Goal: Task Accomplishment & Management: Use online tool/utility

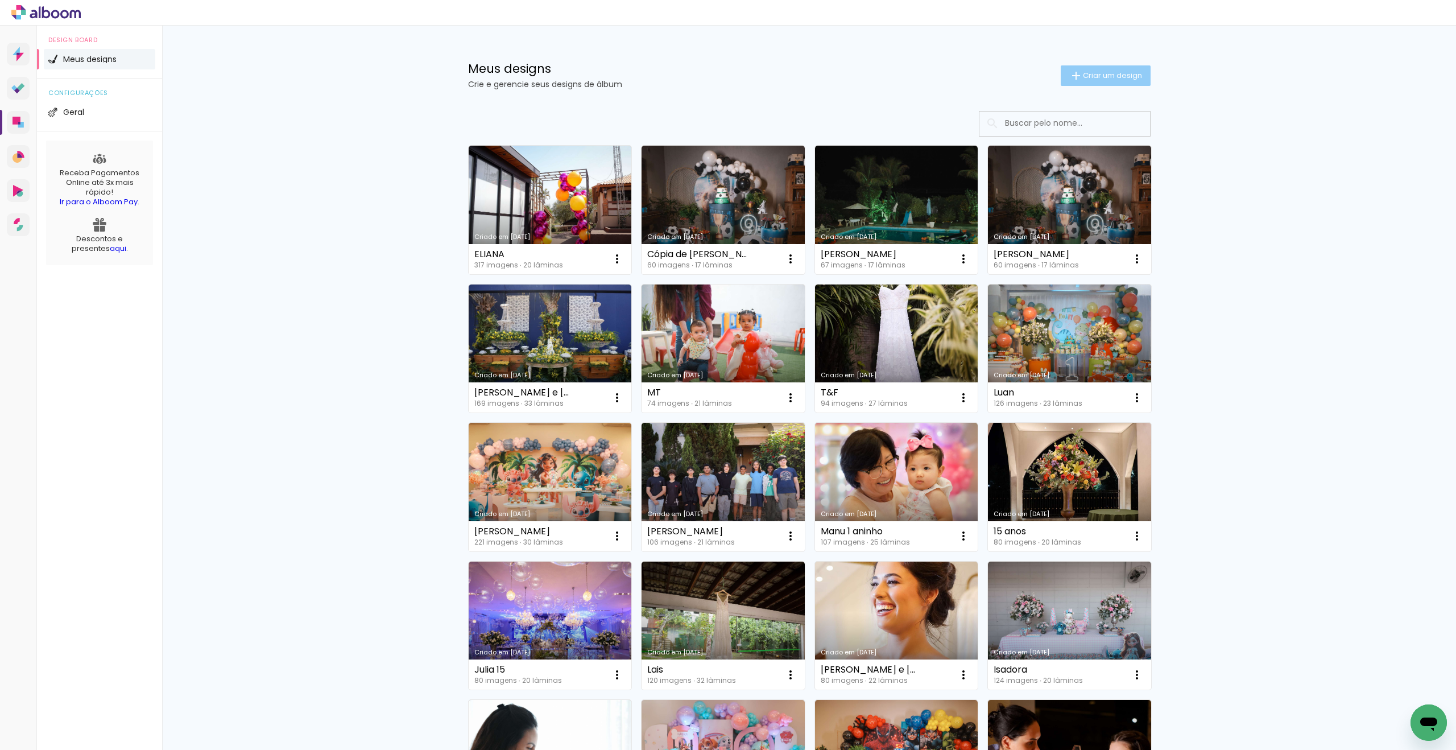
click at [1117, 77] on span "Criar um design" at bounding box center [1112, 75] width 59 height 7
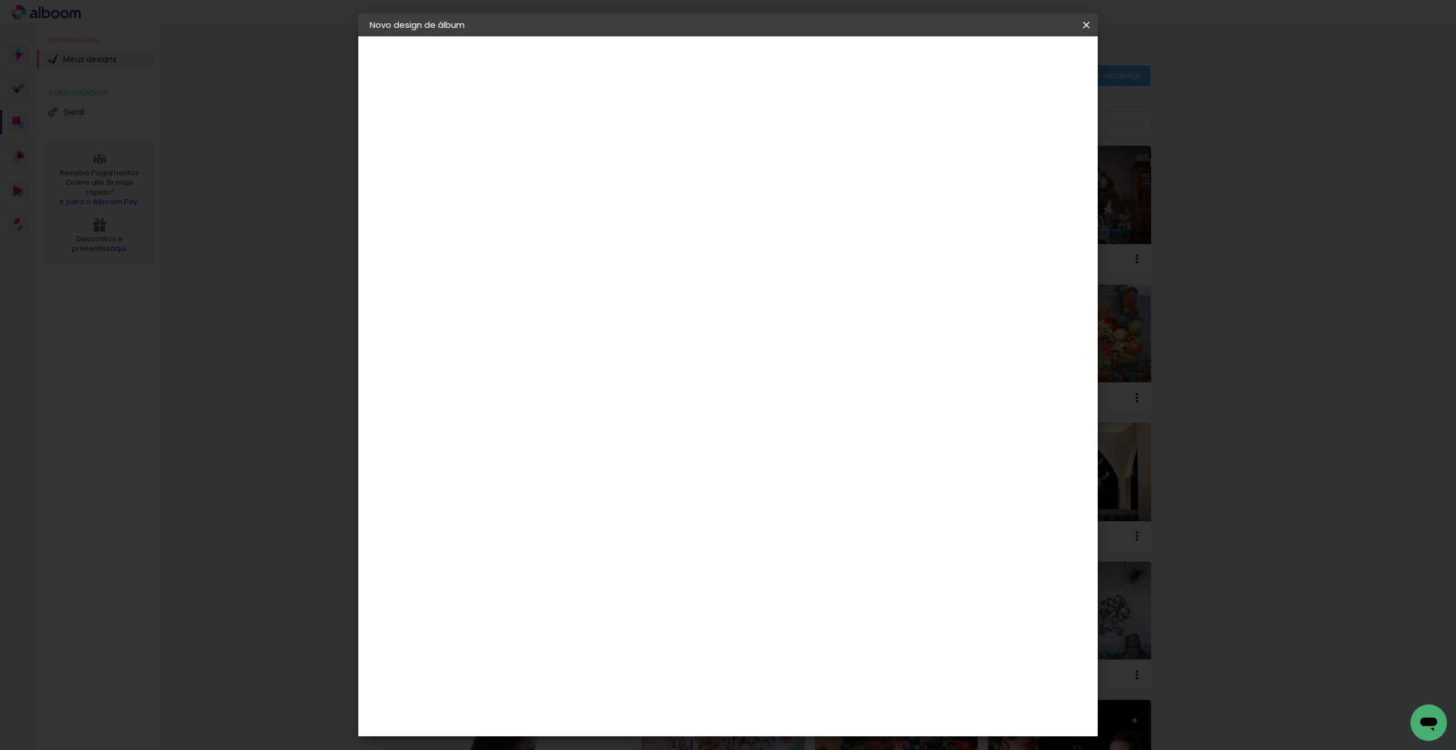
click at [556, 155] on input at bounding box center [556, 153] width 0 height 18
click at [556, 154] on input at bounding box center [556, 153] width 0 height 18
type input "[PERSON_NAME]"
type paper-input "[PERSON_NAME]"
click at [0, 0] on slot "Avançar" at bounding box center [0, 0] width 0 height 0
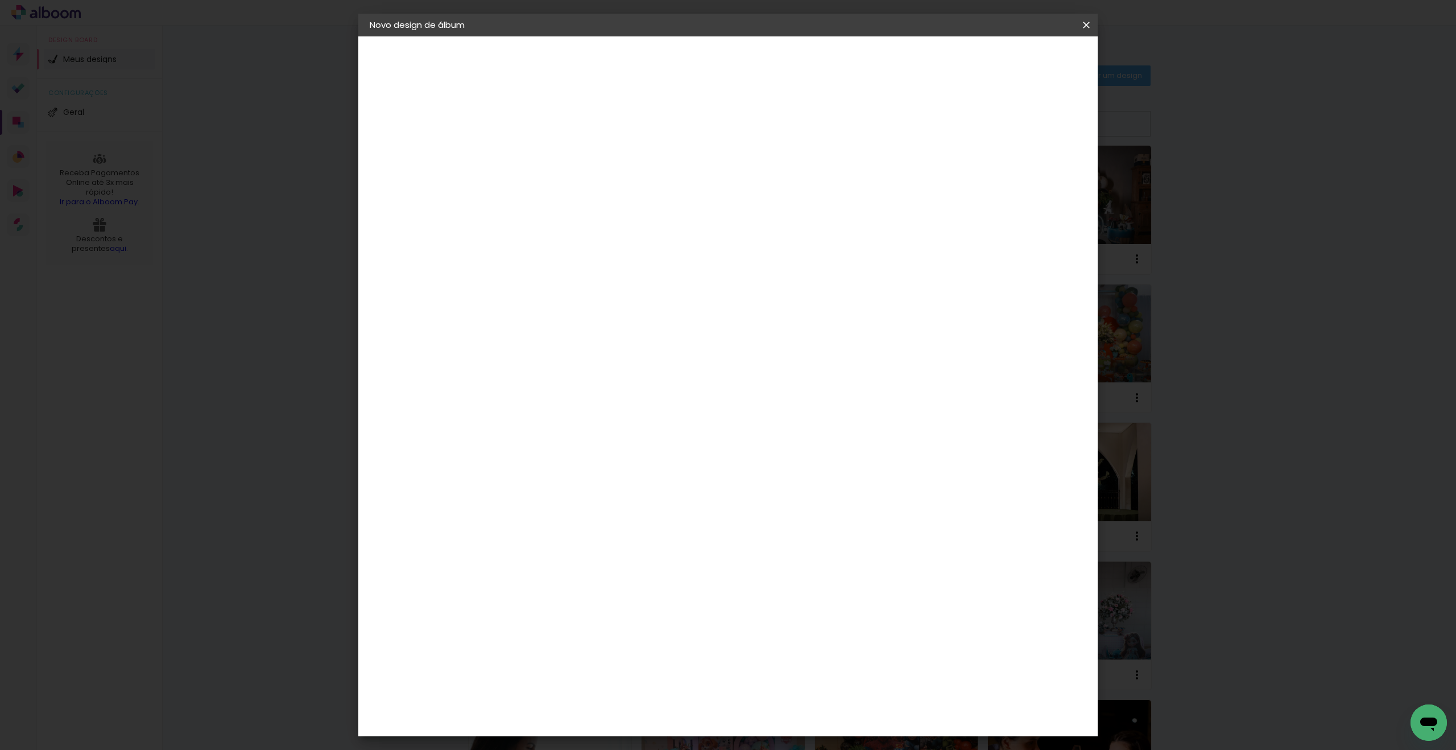
scroll to position [791, 0]
click at [608, 521] on paper-item "Foto 15" at bounding box center [584, 536] width 123 height 30
click at [0, 0] on slot "Avançar" at bounding box center [0, 0] width 0 height 0
drag, startPoint x: 756, startPoint y: 518, endPoint x: 759, endPoint y: 506, distance: 12.4
click at [633, 655] on span "30 × 30" at bounding box center [606, 666] width 53 height 23
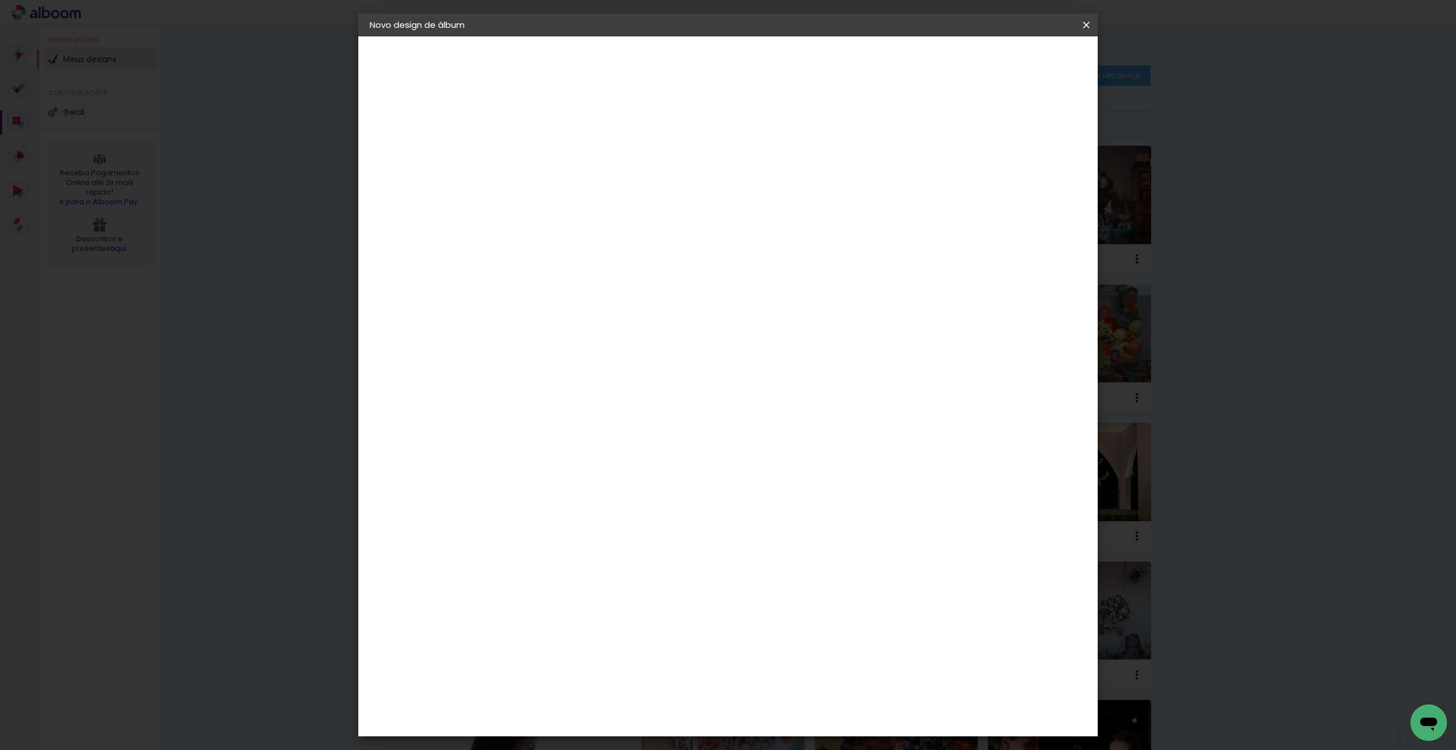
click at [0, 0] on slot "Avançar" at bounding box center [0, 0] width 0 height 0
click at [1024, 58] on span "Iniciar design" at bounding box center [998, 60] width 52 height 8
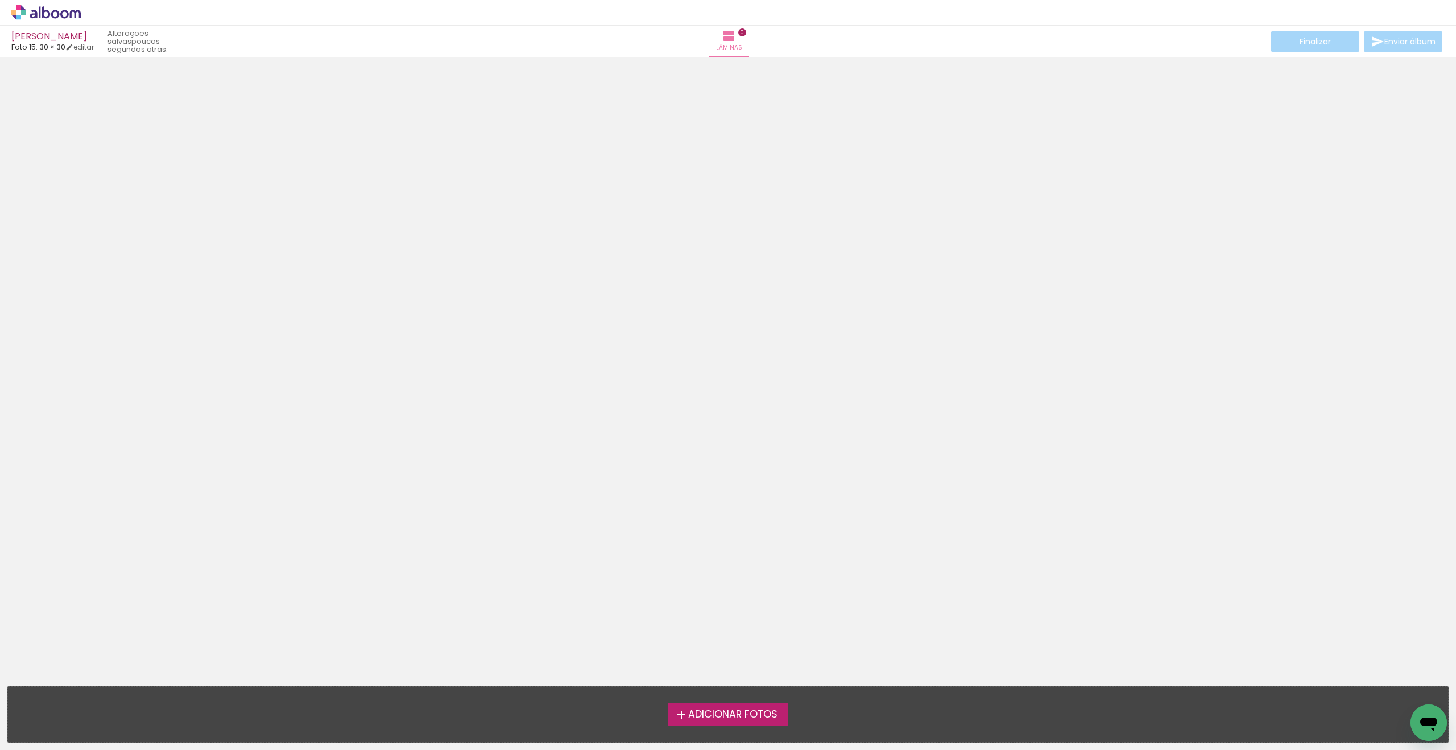
click at [713, 709] on span "Adicionar Fotos" at bounding box center [732, 714] width 89 height 10
click at [0, 0] on input "file" at bounding box center [0, 0] width 0 height 0
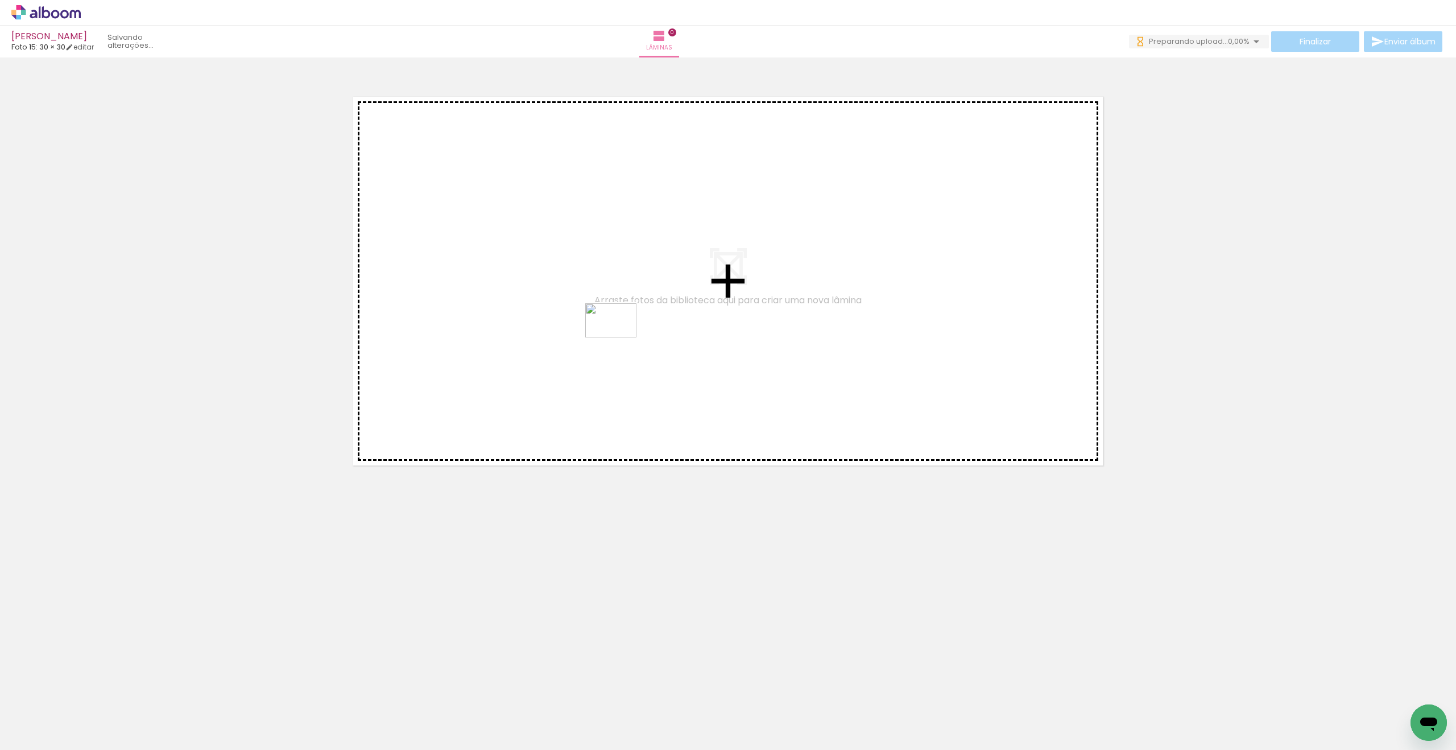
drag, startPoint x: 250, startPoint y: 715, endPoint x: 577, endPoint y: 377, distance: 469.9
click at [612, 339] on quentale-workspace at bounding box center [728, 375] width 1456 height 750
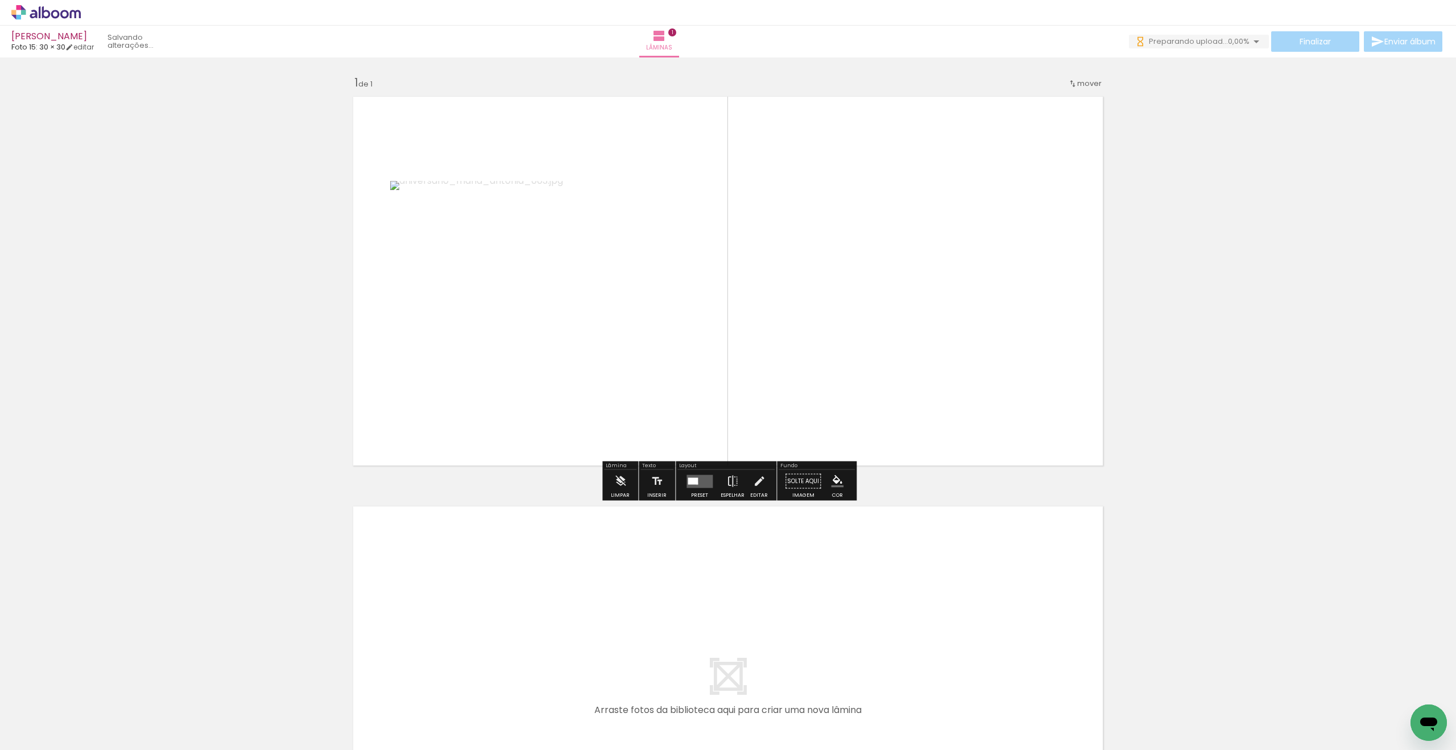
click at [694, 484] on quentale-layouter at bounding box center [700, 480] width 26 height 13
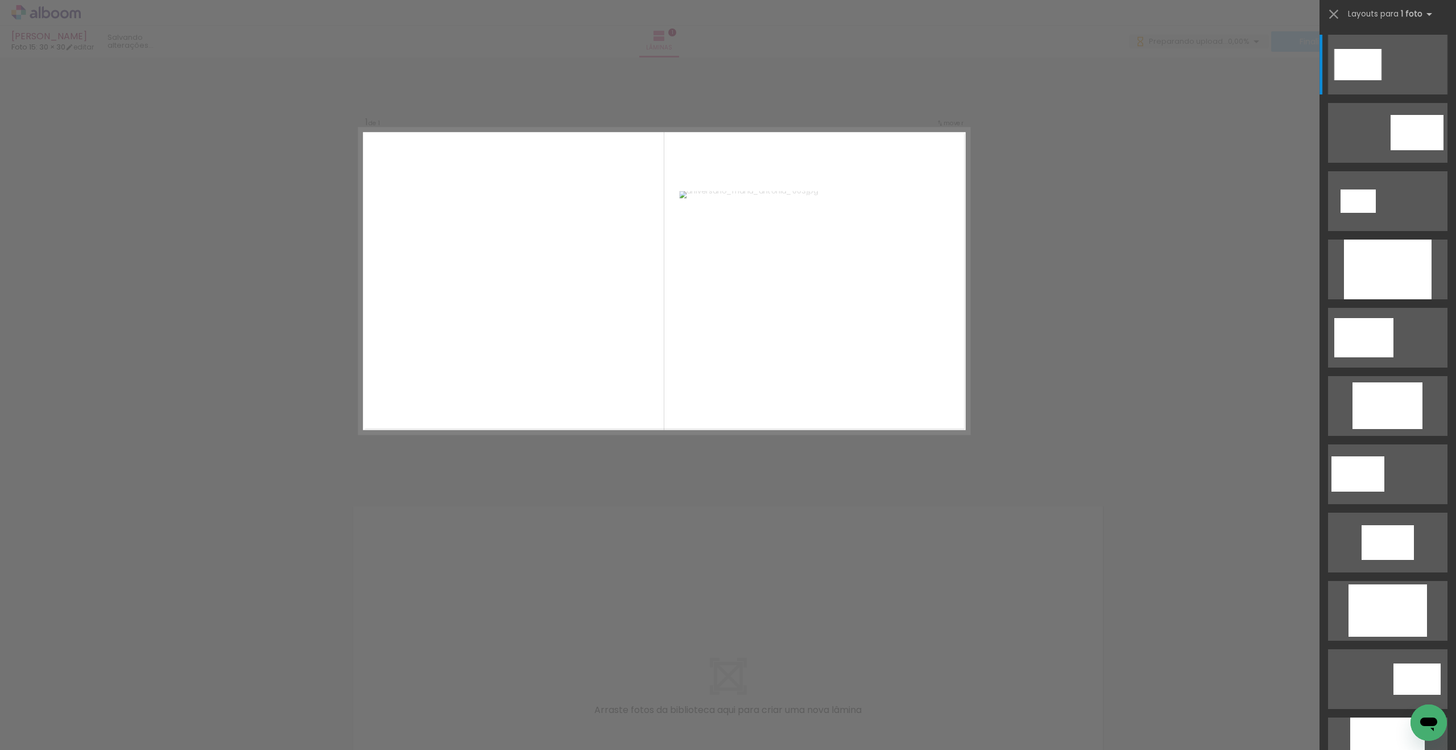
click at [1175, 226] on div "Confirmar Cancelar" at bounding box center [728, 480] width 1456 height 847
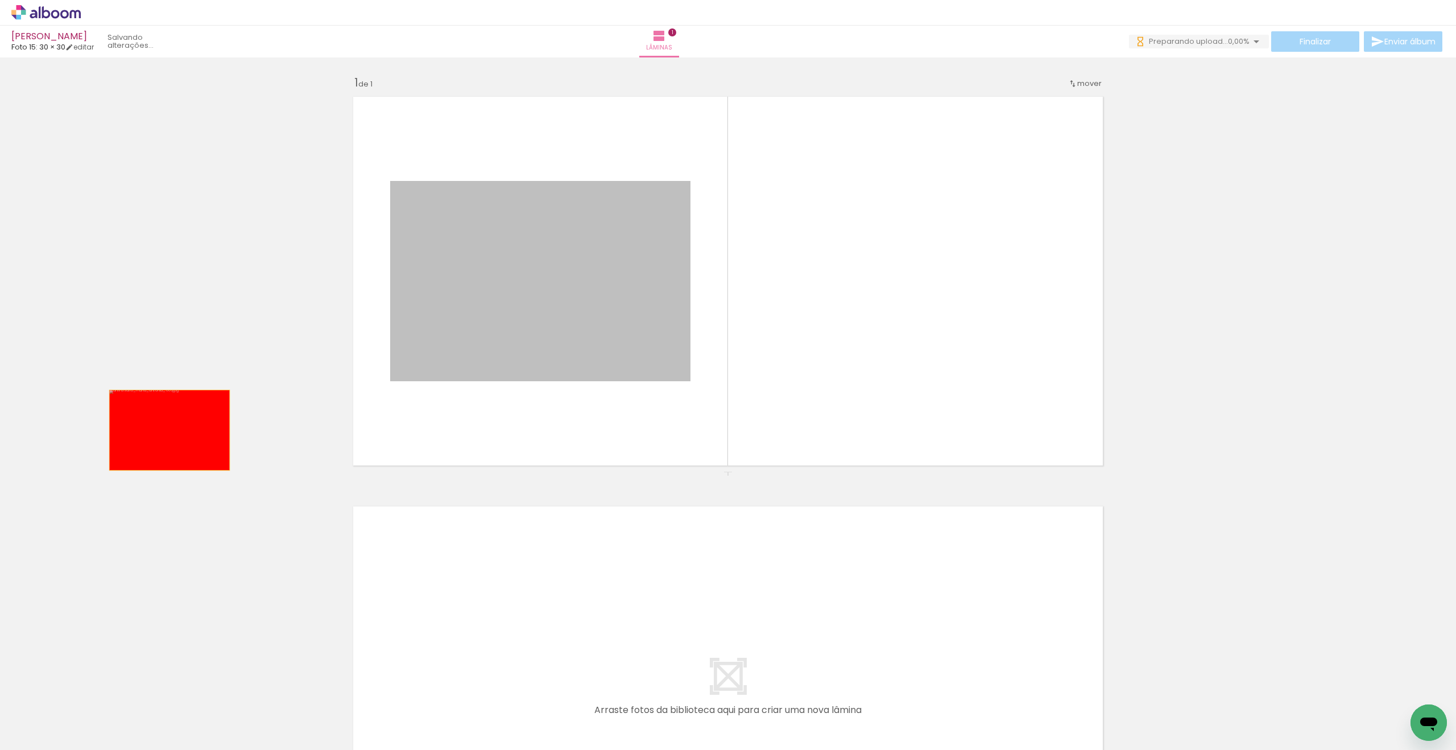
drag, startPoint x: 583, startPoint y: 302, endPoint x: 91, endPoint y: 465, distance: 518.0
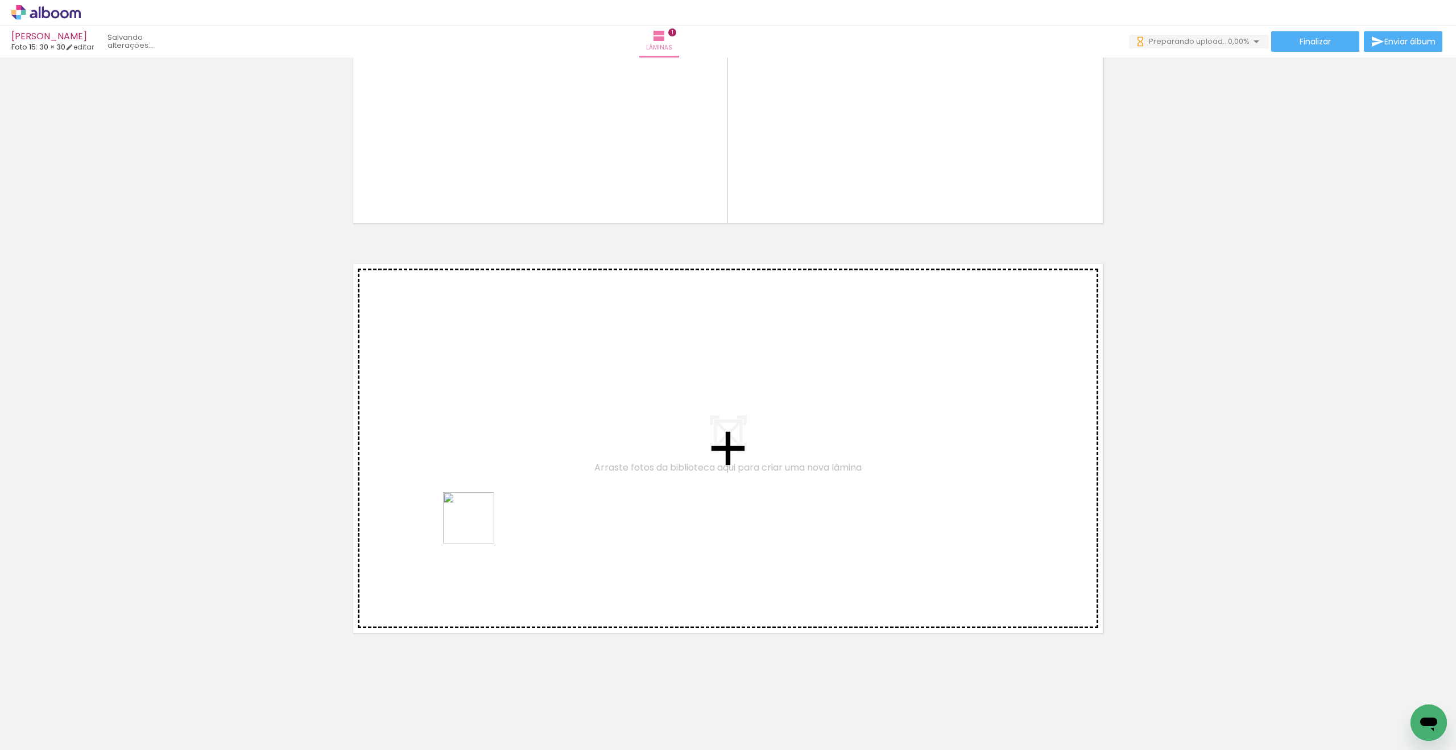
drag, startPoint x: 444, startPoint y: 654, endPoint x: 500, endPoint y: 465, distance: 197.6
click at [500, 465] on quentale-workspace at bounding box center [728, 375] width 1456 height 750
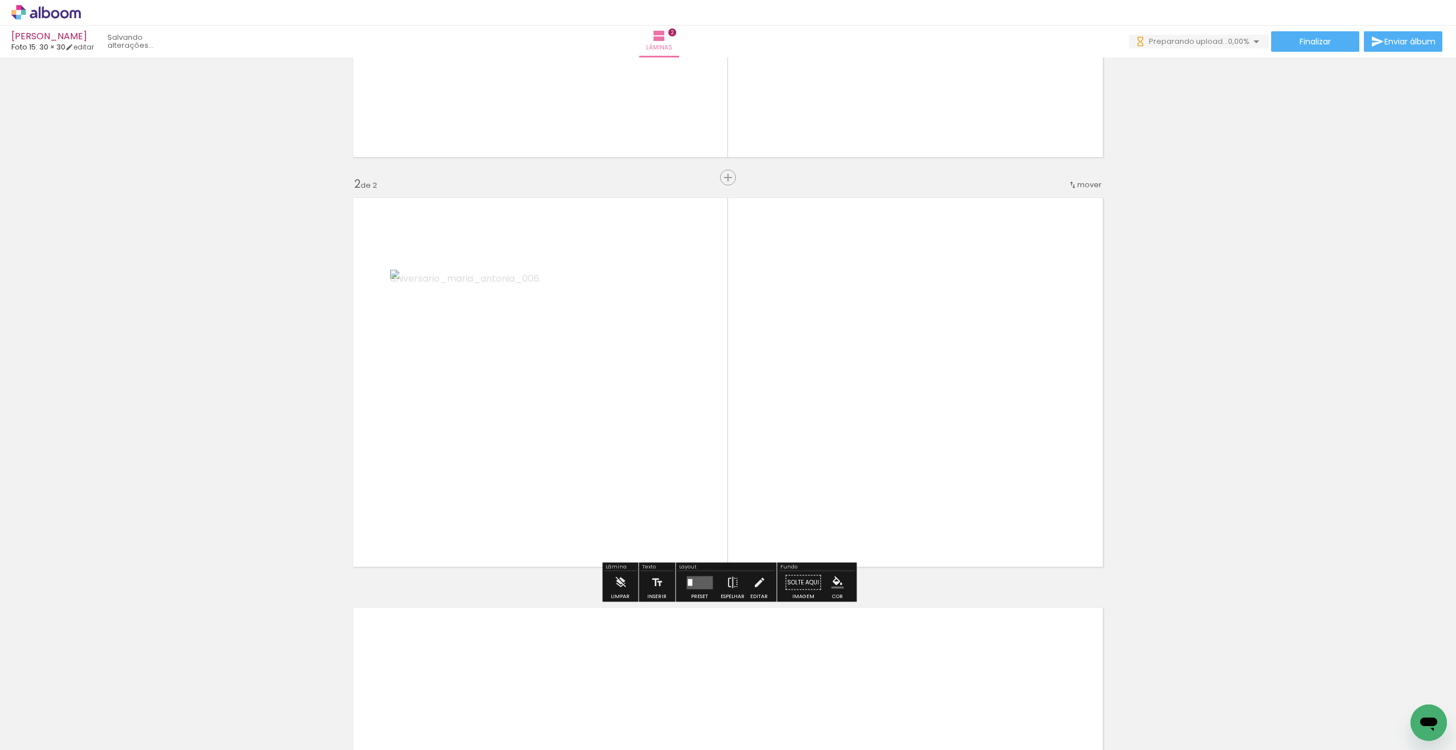
scroll to position [323, 0]
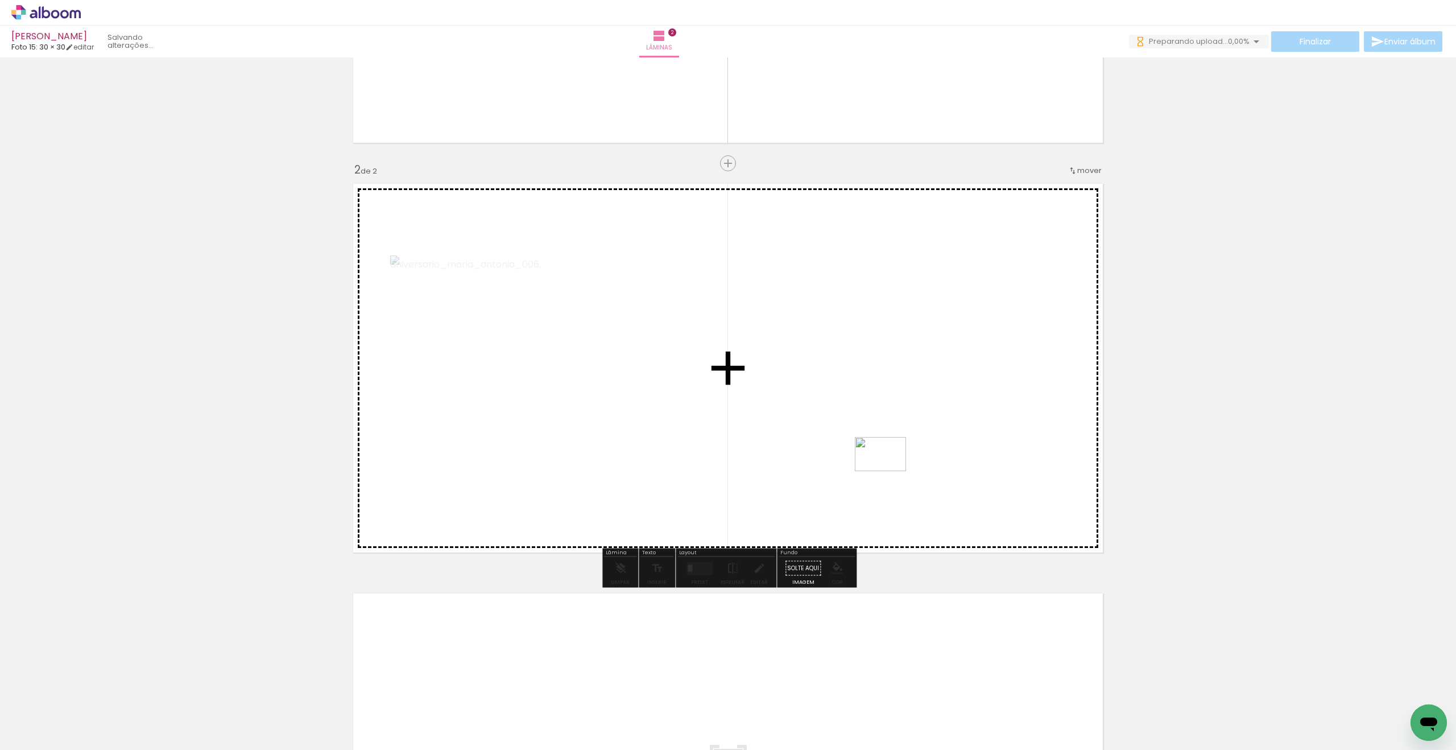
drag, startPoint x: 498, startPoint y: 703, endPoint x: 802, endPoint y: 539, distance: 344.9
click at [895, 468] on quentale-workspace at bounding box center [728, 375] width 1456 height 750
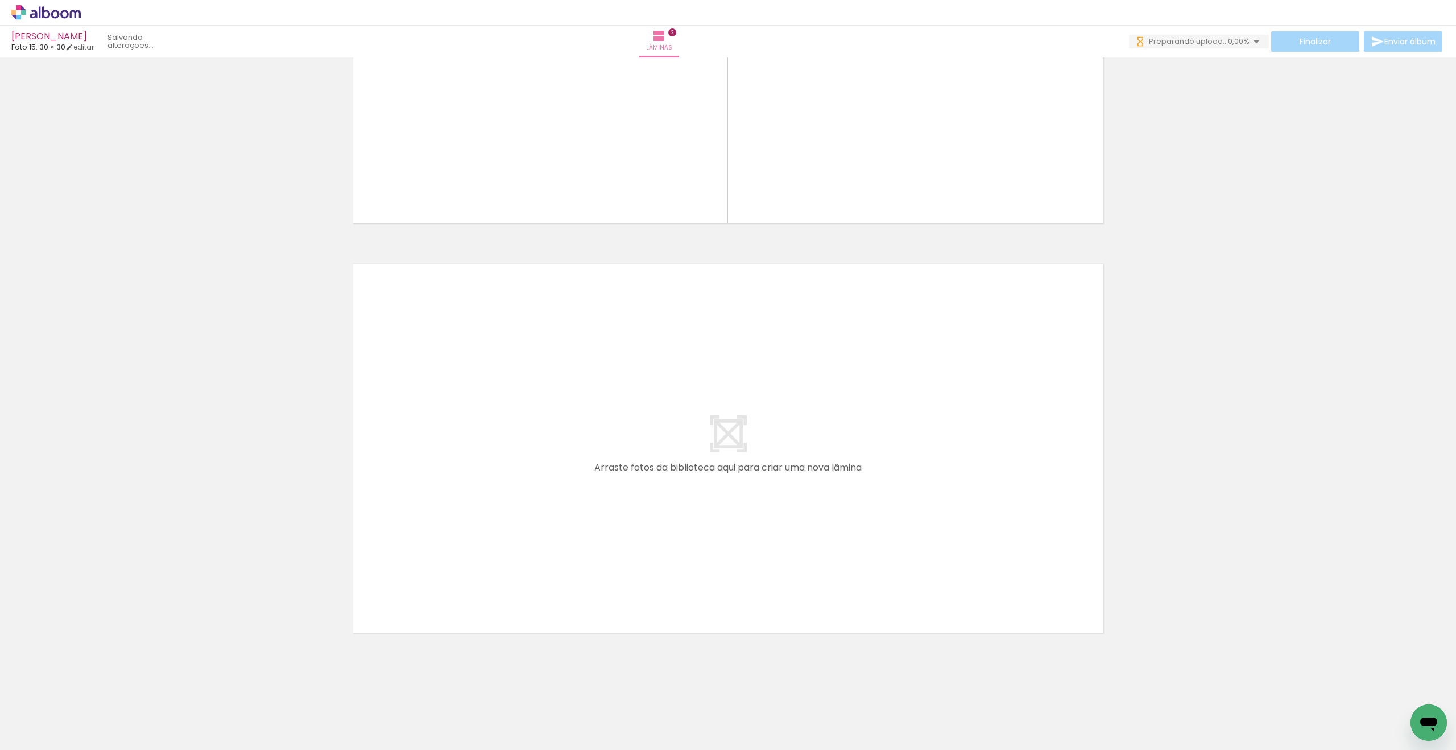
scroll to position [0, 0]
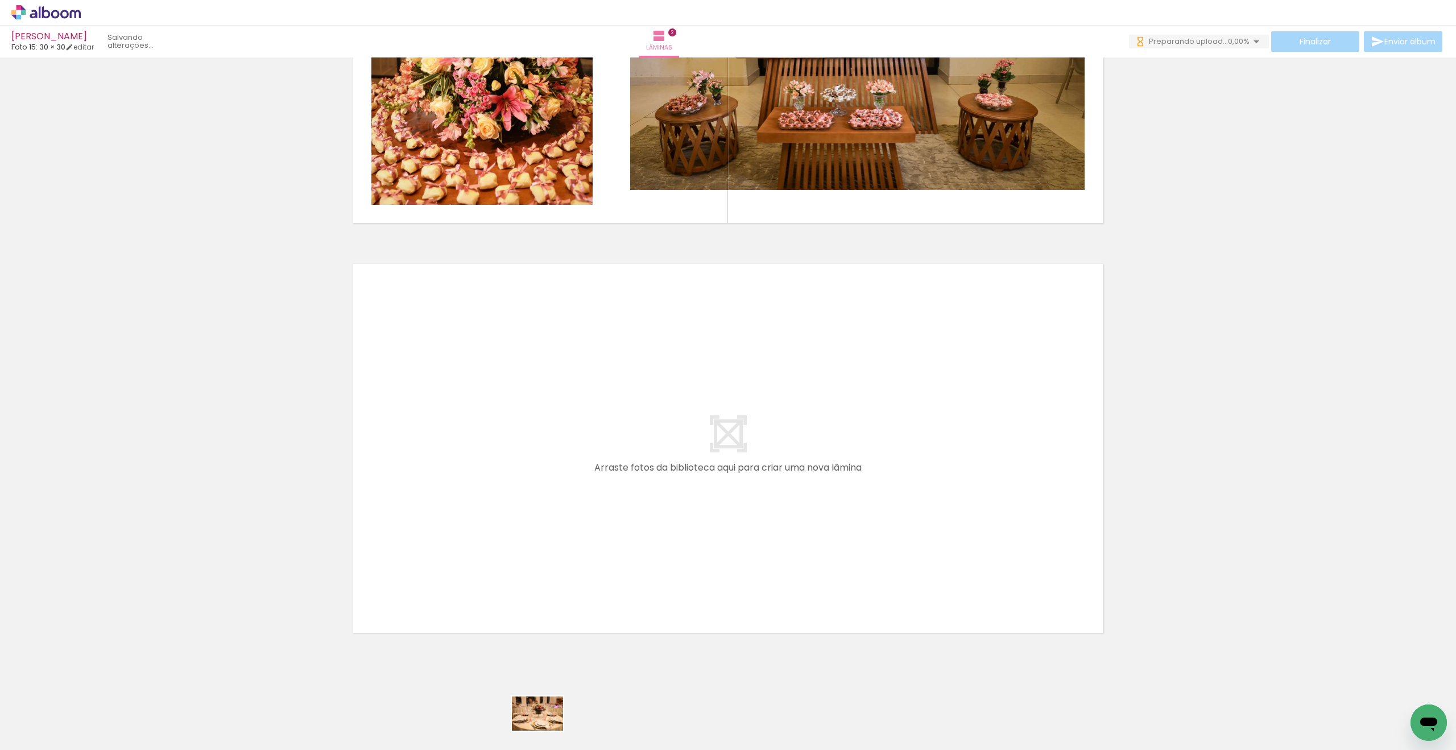
drag, startPoint x: 543, startPoint y: 704, endPoint x: 571, endPoint y: 709, distance: 27.8
click at [546, 730] on div at bounding box center [529, 712] width 56 height 38
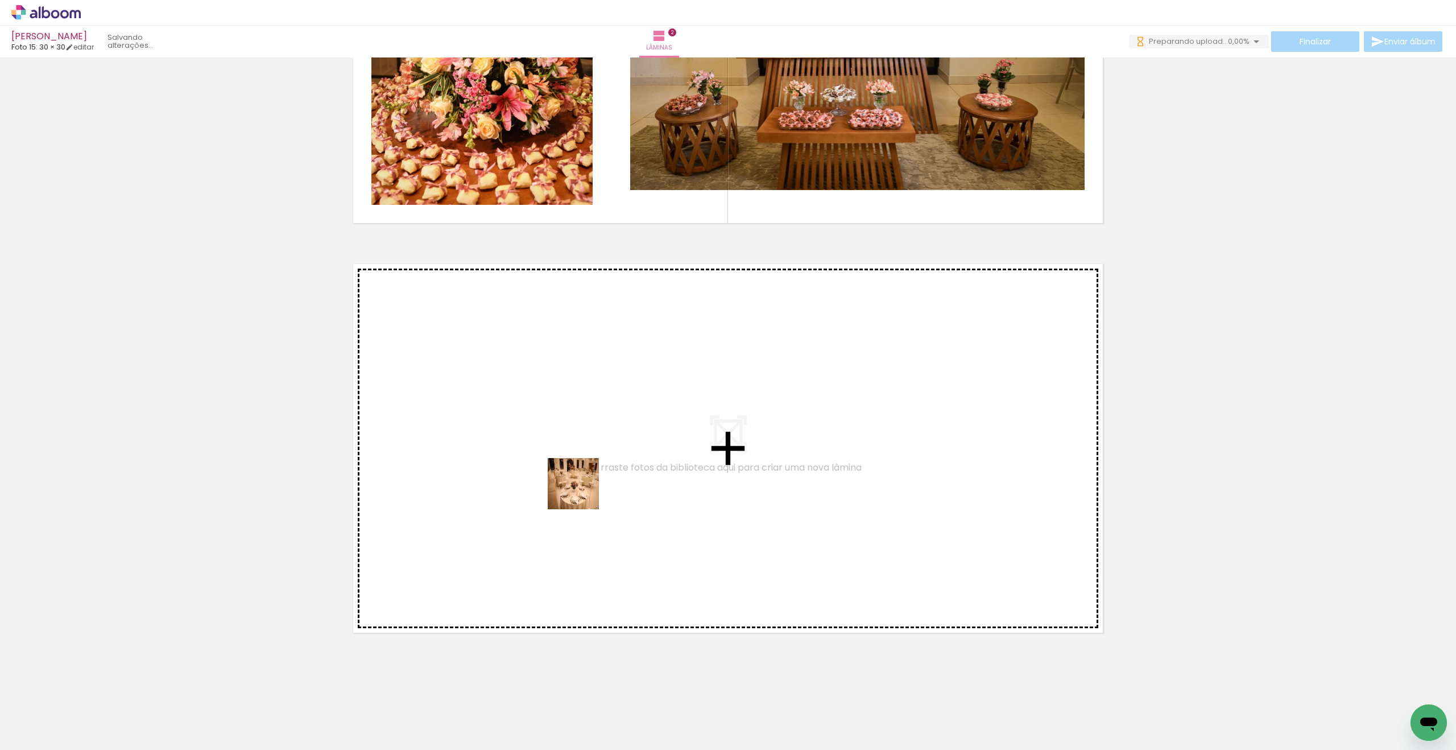
click at [580, 485] on quentale-workspace at bounding box center [728, 375] width 1456 height 750
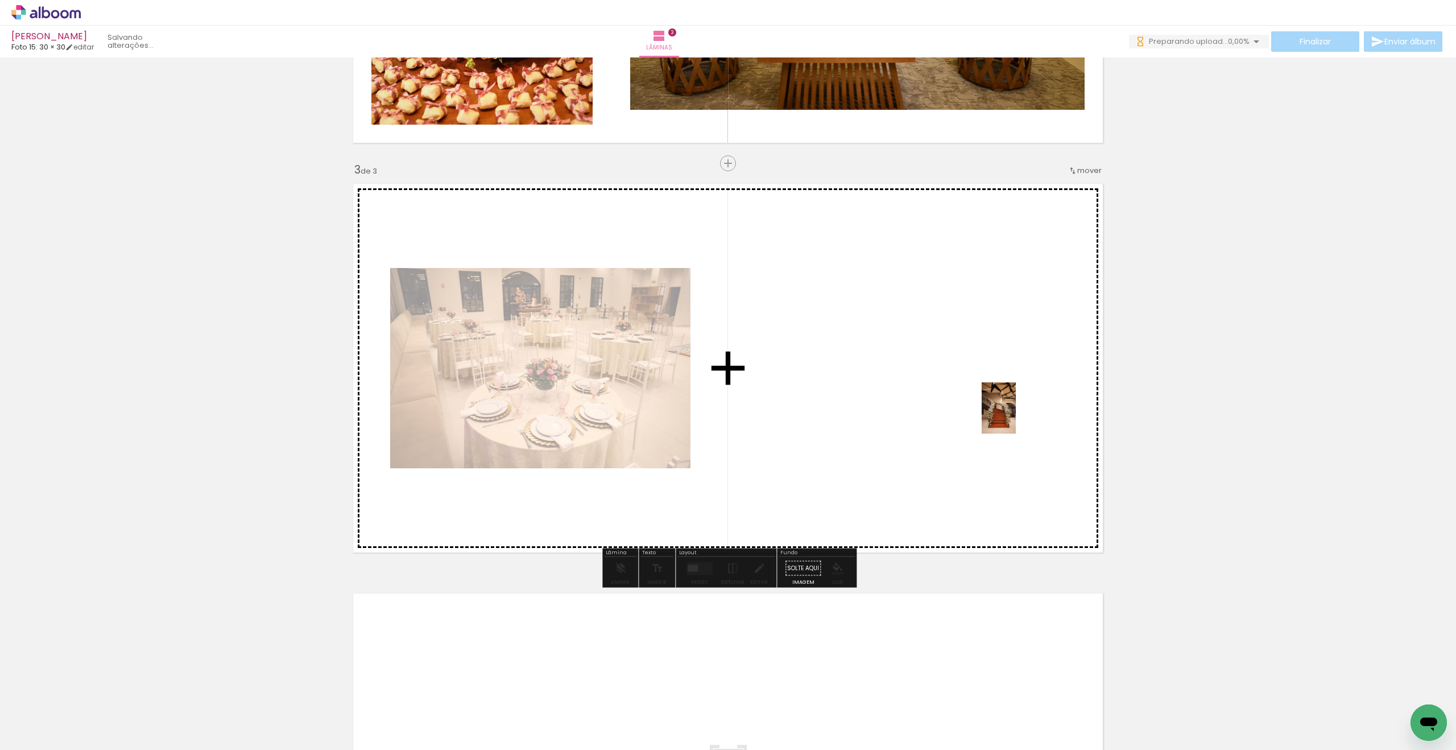
drag, startPoint x: 1170, startPoint y: 712, endPoint x: 1006, endPoint y: 418, distance: 336.7
click at [1012, 419] on quentale-workspace at bounding box center [728, 375] width 1456 height 750
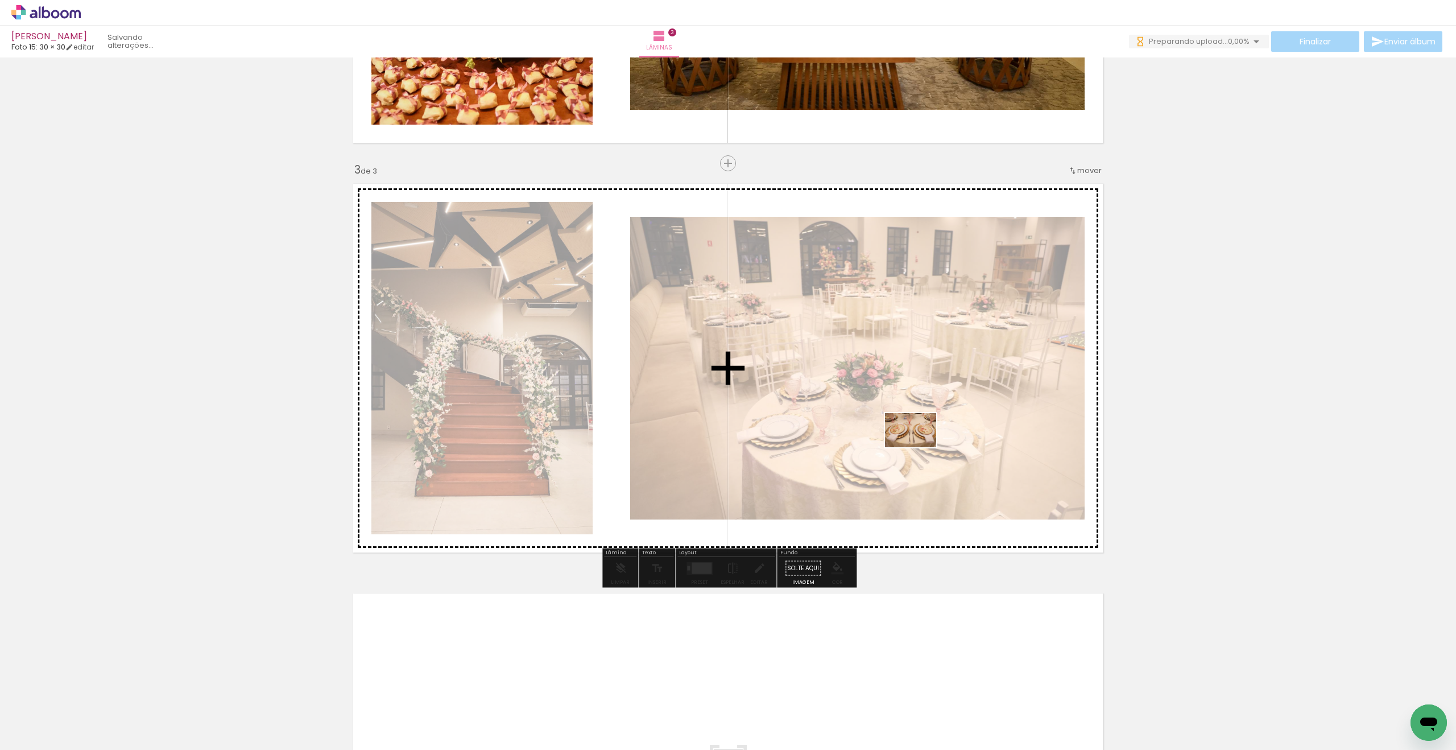
drag, startPoint x: 915, startPoint y: 711, endPoint x: 909, endPoint y: 447, distance: 264.1
click at [922, 418] on quentale-workspace at bounding box center [728, 375] width 1456 height 750
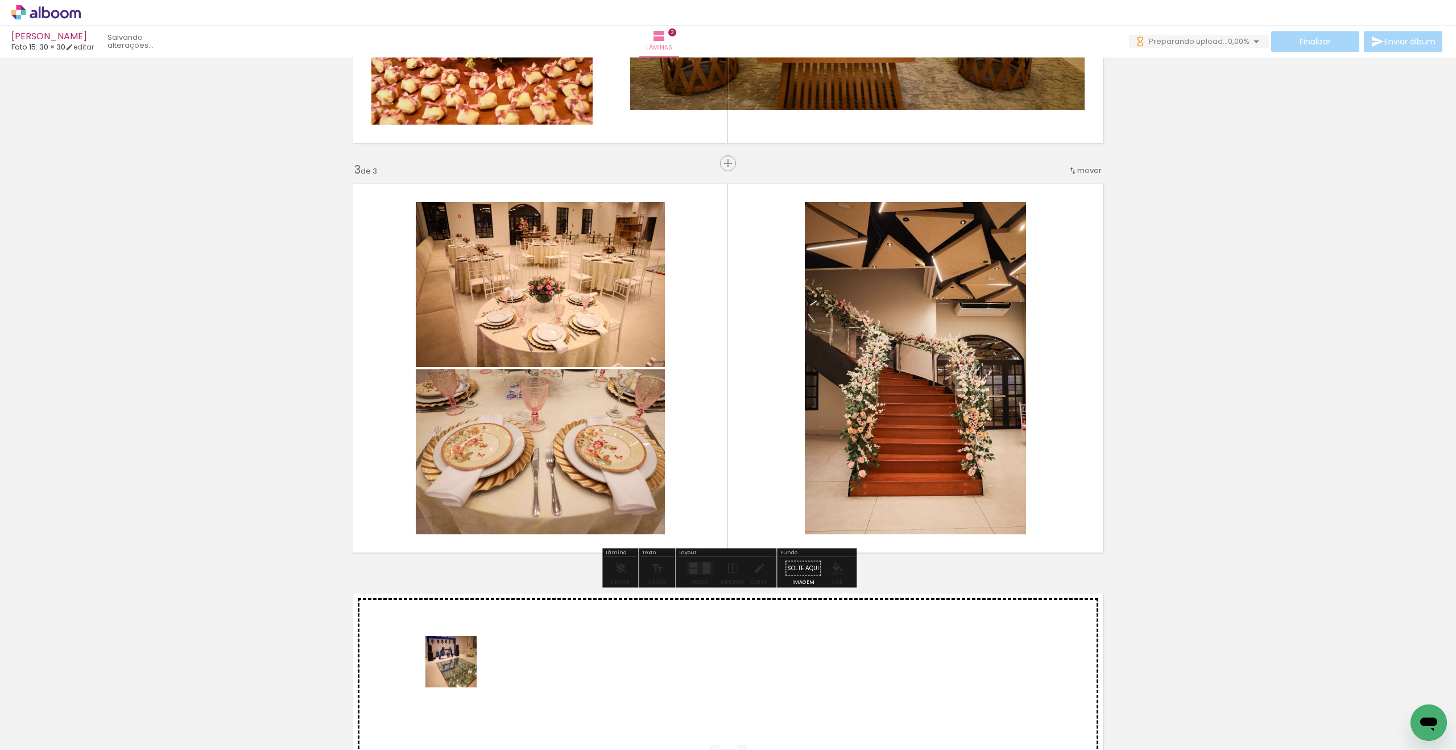
drag, startPoint x: 460, startPoint y: 670, endPoint x: 691, endPoint y: 432, distance: 331.9
click at [713, 415] on quentale-workspace at bounding box center [728, 375] width 1456 height 750
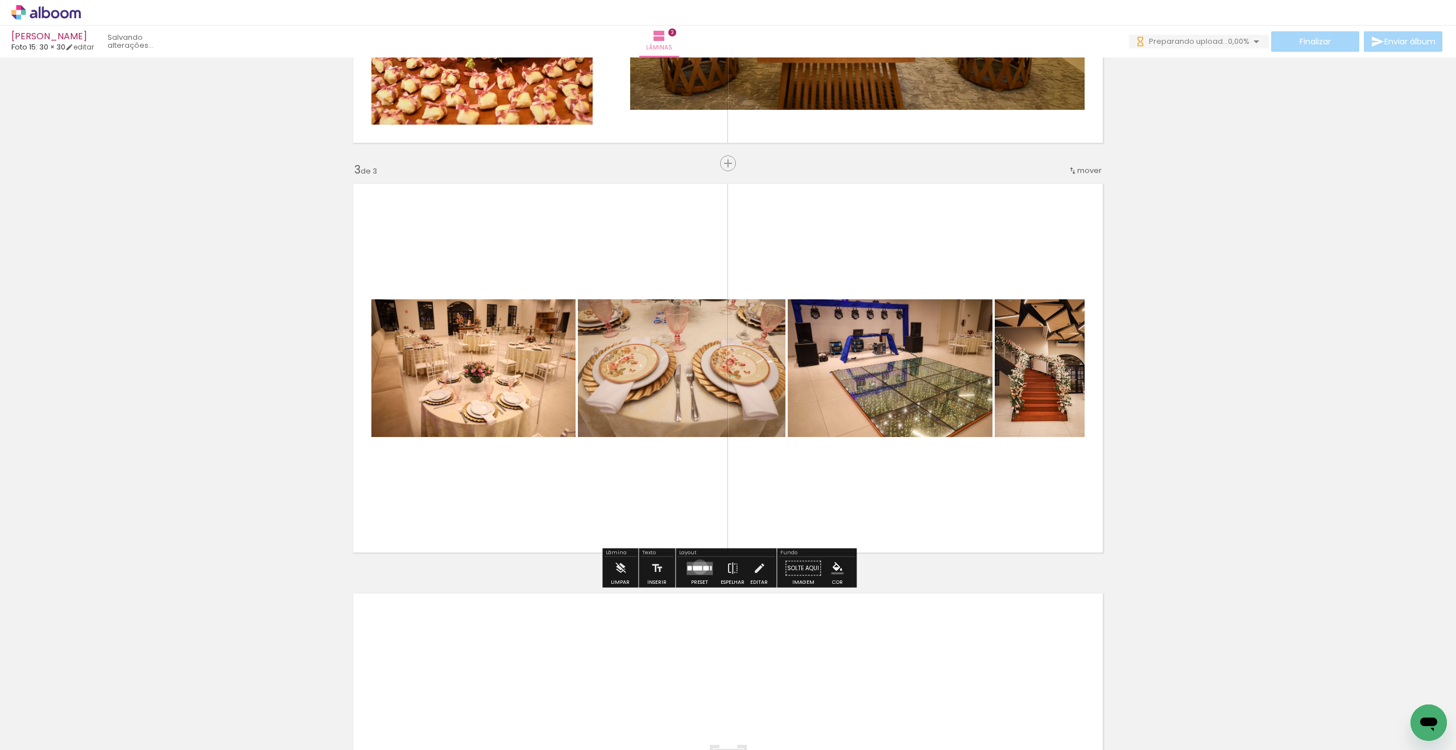
click at [695, 567] on div at bounding box center [697, 568] width 9 height 5
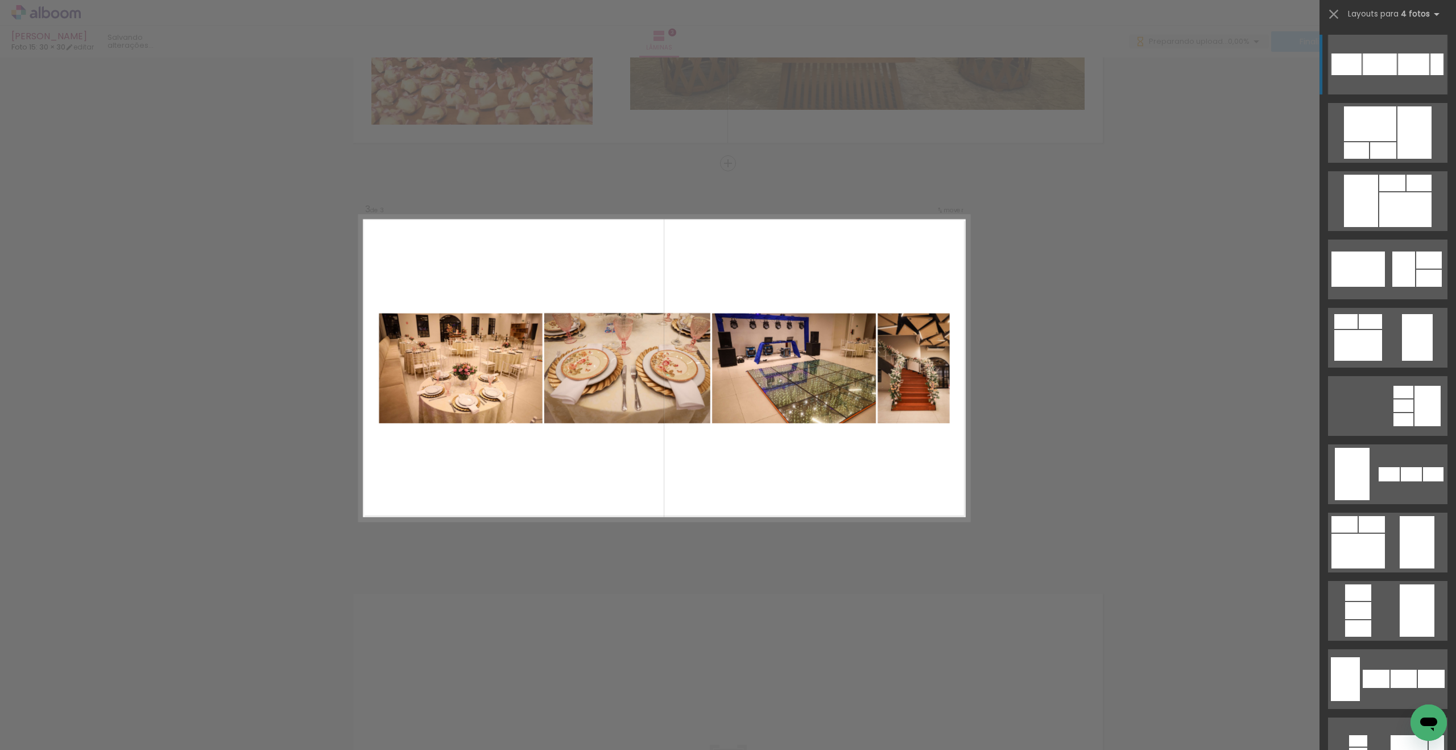
drag, startPoint x: 764, startPoint y: 584, endPoint x: 757, endPoint y: 588, distance: 7.9
click at [764, 584] on div "Confirmar Cancelar" at bounding box center [728, 158] width 1456 height 1666
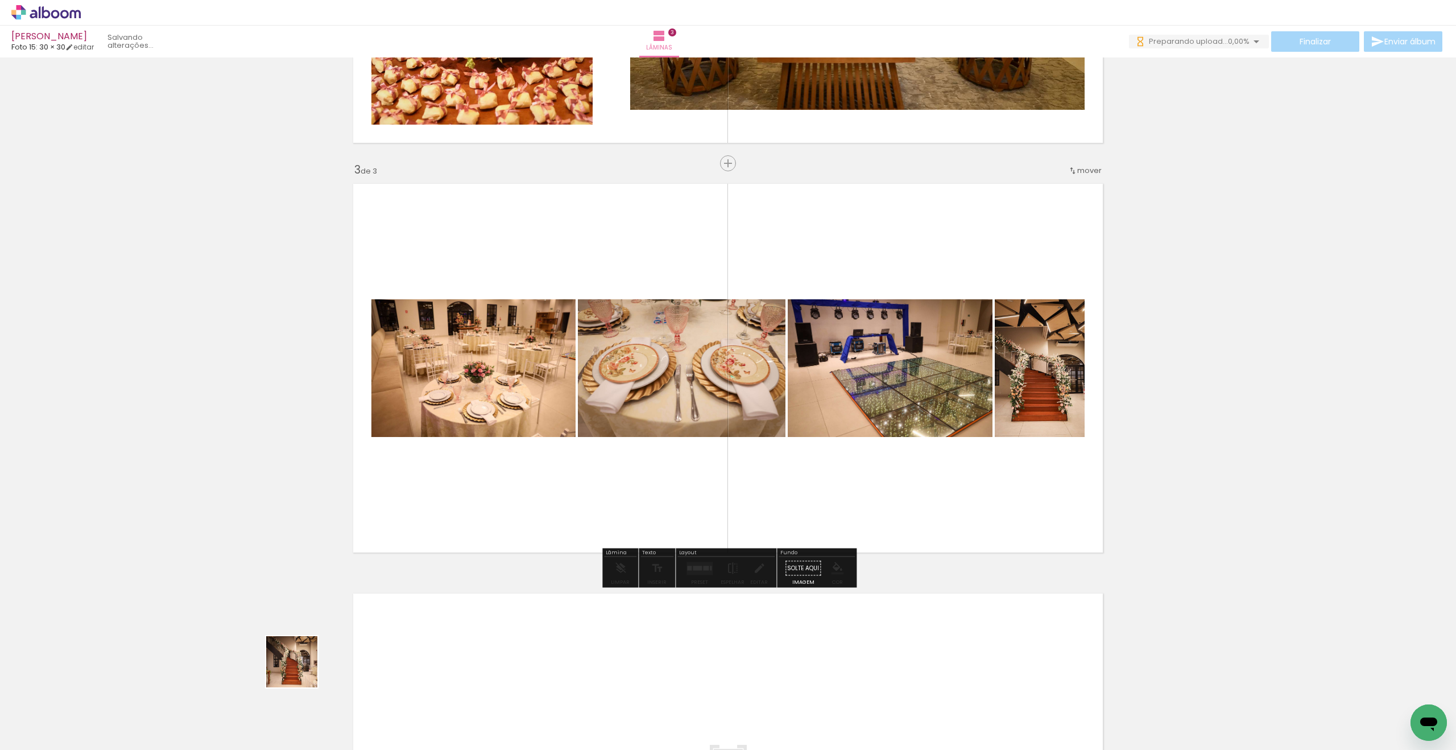
drag, startPoint x: 300, startPoint y: 670, endPoint x: 499, endPoint y: 449, distance: 297.3
click at [505, 448] on quentale-workspace at bounding box center [728, 375] width 1456 height 750
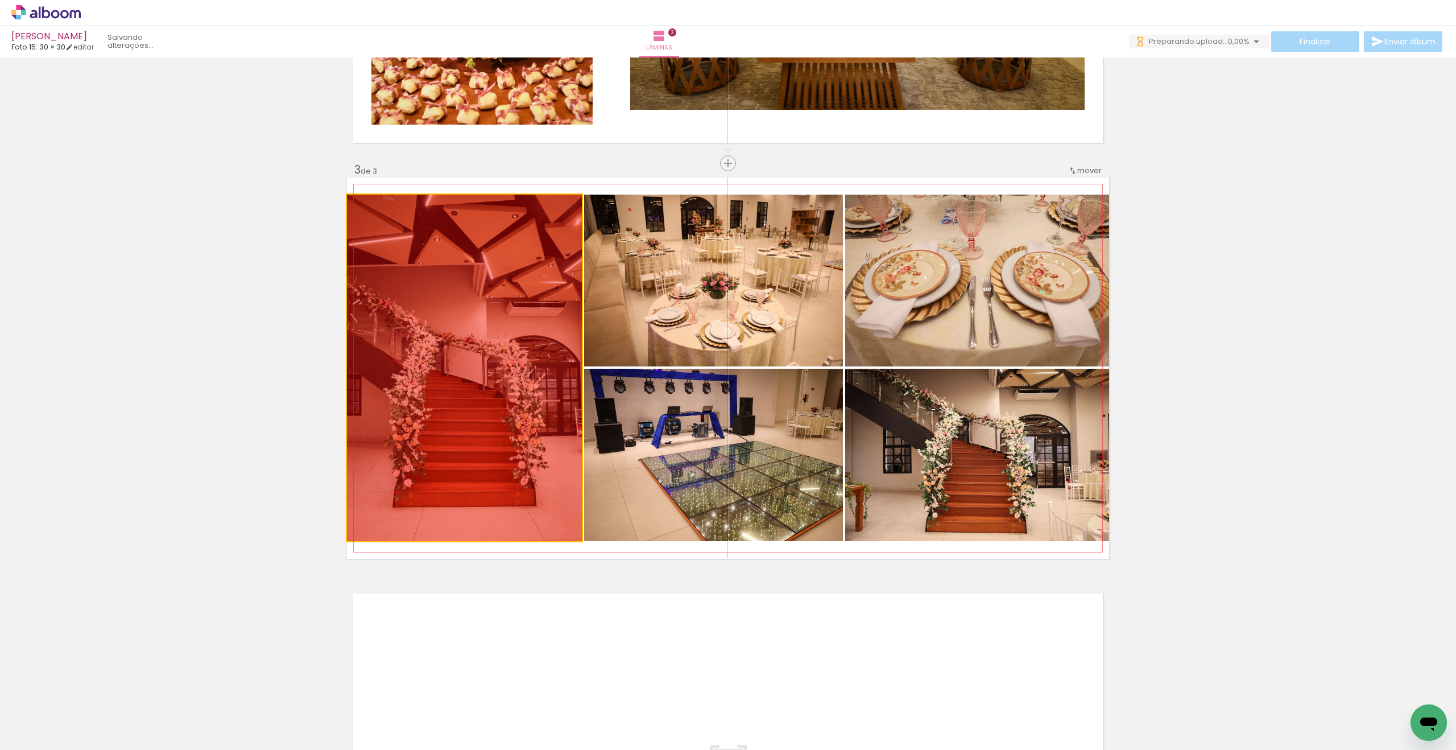
drag, startPoint x: 506, startPoint y: 401, endPoint x: 168, endPoint y: 505, distance: 353.6
click at [210, 476] on div "Inserir lâmina 1 de 3 Inserir lâmina 2 de 3 Inserir lâmina 3 de 3" at bounding box center [728, 148] width 1456 height 1639
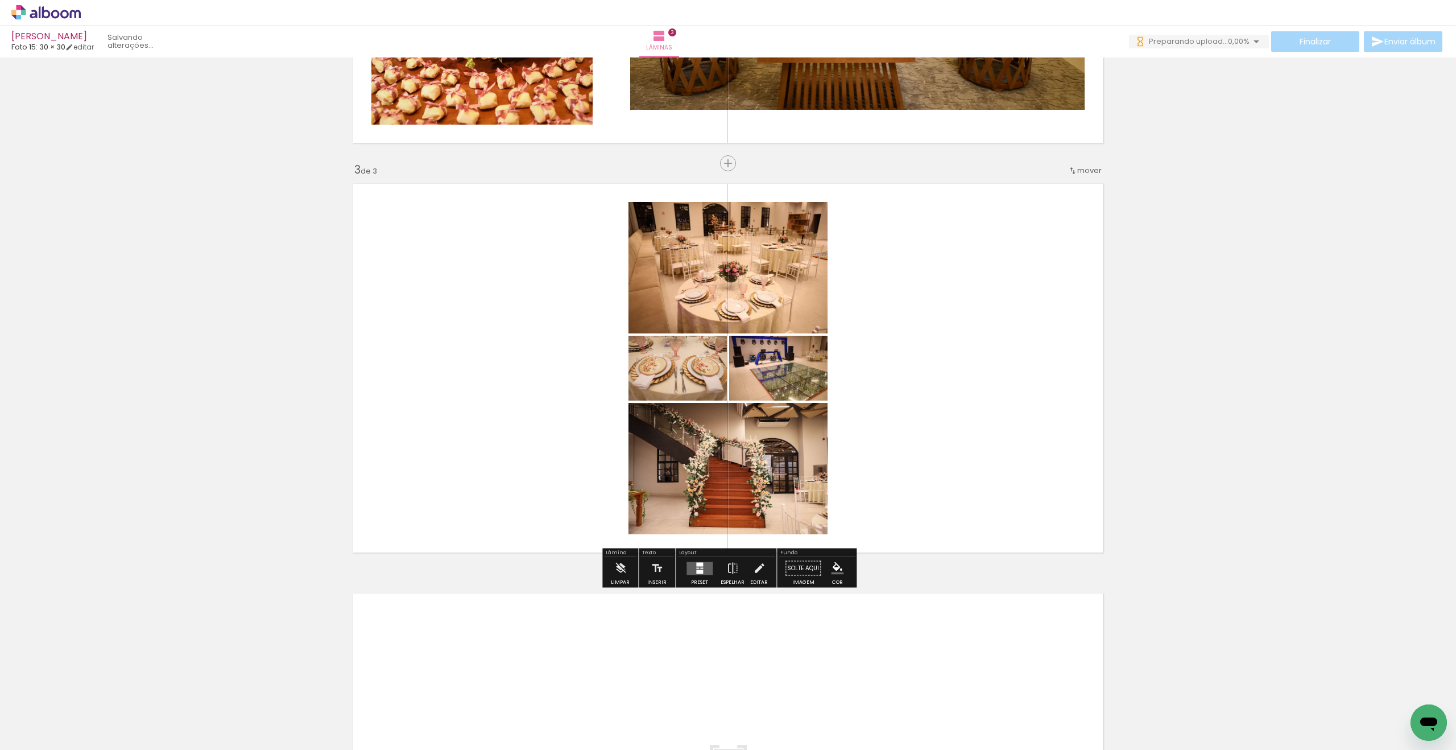
click at [696, 570] on div at bounding box center [699, 571] width 7 height 4
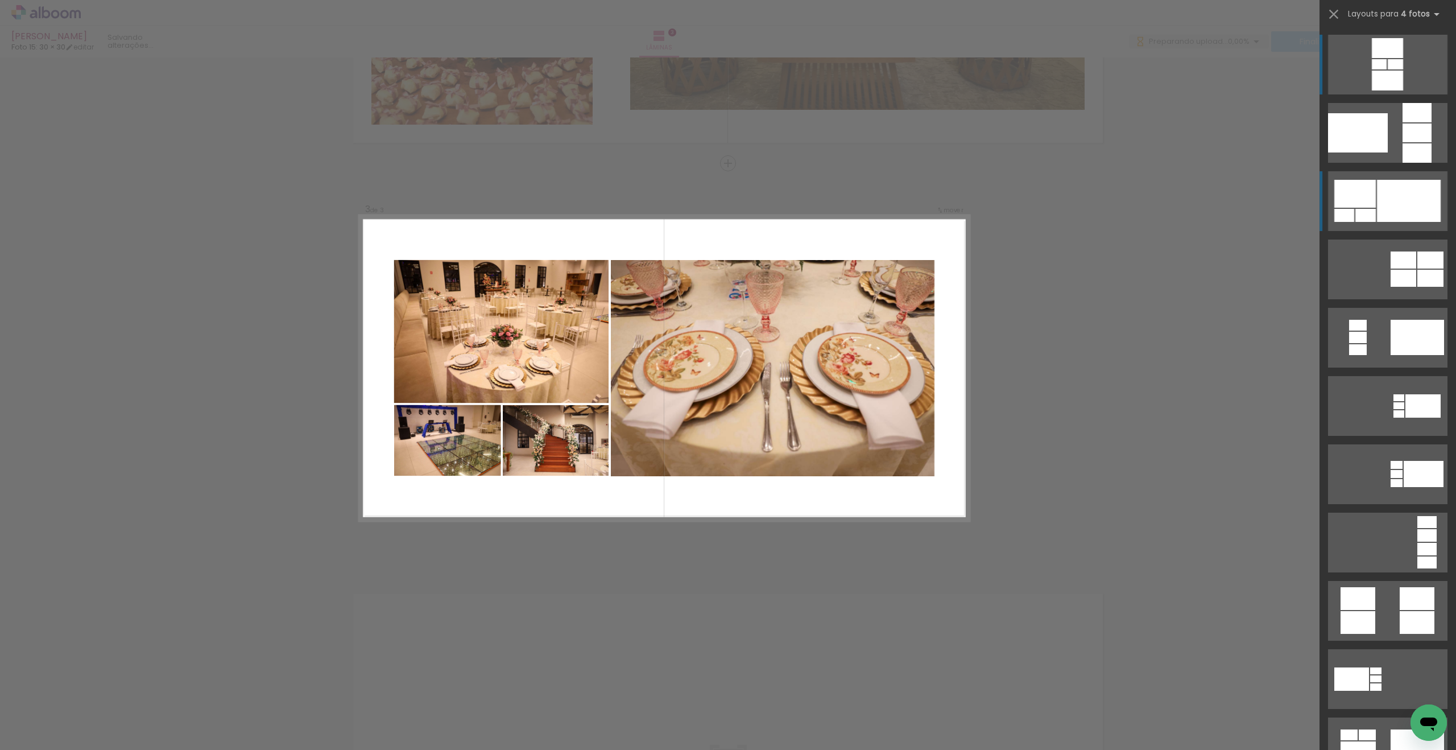
click at [1396, 203] on div at bounding box center [1409, 201] width 64 height 42
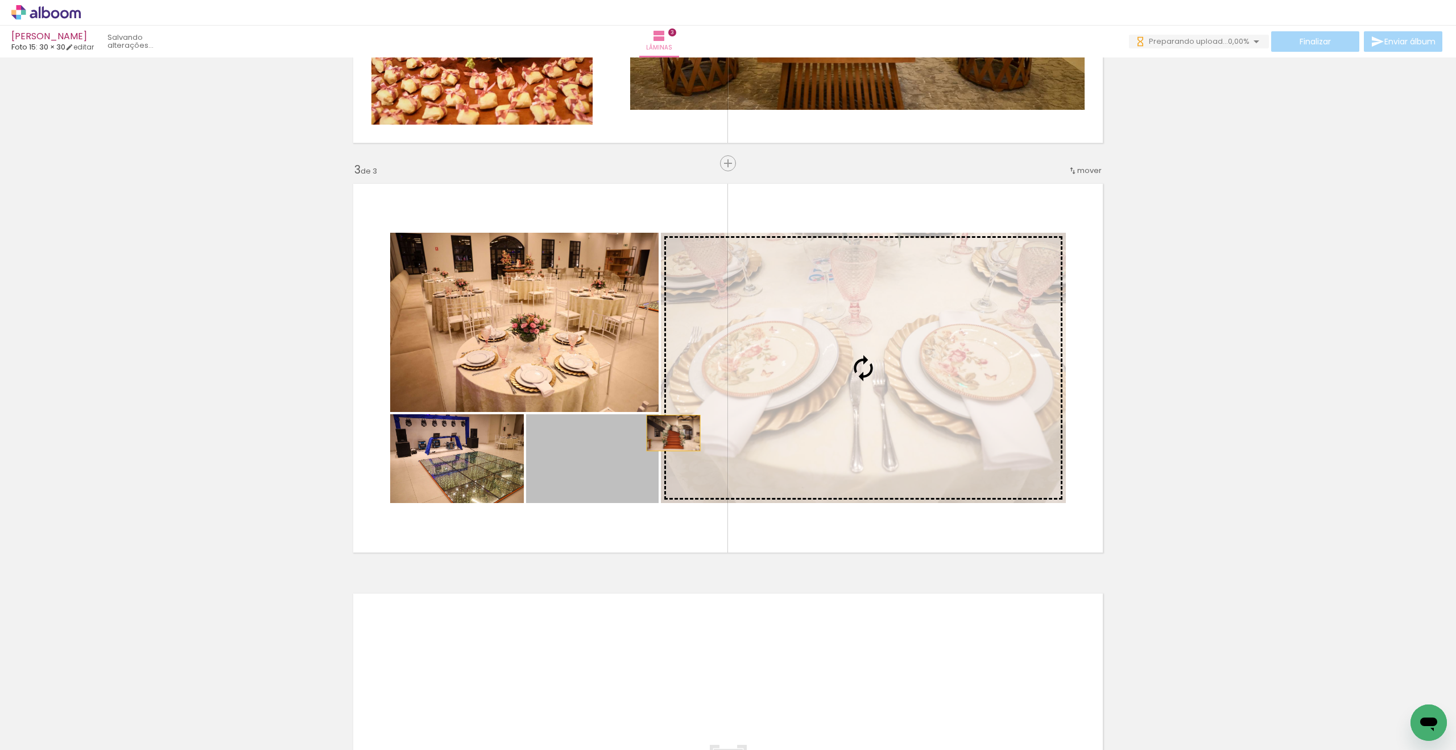
drag, startPoint x: 592, startPoint y: 478, endPoint x: 865, endPoint y: 367, distance: 294.4
click at [0, 0] on slot at bounding box center [0, 0] width 0 height 0
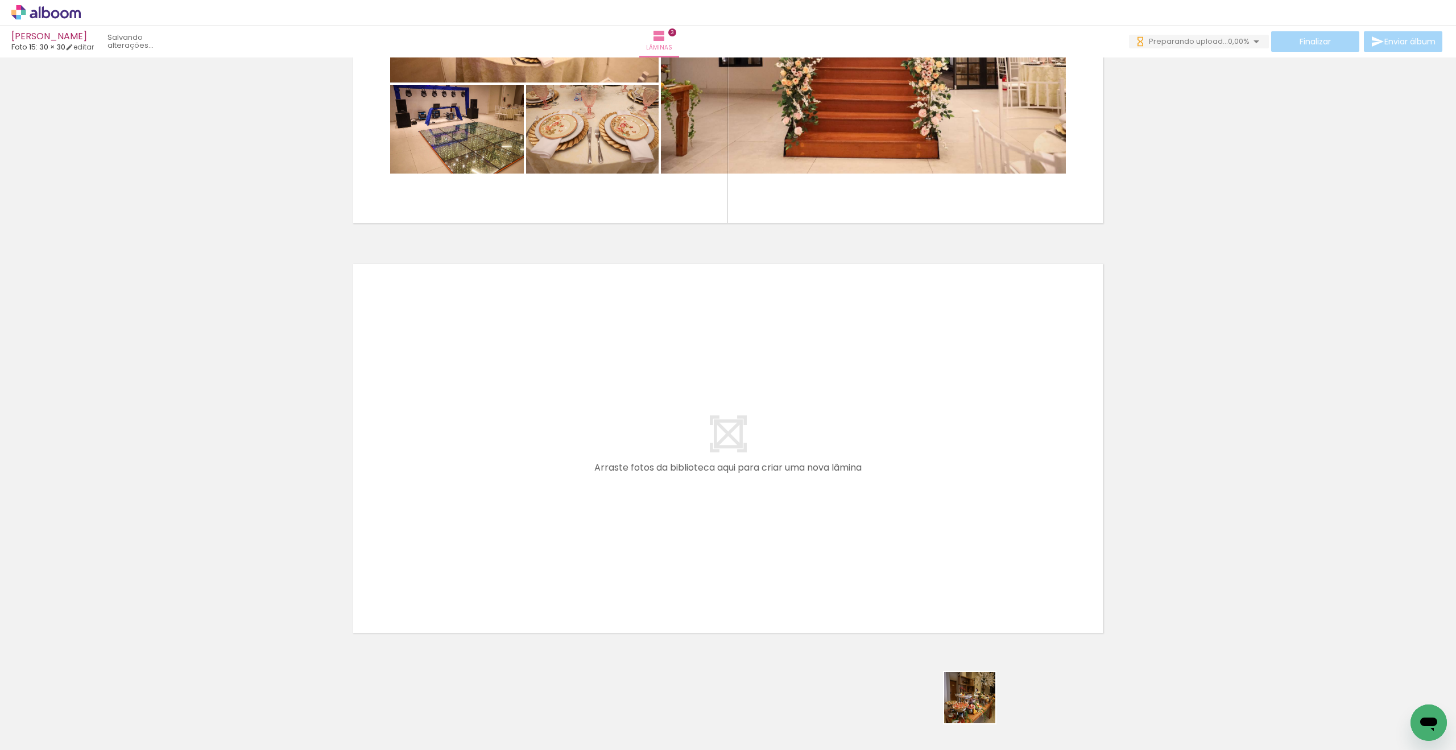
drag, startPoint x: 981, startPoint y: 714, endPoint x: 950, endPoint y: 552, distance: 164.6
click at [950, 552] on quentale-workspace at bounding box center [728, 375] width 1456 height 750
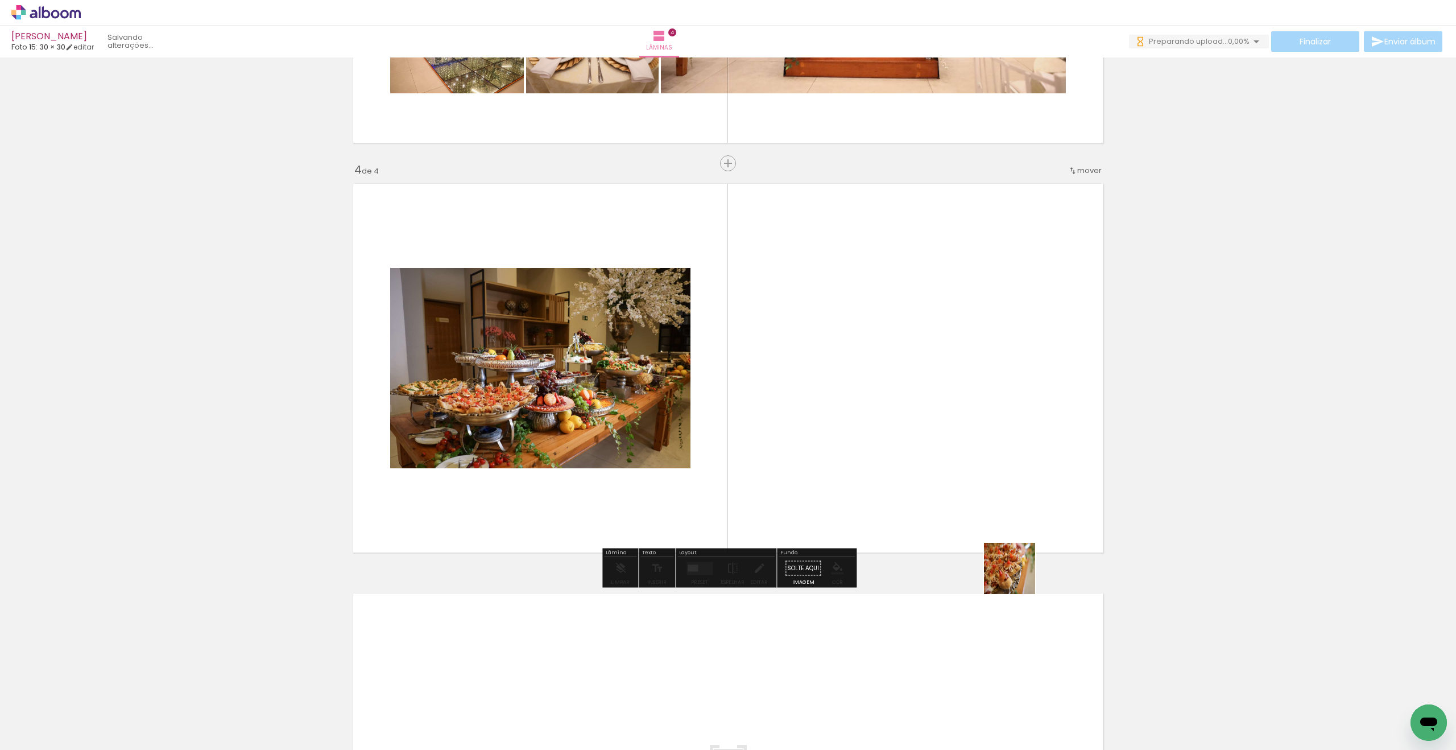
drag, startPoint x: 1034, startPoint y: 705, endPoint x: 1009, endPoint y: 494, distance: 212.5
click at [1006, 455] on quentale-workspace at bounding box center [728, 375] width 1456 height 750
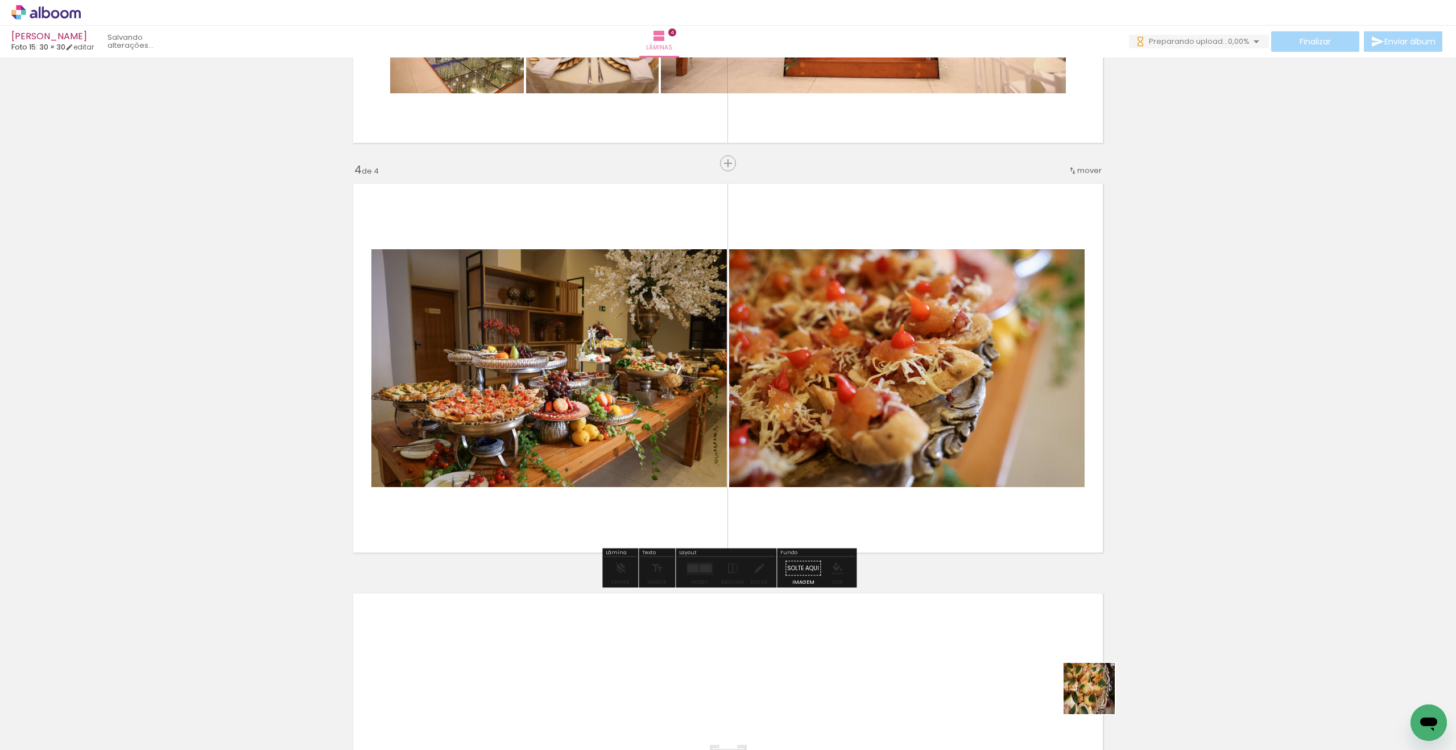
drag, startPoint x: 1098, startPoint y: 697, endPoint x: 1001, endPoint y: 432, distance: 282.2
click at [1013, 458] on quentale-workspace at bounding box center [728, 375] width 1456 height 750
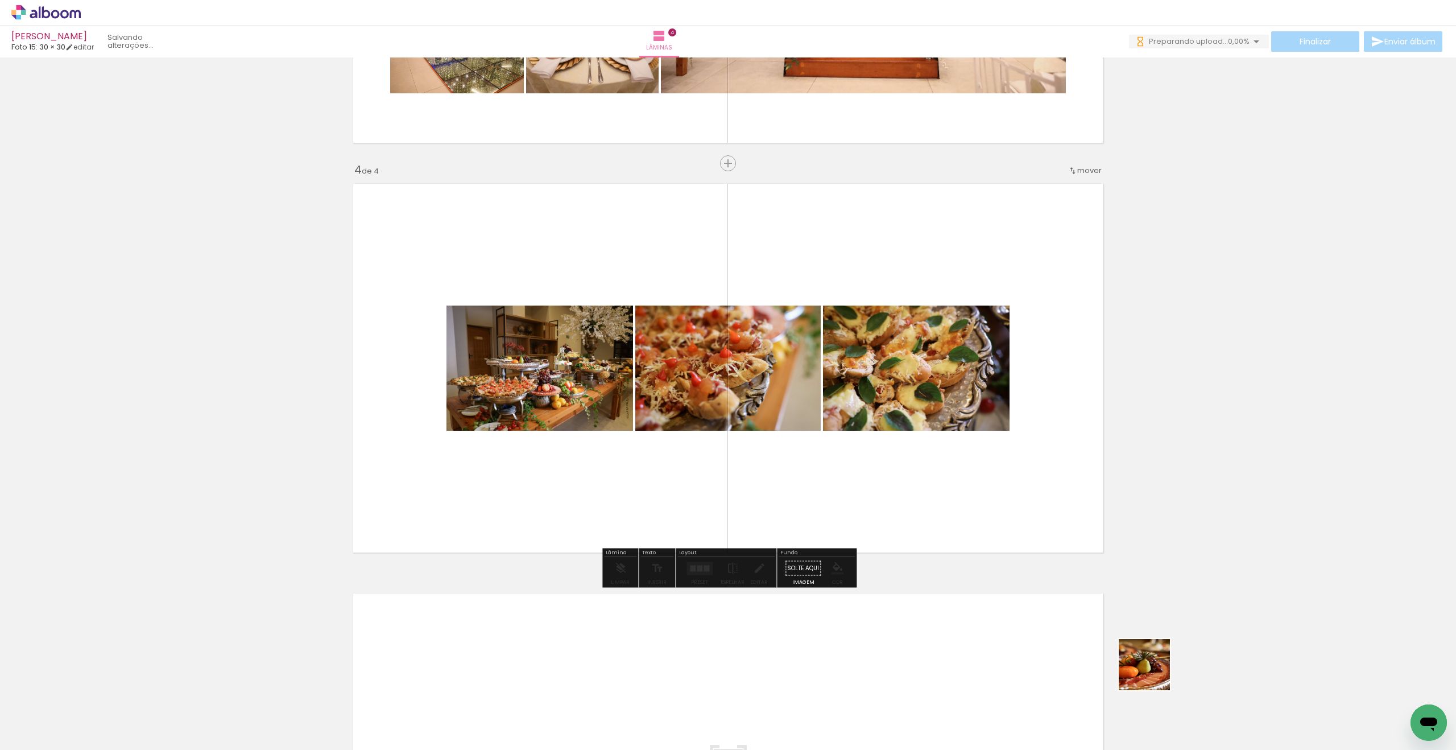
drag, startPoint x: 1167, startPoint y: 701, endPoint x: 1015, endPoint y: 455, distance: 289.2
click at [1015, 455] on quentale-workspace at bounding box center [728, 375] width 1456 height 750
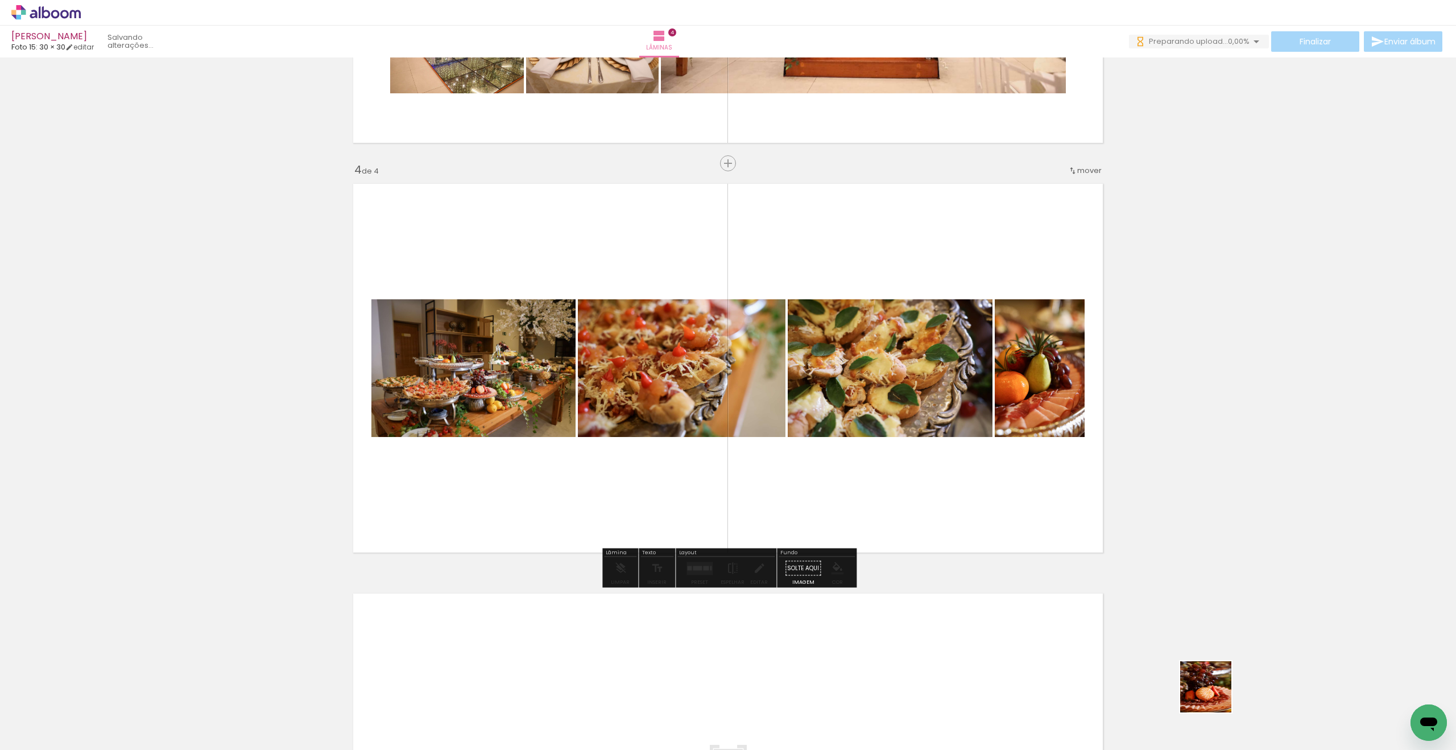
drag, startPoint x: 1215, startPoint y: 695, endPoint x: 1006, endPoint y: 442, distance: 328.2
click at [1006, 442] on quentale-workspace at bounding box center [728, 375] width 1456 height 750
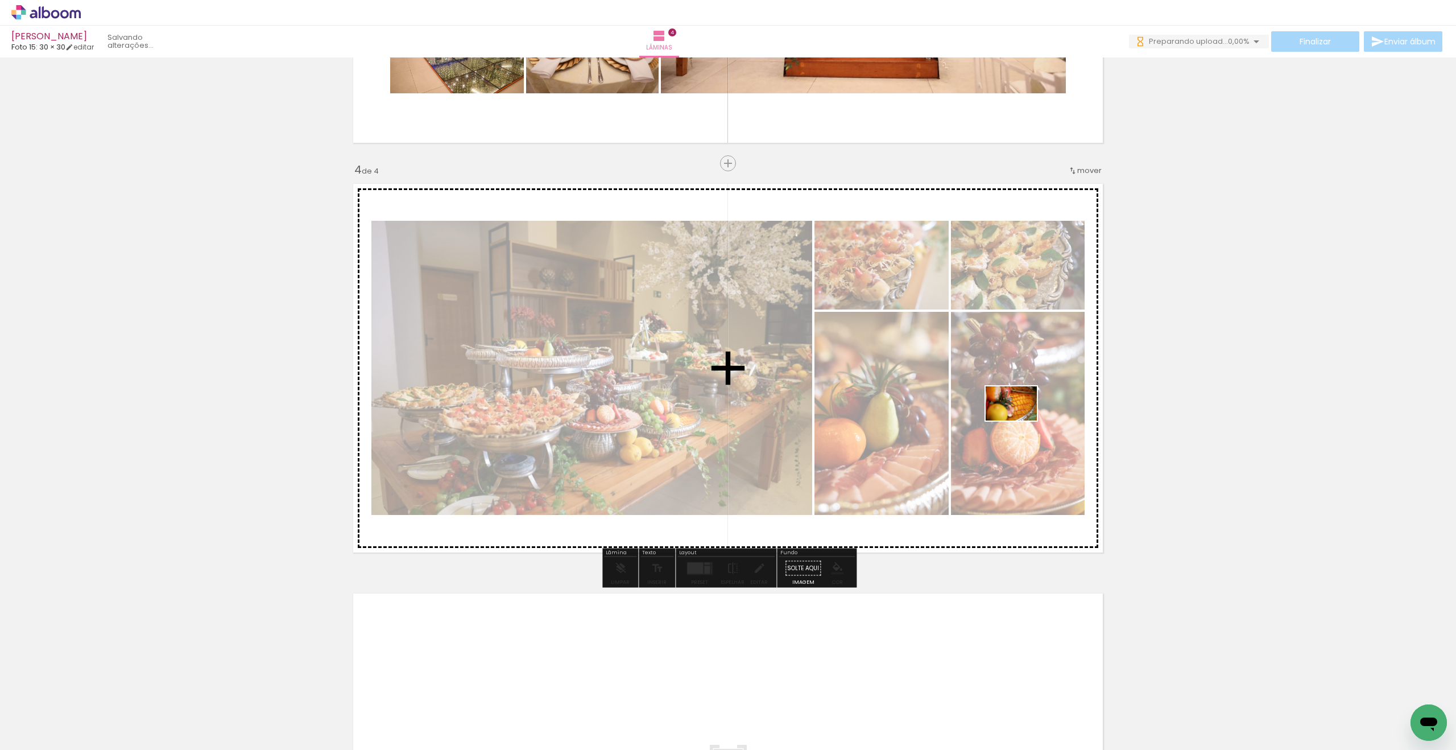
drag, startPoint x: 1305, startPoint y: 694, endPoint x: 1041, endPoint y: 430, distance: 373.7
click at [1018, 420] on quentale-workspace at bounding box center [728, 375] width 1456 height 750
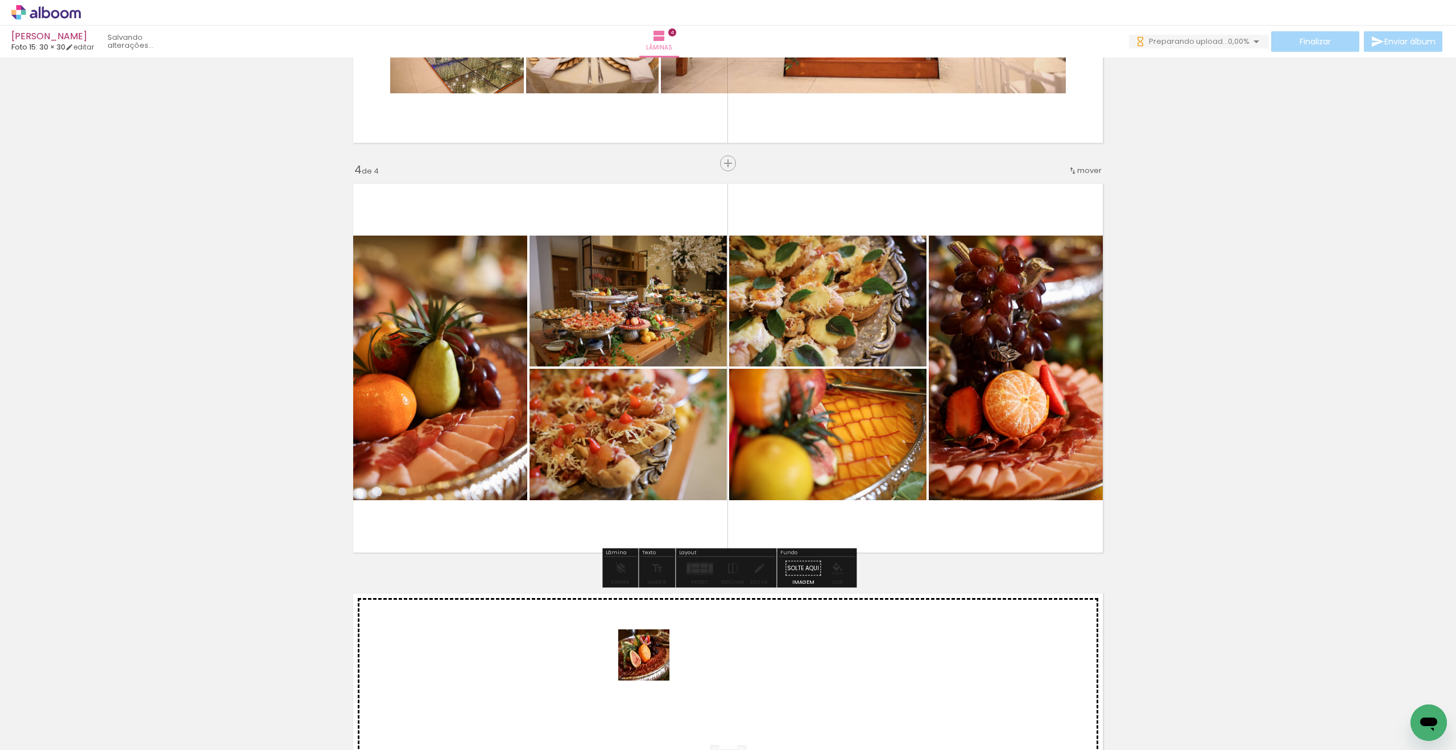
drag, startPoint x: 650, startPoint y: 678, endPoint x: 727, endPoint y: 397, distance: 291.7
click at [718, 399] on quentale-workspace at bounding box center [728, 375] width 1456 height 750
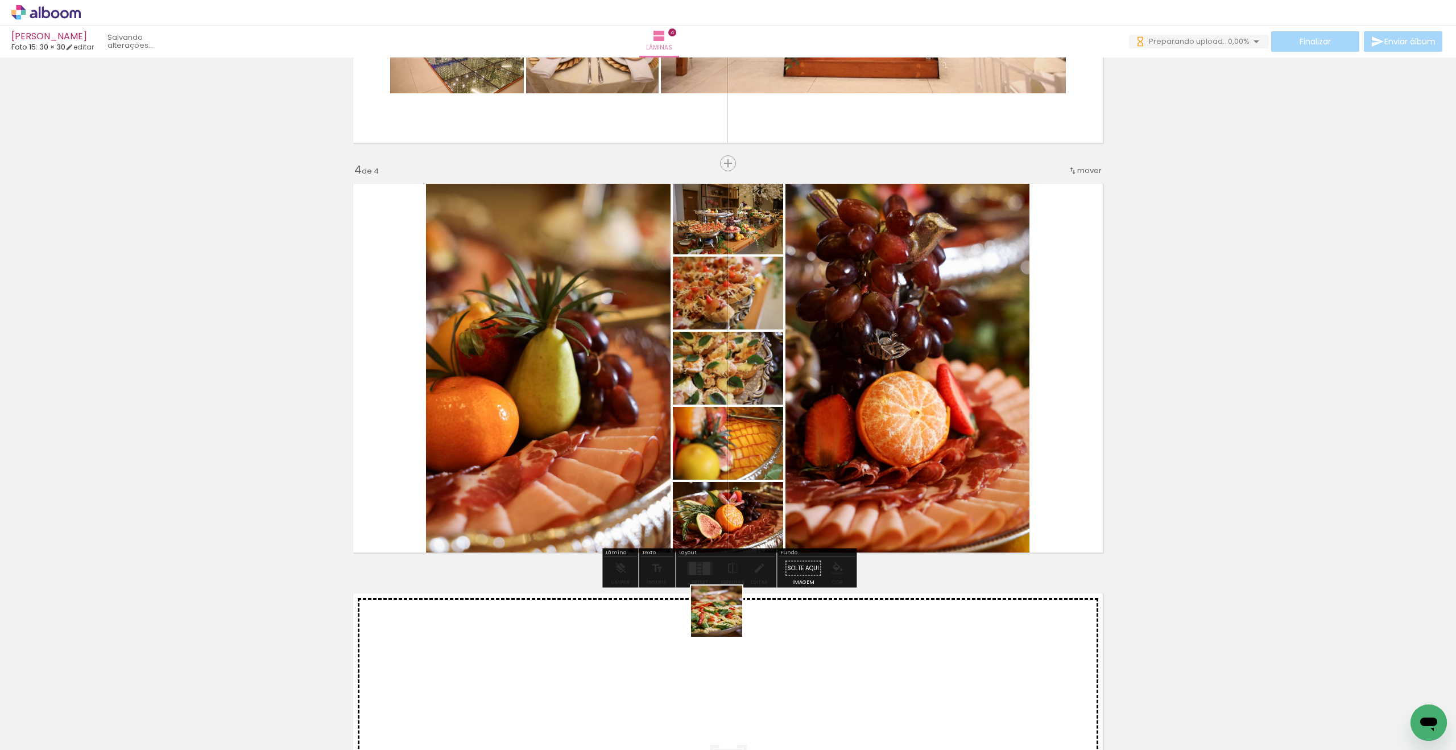
drag, startPoint x: 725, startPoint y: 620, endPoint x: 760, endPoint y: 416, distance: 206.6
click at [754, 451] on quentale-workspace at bounding box center [728, 375] width 1456 height 750
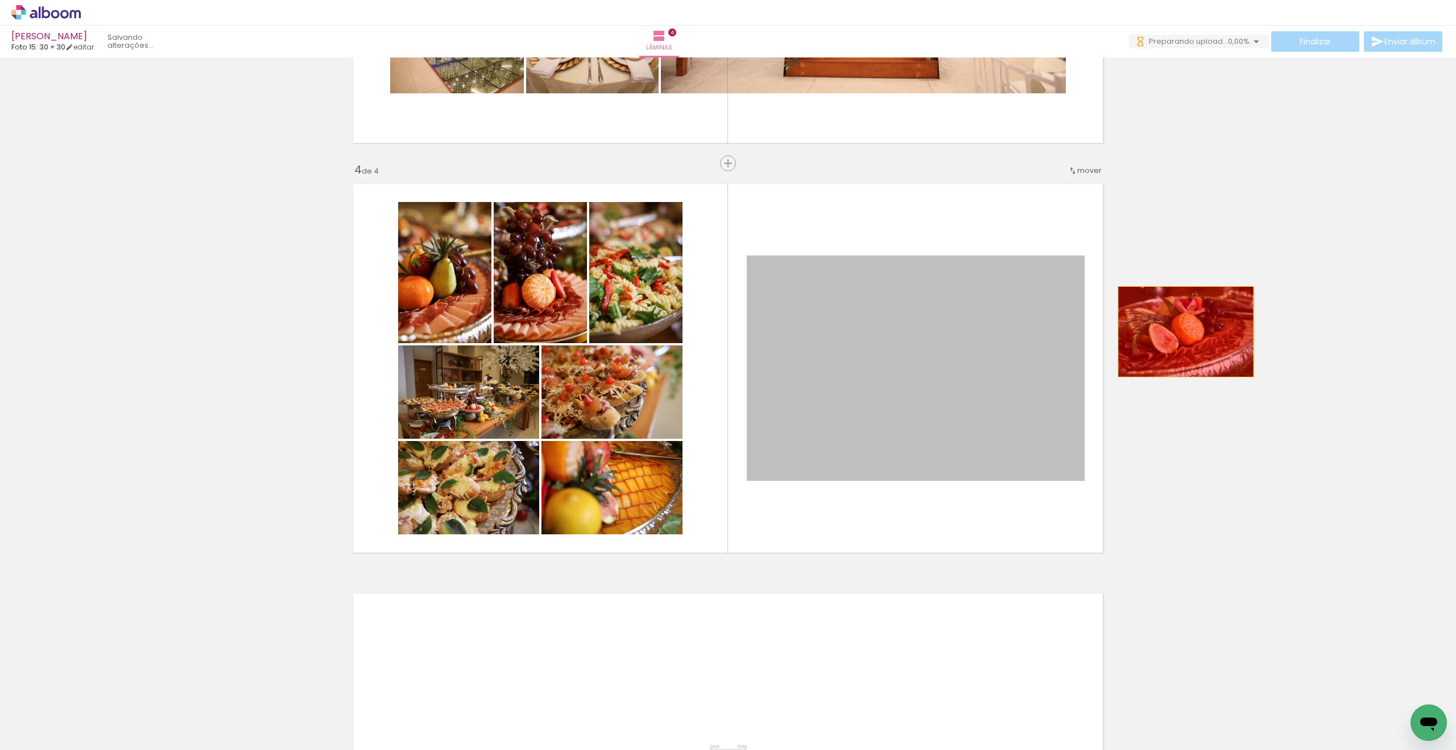
drag, startPoint x: 920, startPoint y: 378, endPoint x: 1257, endPoint y: 328, distance: 340.5
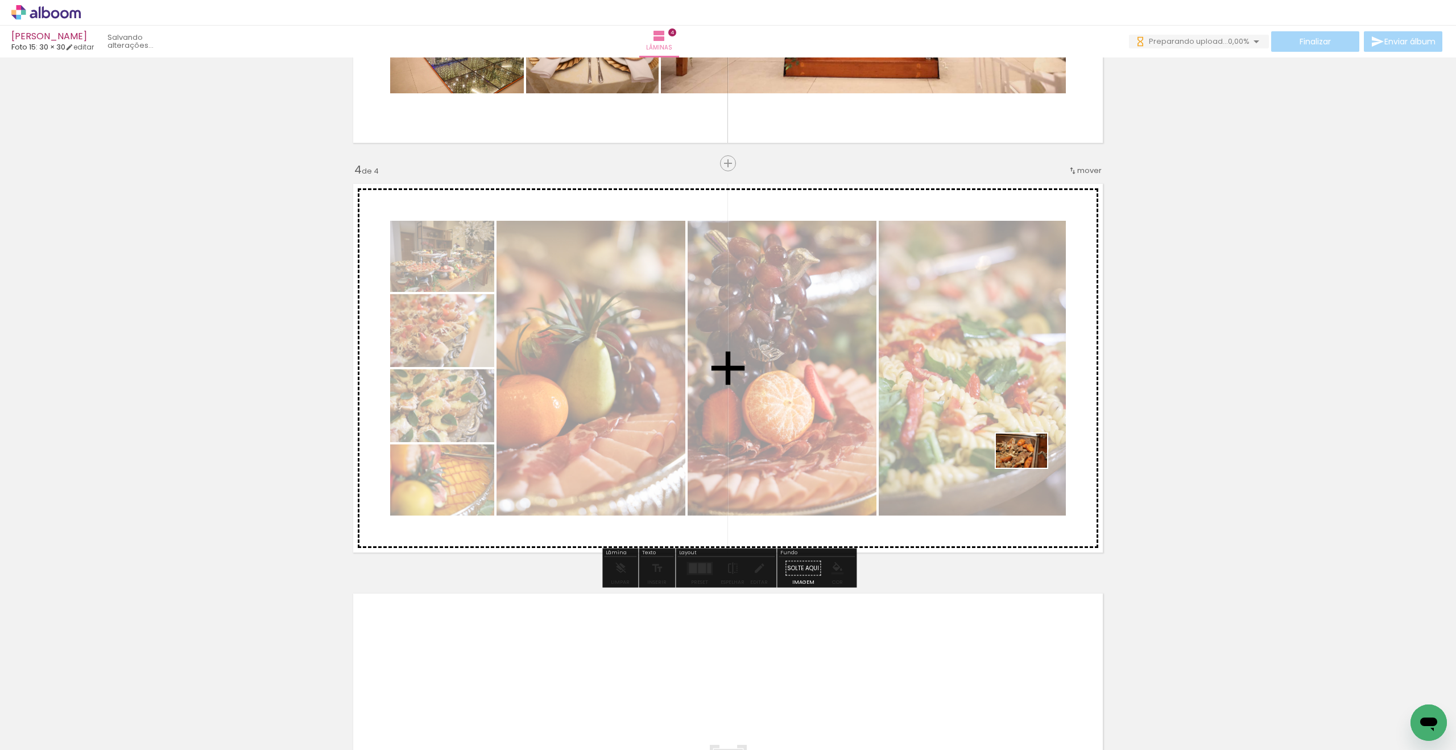
drag, startPoint x: 1021, startPoint y: 701, endPoint x: 1034, endPoint y: 441, distance: 259.8
click at [1051, 399] on quentale-workspace at bounding box center [728, 375] width 1456 height 750
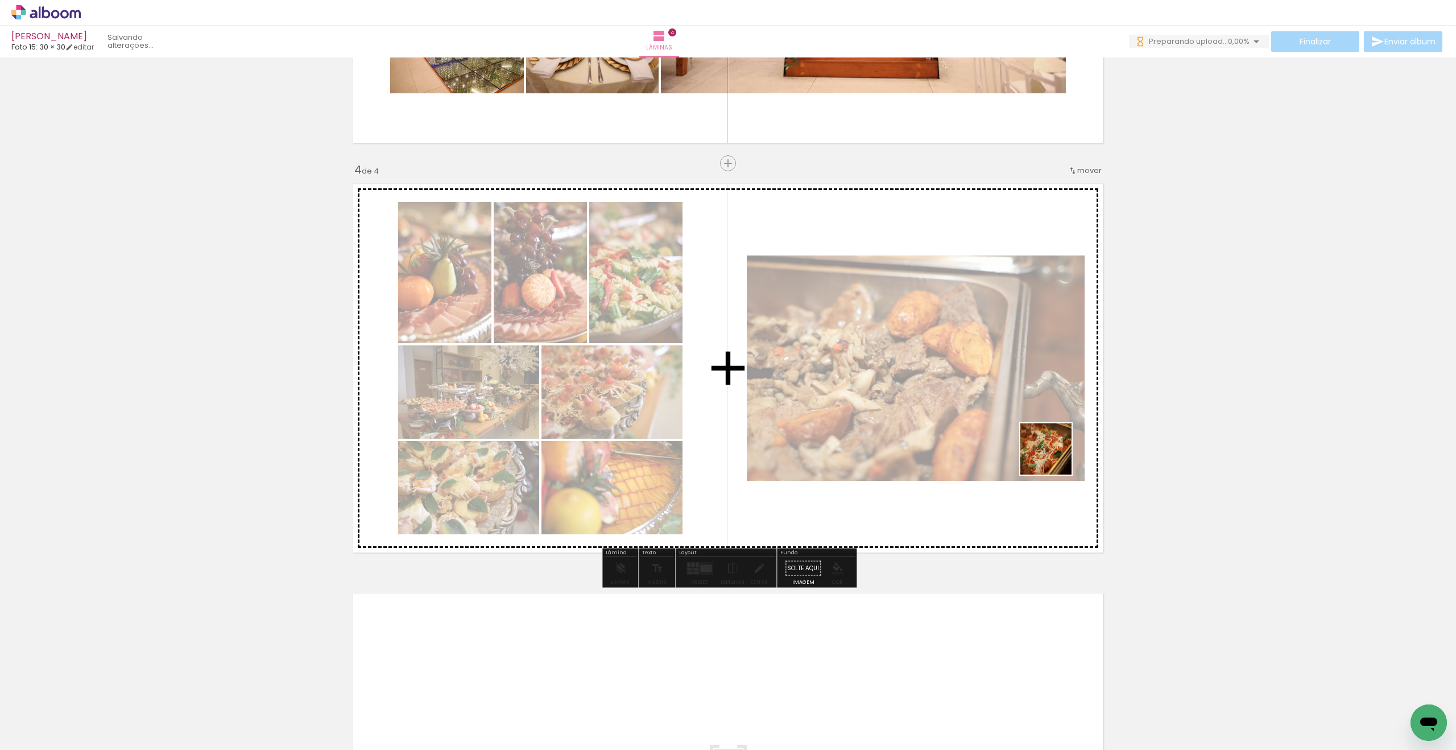
drag, startPoint x: 1101, startPoint y: 707, endPoint x: 1048, endPoint y: 421, distance: 291.1
click at [1054, 441] on quentale-workspace at bounding box center [728, 375] width 1456 height 750
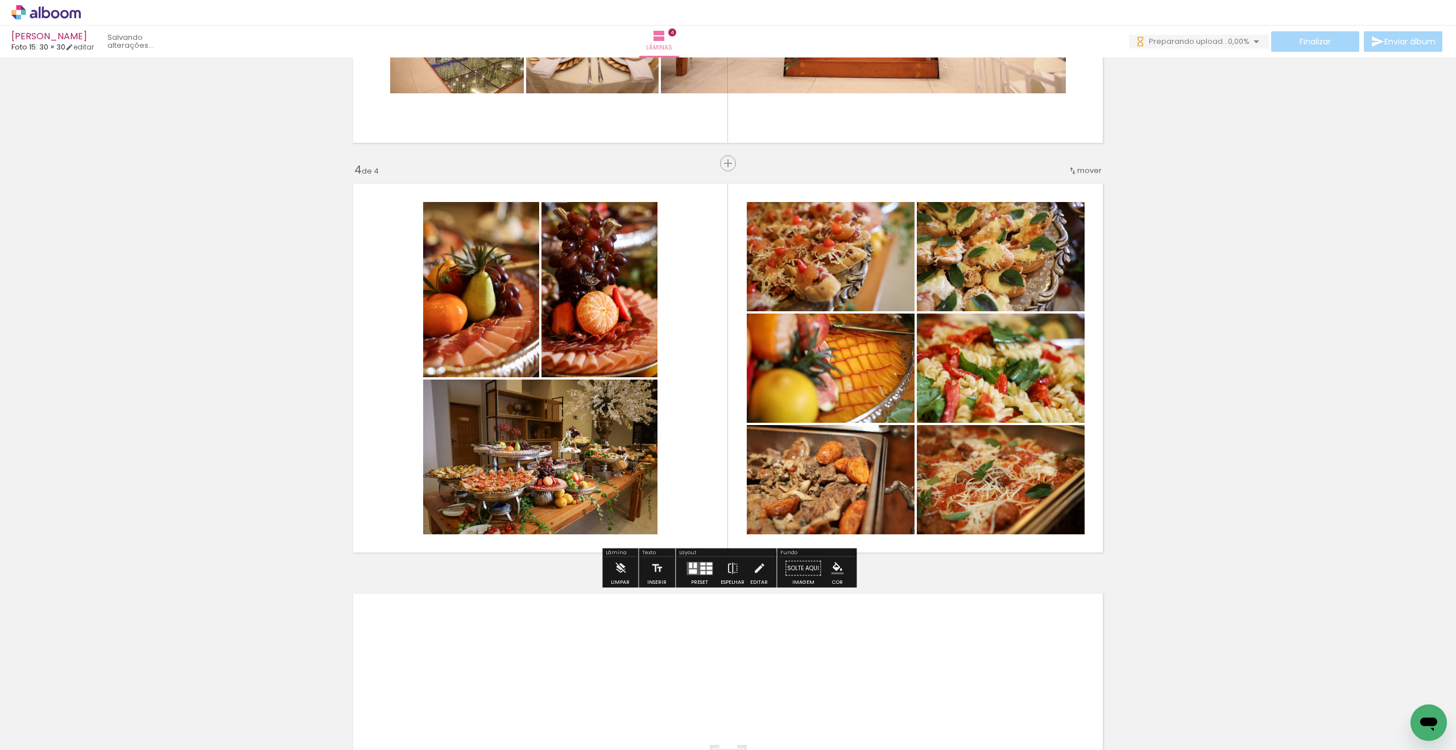
click at [697, 569] on quentale-layouter at bounding box center [700, 568] width 26 height 13
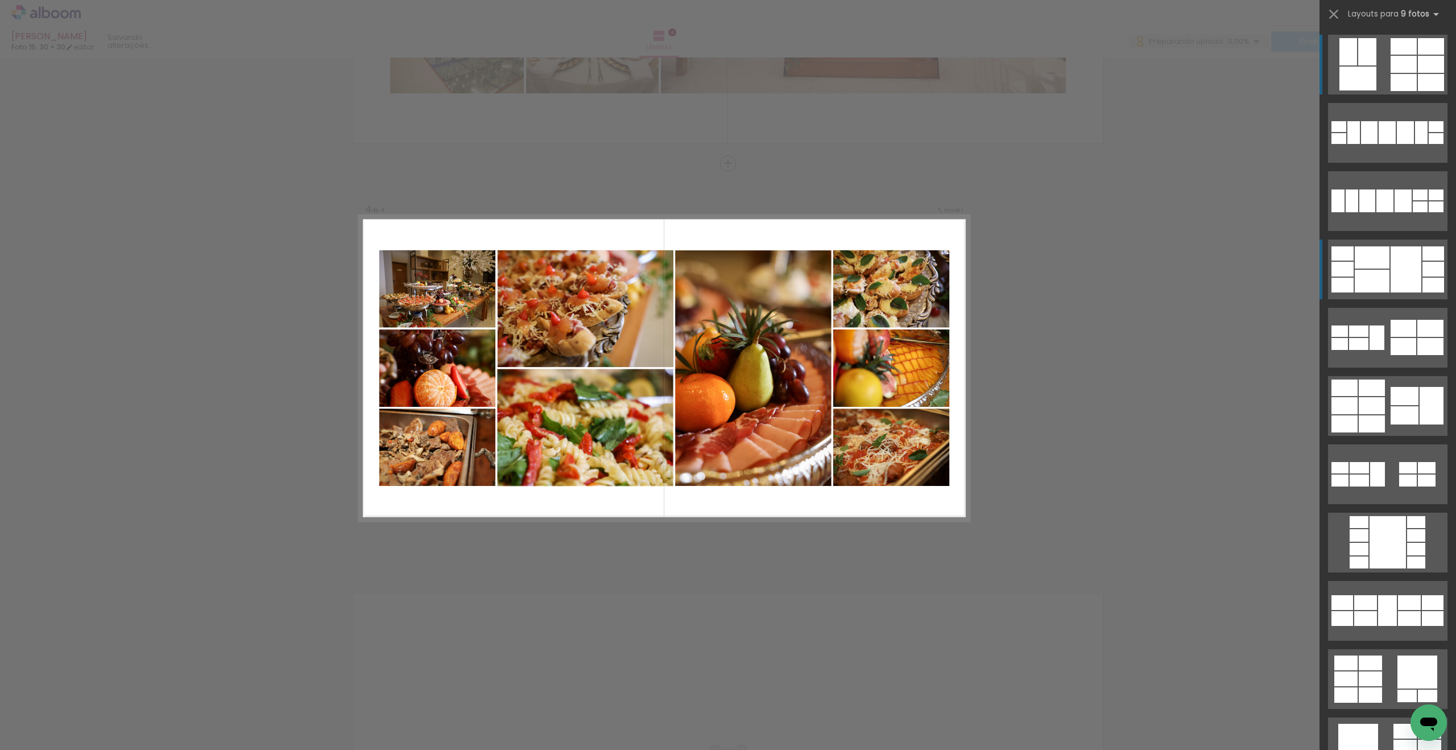
click at [1422, 273] on quentale-layouter at bounding box center [1387, 270] width 119 height 60
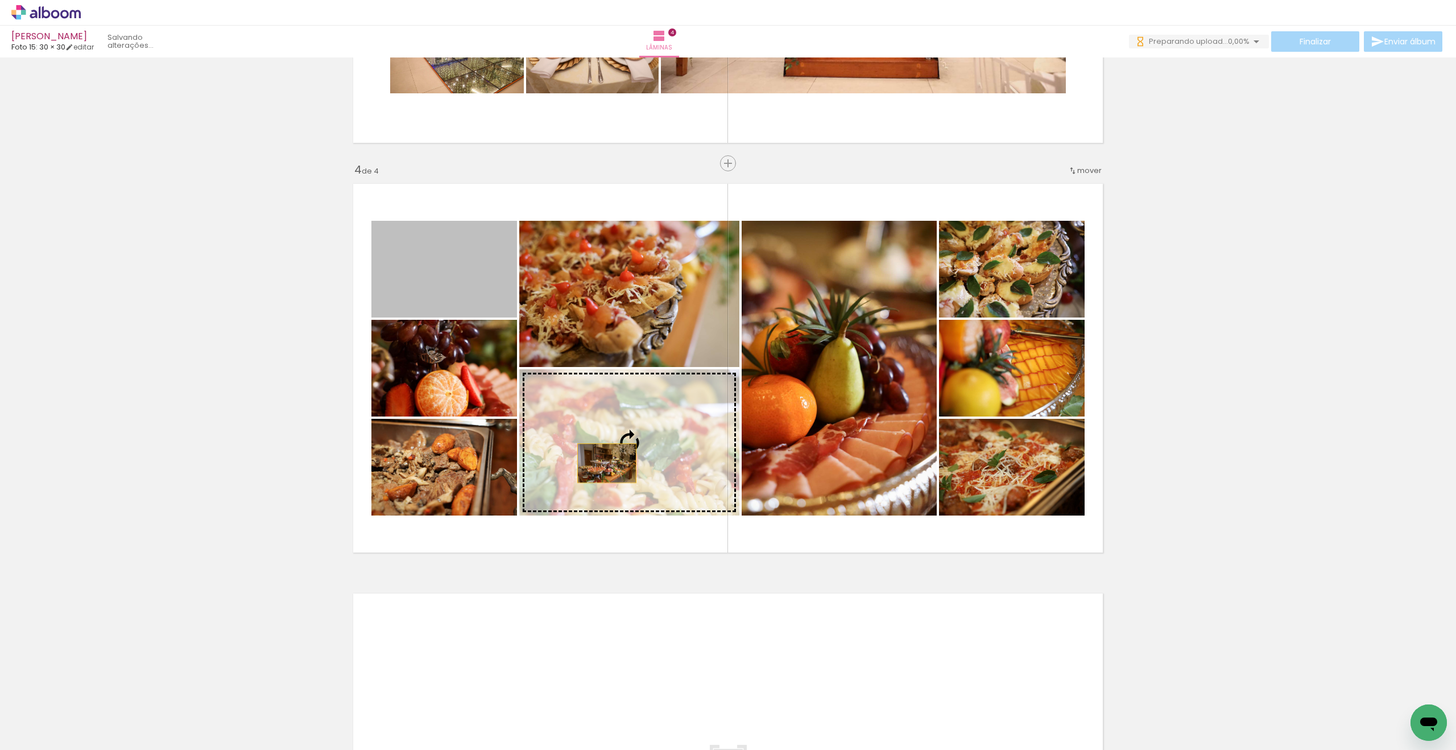
drag, startPoint x: 462, startPoint y: 278, endPoint x: 613, endPoint y: 498, distance: 266.7
click at [0, 0] on slot at bounding box center [0, 0] width 0 height 0
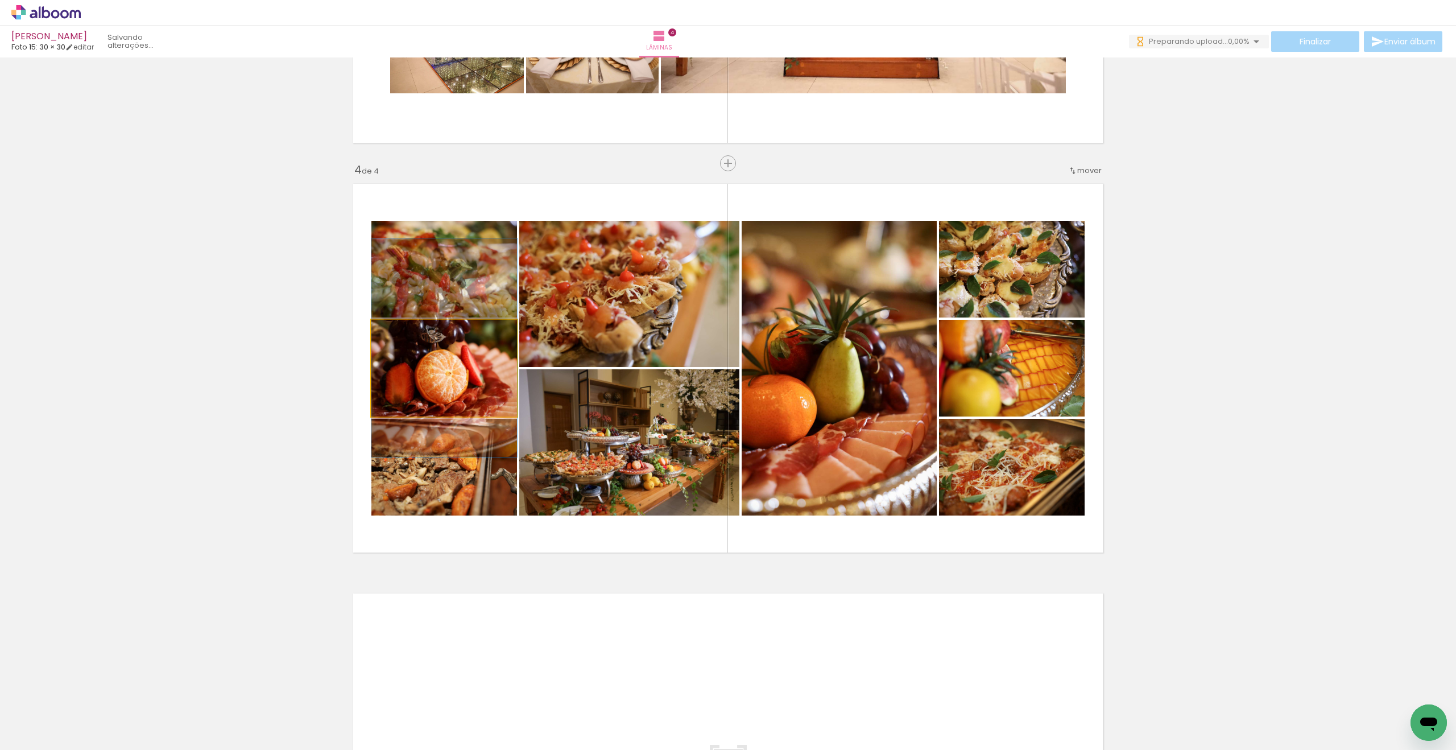
drag, startPoint x: 457, startPoint y: 372, endPoint x: 451, endPoint y: 349, distance: 23.5
click at [453, 351] on div at bounding box center [445, 347] width 146 height 218
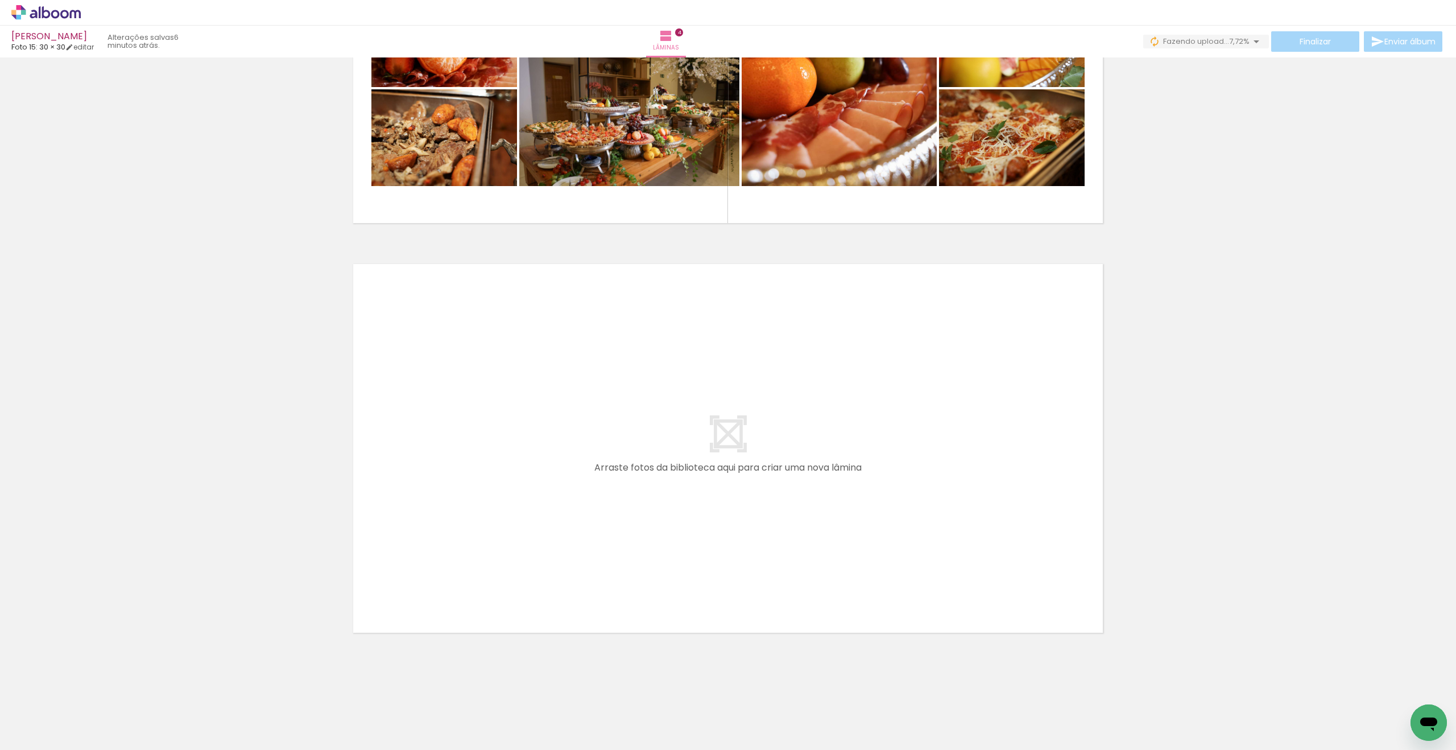
scroll to position [0, 2691]
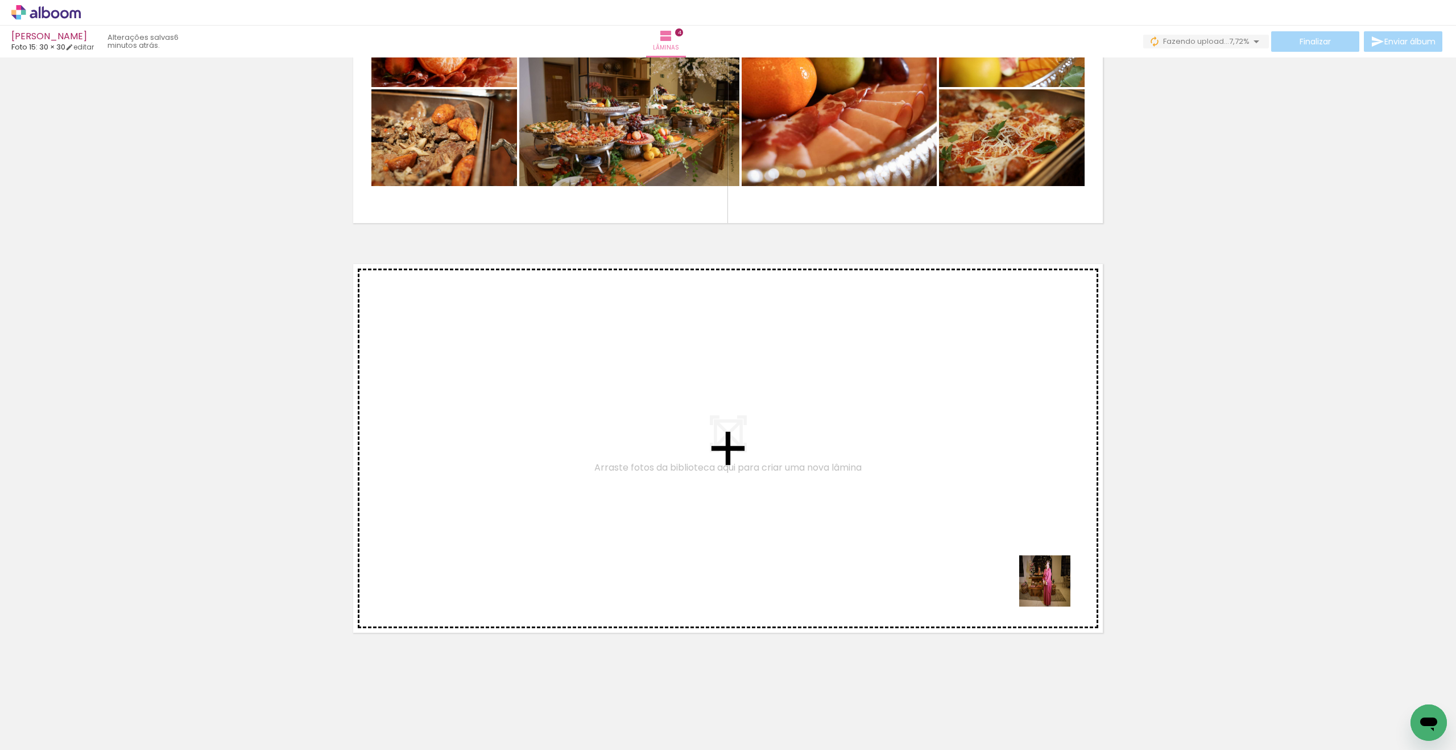
drag, startPoint x: 1059, startPoint y: 701, endPoint x: 1022, endPoint y: 466, distance: 237.9
click at [1022, 466] on quentale-workspace at bounding box center [728, 375] width 1456 height 750
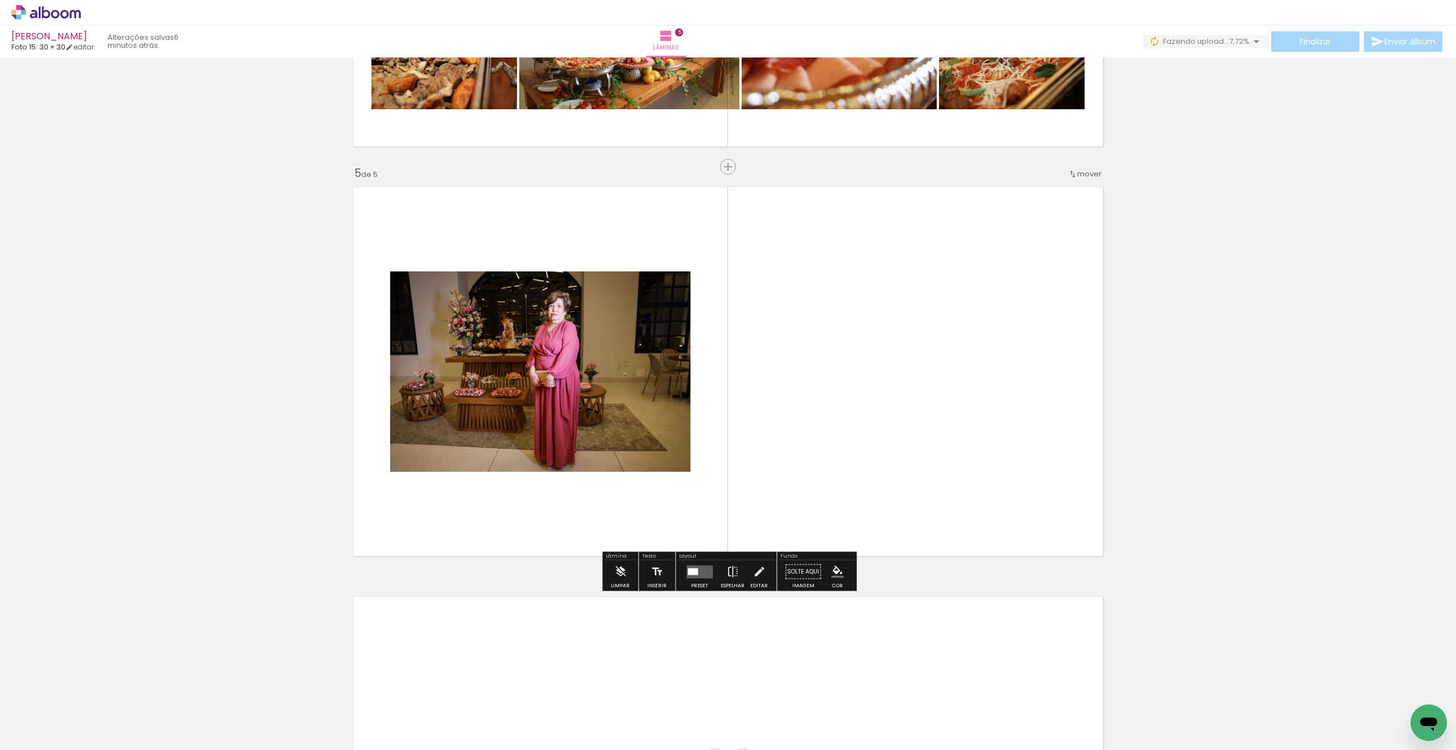
scroll to position [1551, 0]
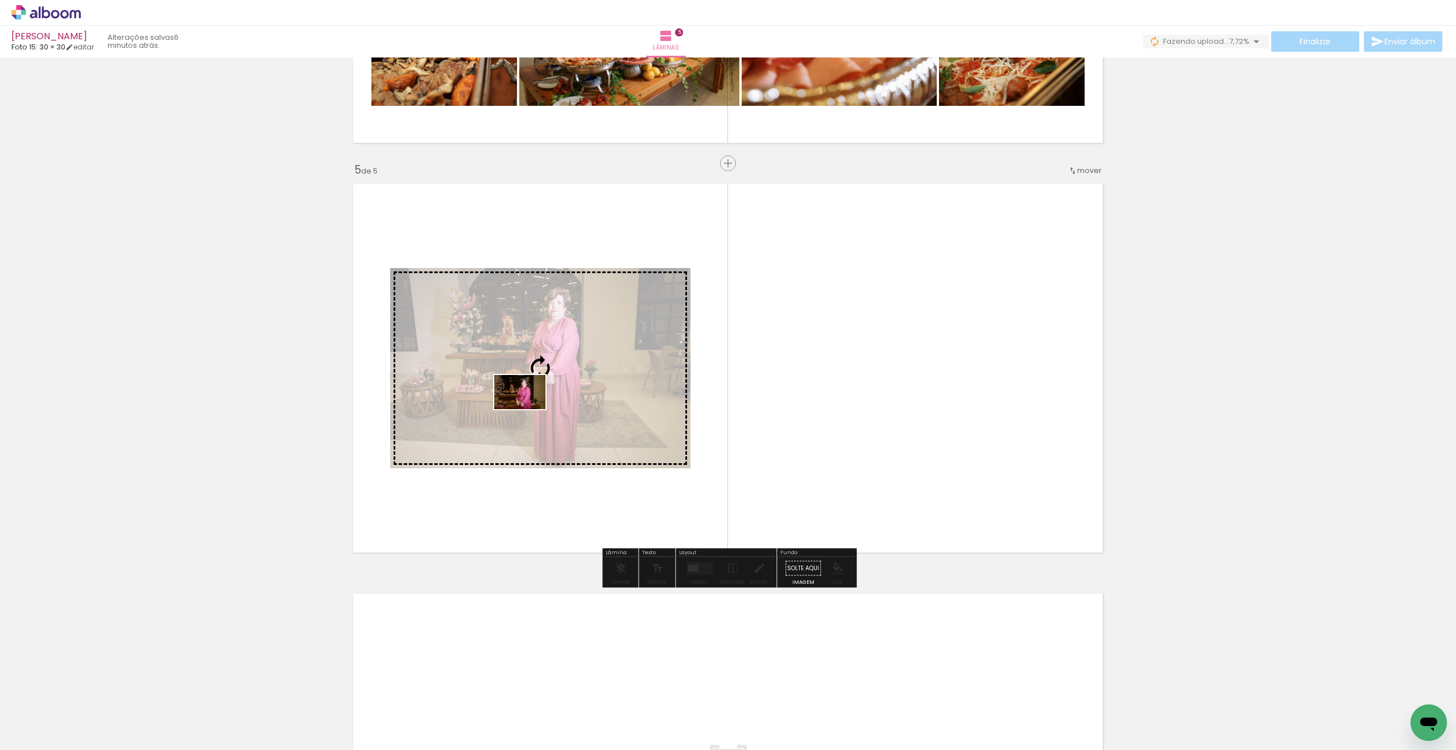
drag, startPoint x: 1133, startPoint y: 713, endPoint x: 523, endPoint y: 413, distance: 679.6
click at [529, 409] on quentale-workspace at bounding box center [728, 375] width 1456 height 750
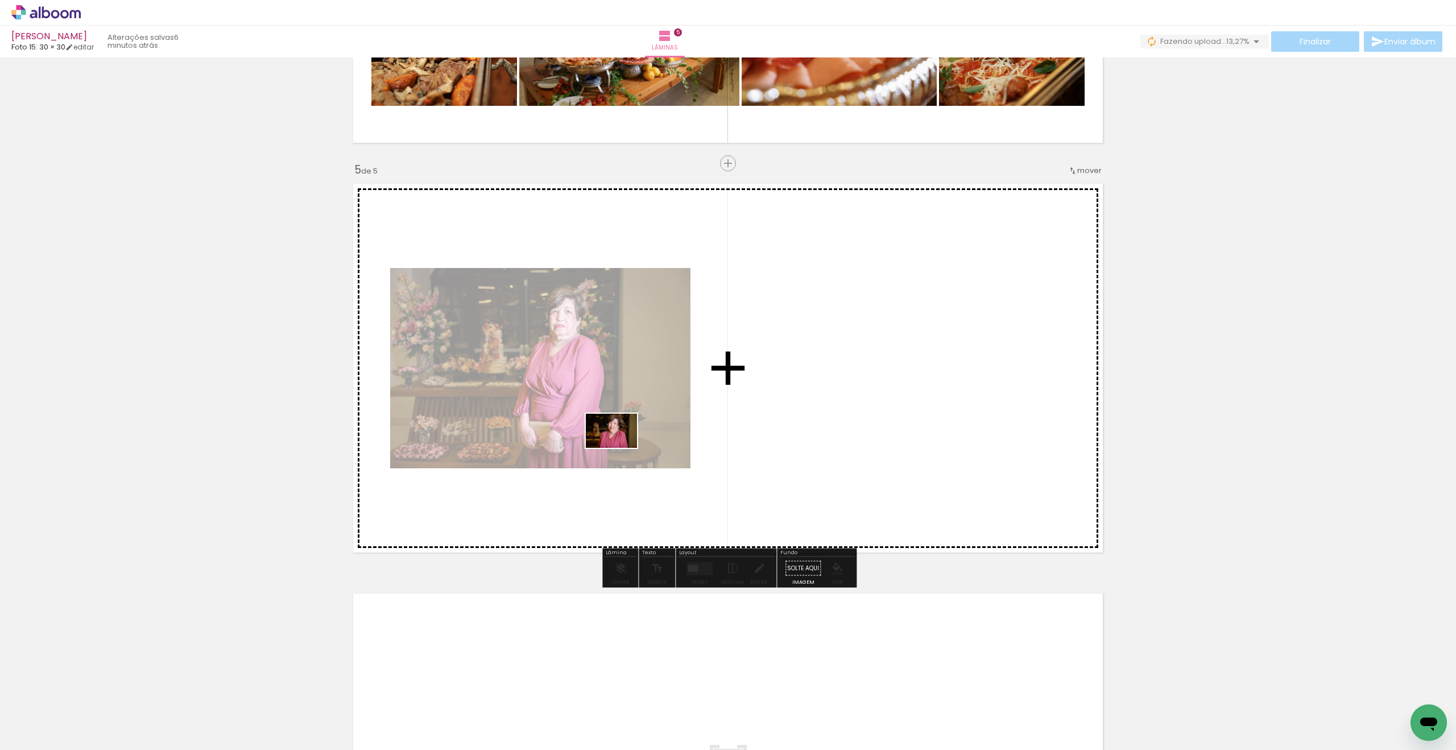
drag, startPoint x: 1188, startPoint y: 715, endPoint x: 619, endPoint y: 445, distance: 629.8
click at [620, 448] on quentale-workspace at bounding box center [728, 375] width 1456 height 750
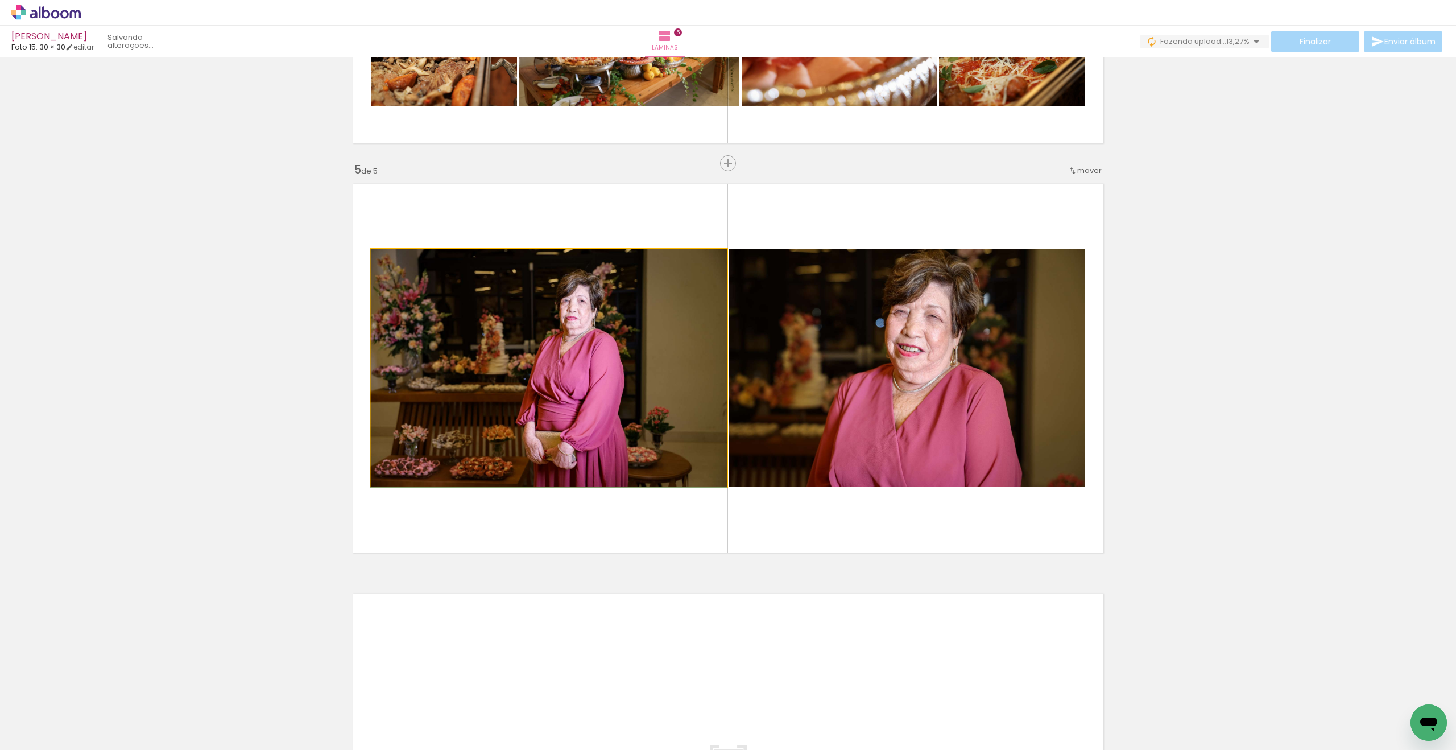
drag, startPoint x: 584, startPoint y: 444, endPoint x: 229, endPoint y: 500, distance: 359.3
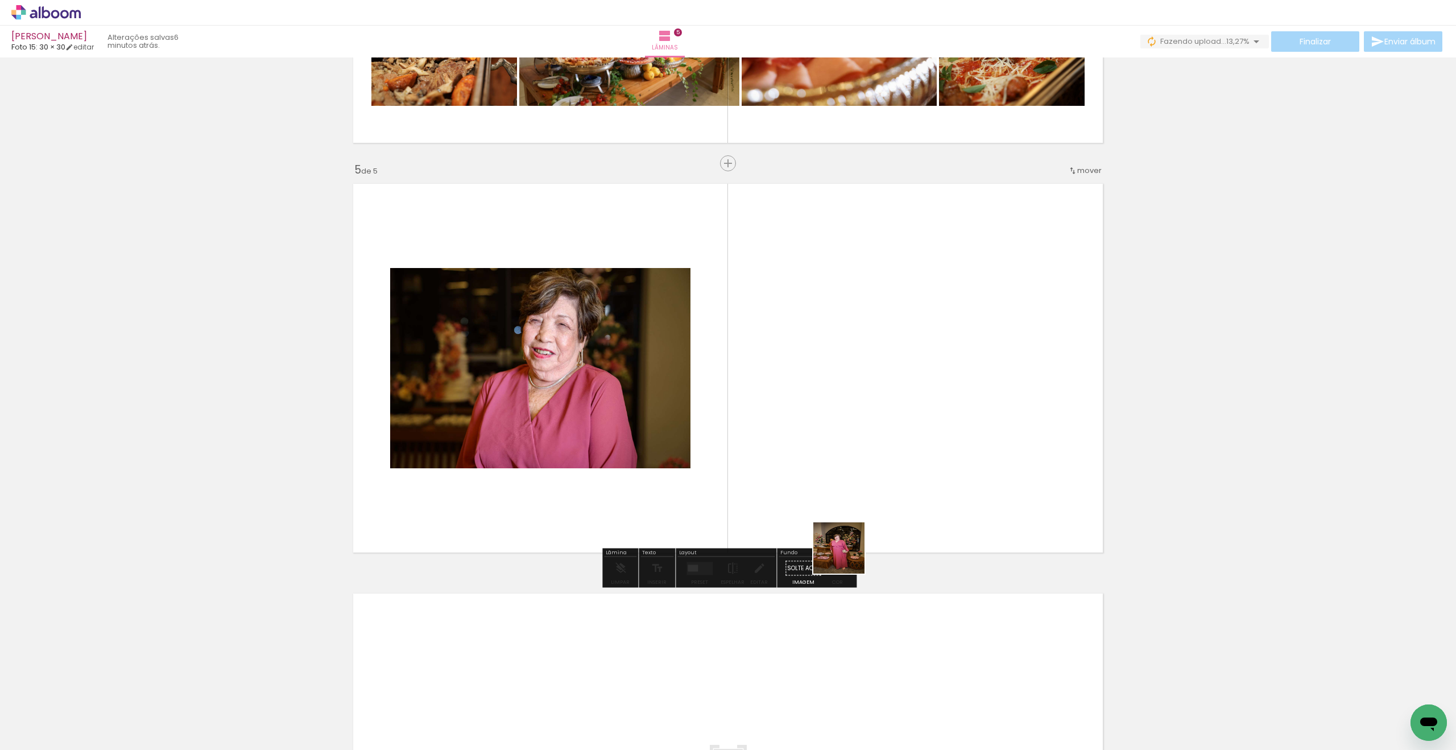
drag, startPoint x: 811, startPoint y: 678, endPoint x: 910, endPoint y: 393, distance: 301.2
click at [906, 406] on quentale-workspace at bounding box center [728, 375] width 1456 height 750
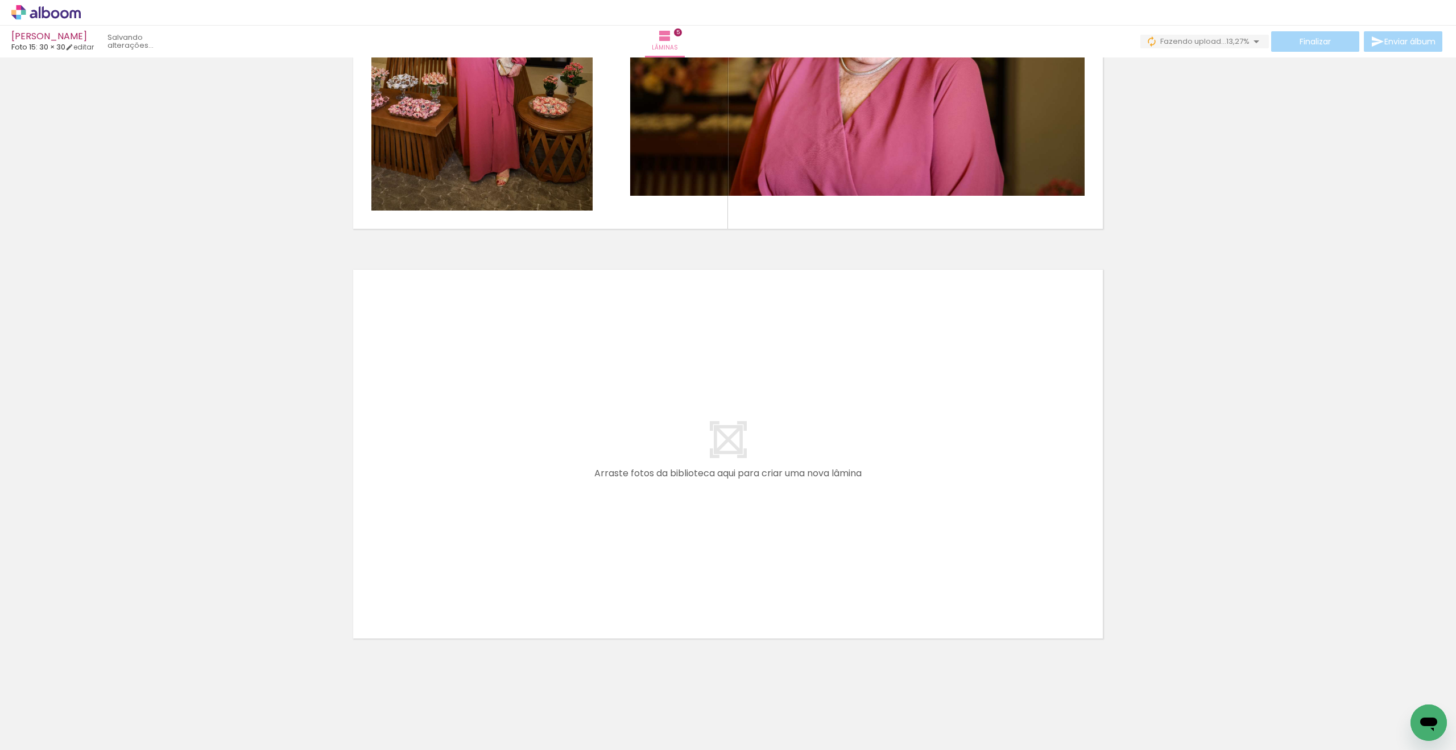
scroll to position [1881, 0]
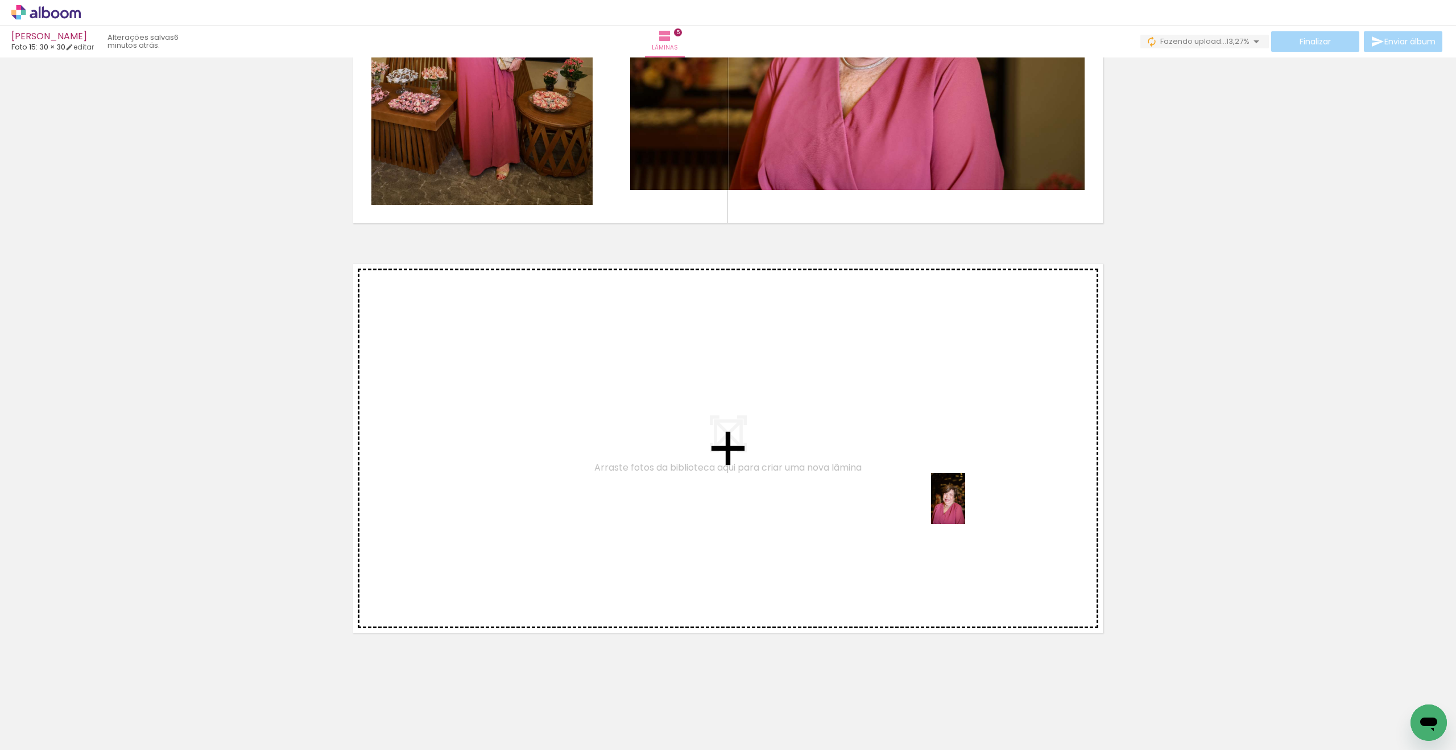
drag, startPoint x: 1235, startPoint y: 708, endPoint x: 967, endPoint y: 507, distance: 334.4
click at [967, 507] on quentale-workspace at bounding box center [728, 375] width 1456 height 750
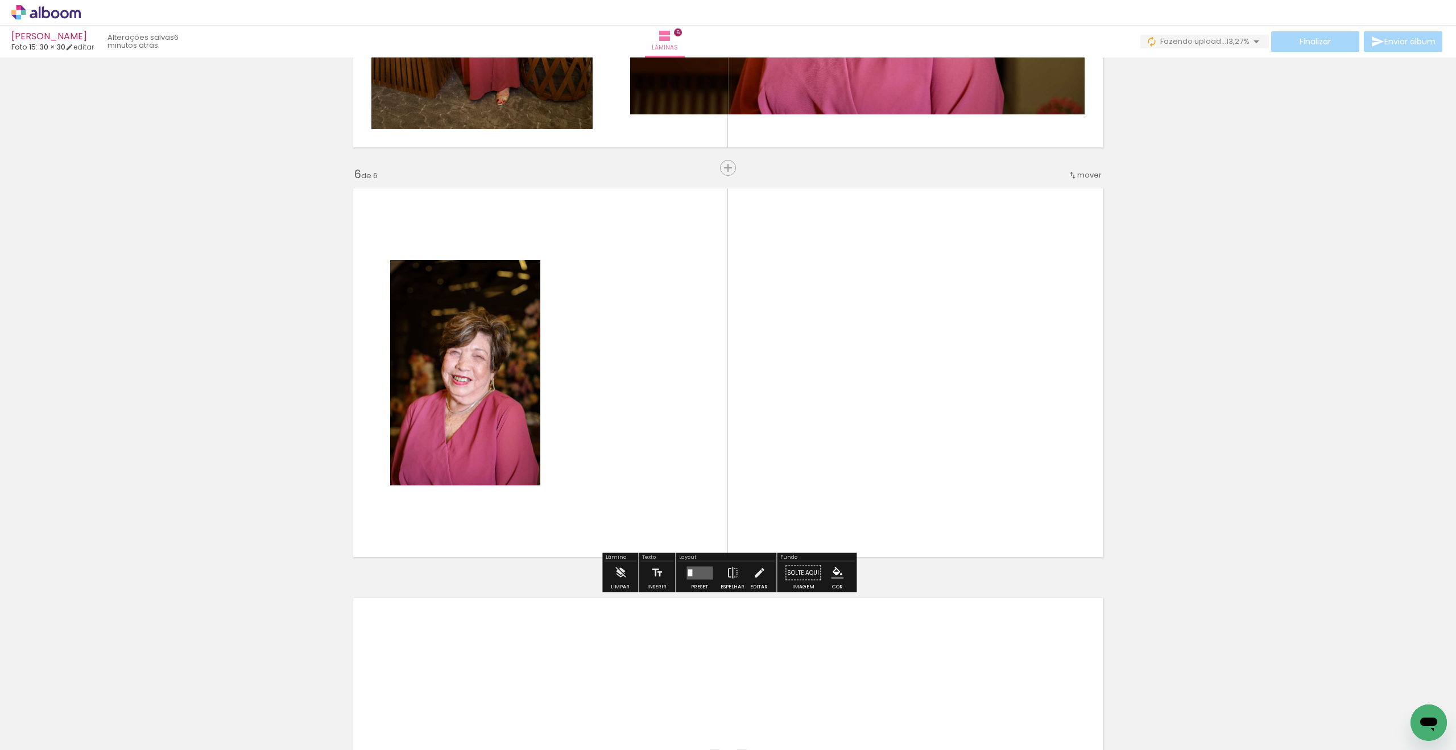
scroll to position [1961, 0]
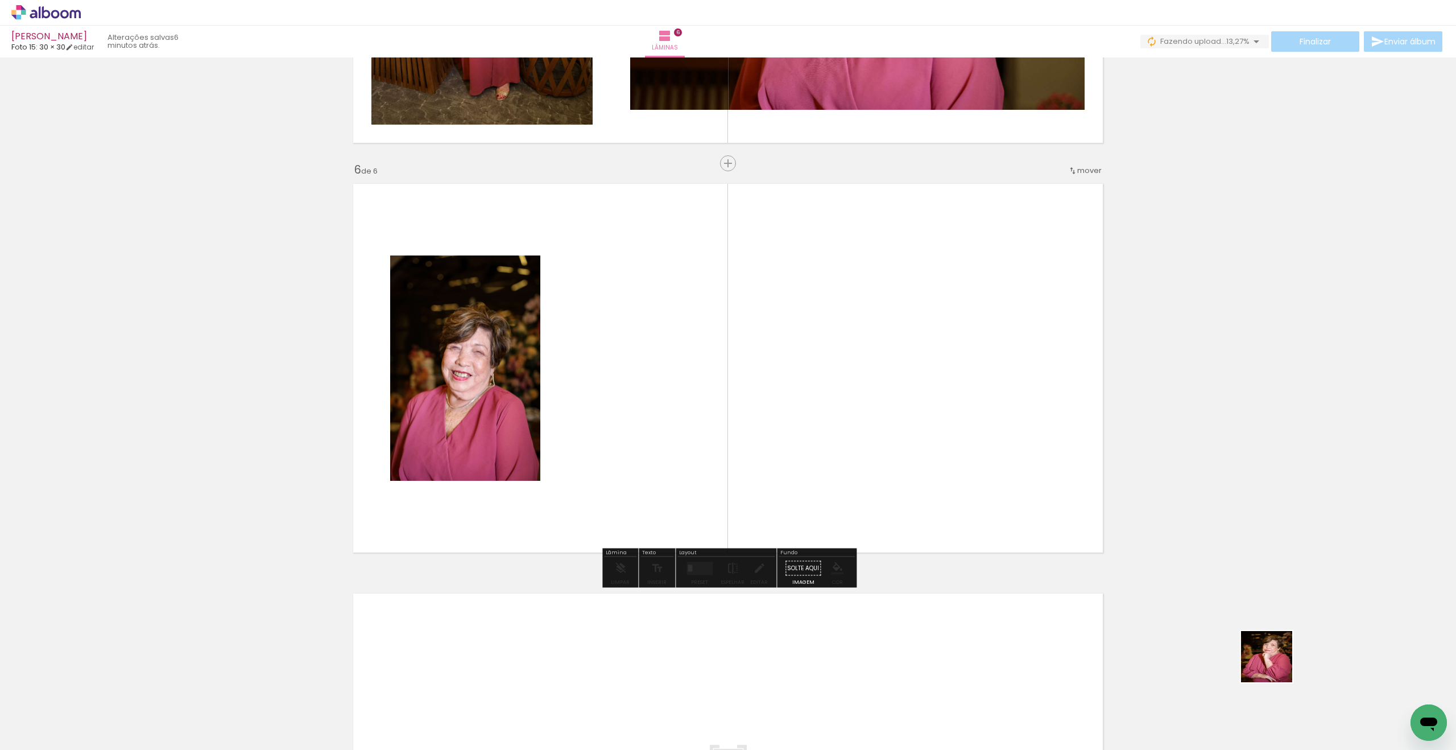
drag, startPoint x: 1285, startPoint y: 679, endPoint x: 1057, endPoint y: 491, distance: 295.8
click at [959, 458] on quentale-workspace at bounding box center [728, 375] width 1456 height 750
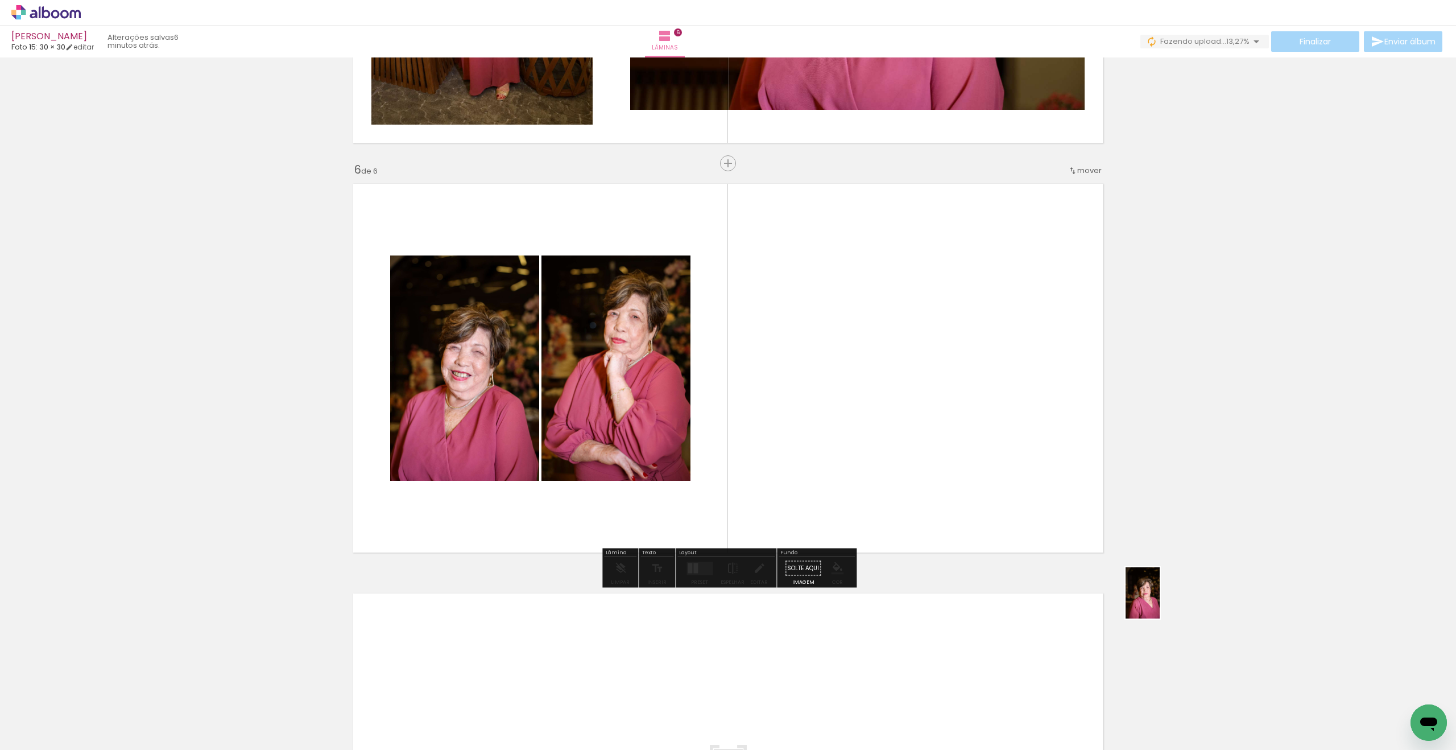
drag, startPoint x: 1388, startPoint y: 715, endPoint x: 956, endPoint y: 463, distance: 500.3
click at [943, 460] on quentale-workspace at bounding box center [728, 375] width 1456 height 750
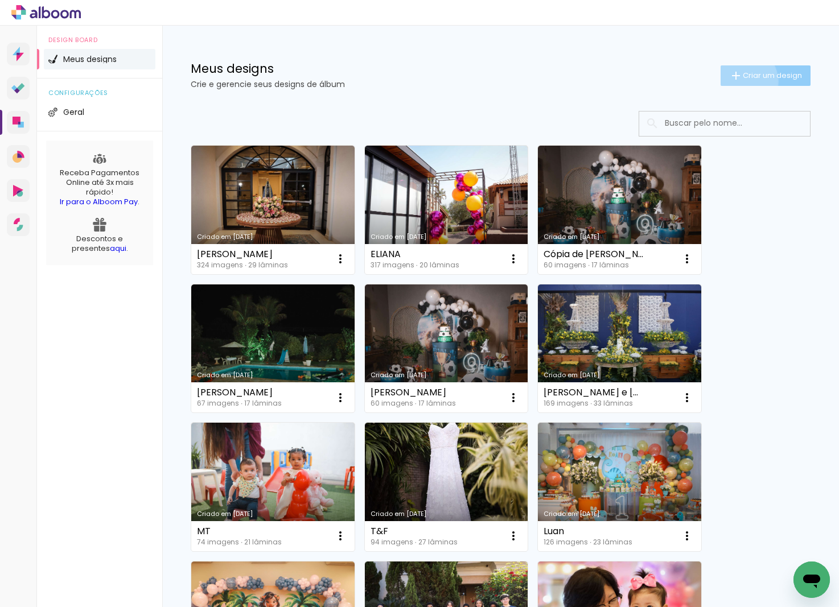
click at [737, 81] on iron-icon at bounding box center [736, 76] width 14 height 14
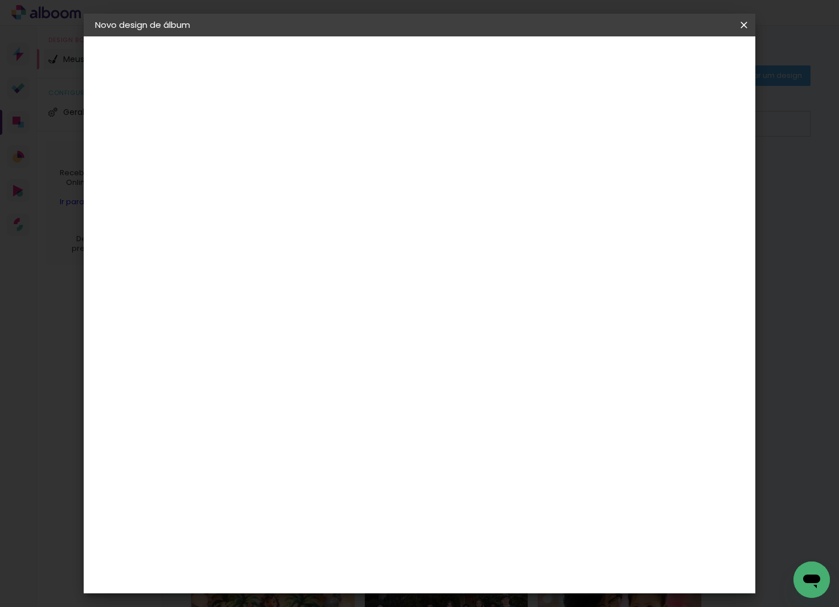
click at [281, 156] on input at bounding box center [281, 153] width 0 height 18
type input "Sofia"
type paper-input "Sofia"
click at [0, 0] on slot "Avançar" at bounding box center [0, 0] width 0 height 0
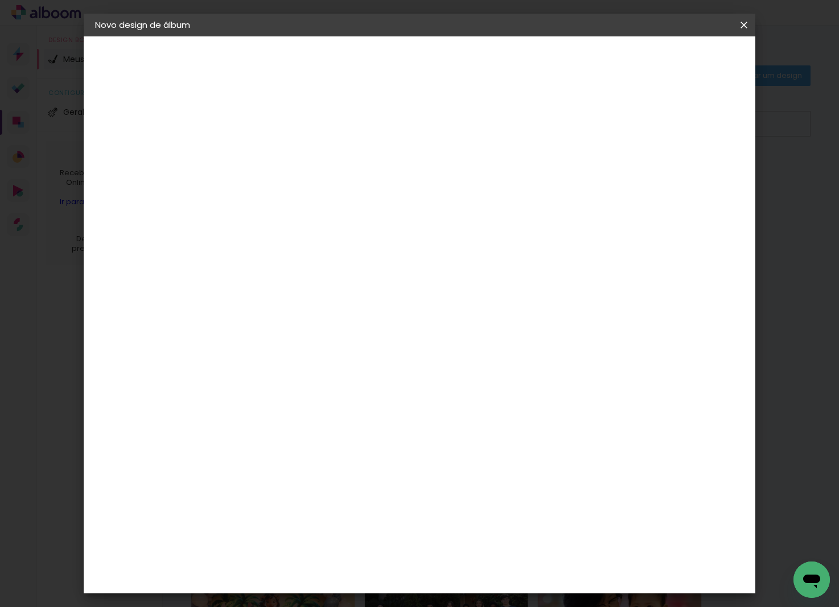
click at [324, 508] on paper-item "Foto 15" at bounding box center [310, 523] width 123 height 30
click at [494, 53] on paper-button "Avançar" at bounding box center [467, 60] width 56 height 19
click at [358, 584] on span "20 × 30" at bounding box center [331, 599] width 53 height 30
click at [0, 0] on slot "Avançar" at bounding box center [0, 0] width 0 height 0
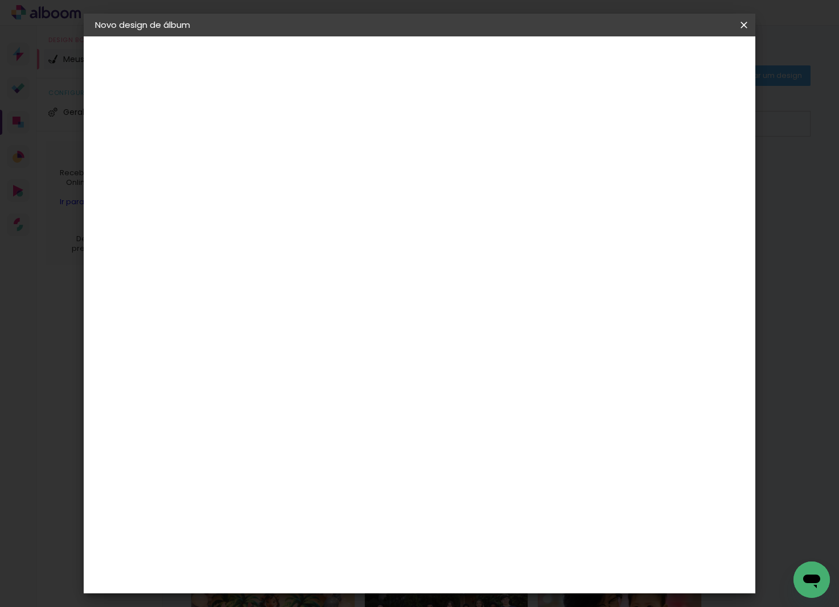
click at [680, 64] on span "Iniciar design" at bounding box center [655, 60] width 52 height 8
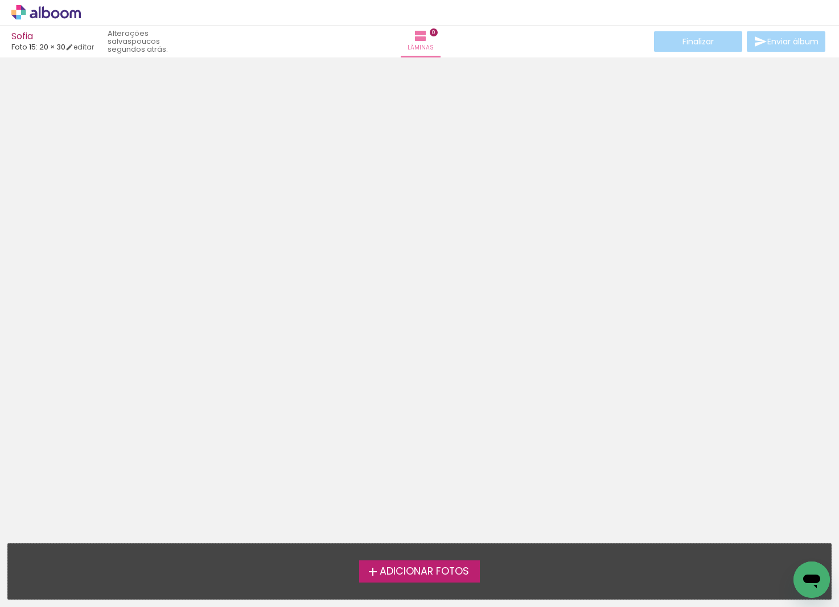
click at [420, 573] on span "Adicionar Fotos" at bounding box center [423, 572] width 89 height 10
click at [0, 0] on input "file" at bounding box center [0, 0] width 0 height 0
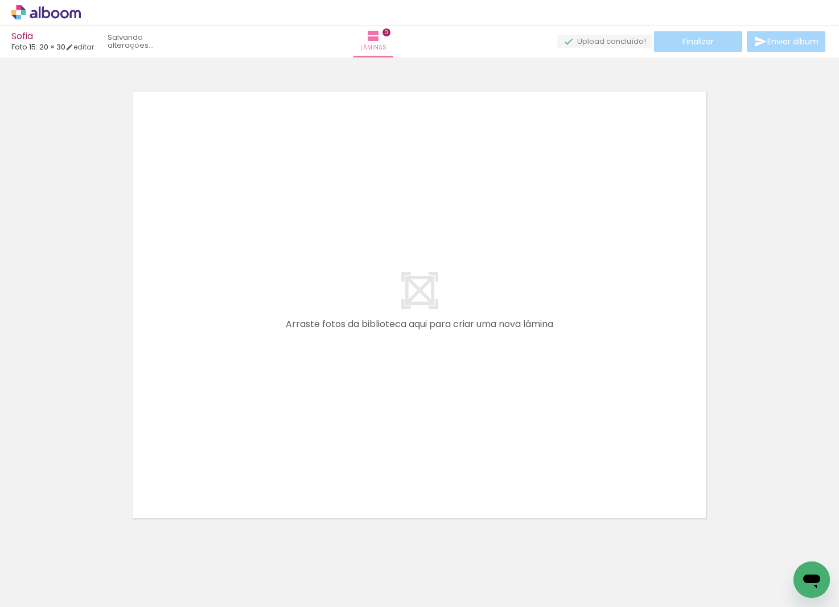
scroll to position [15, 0]
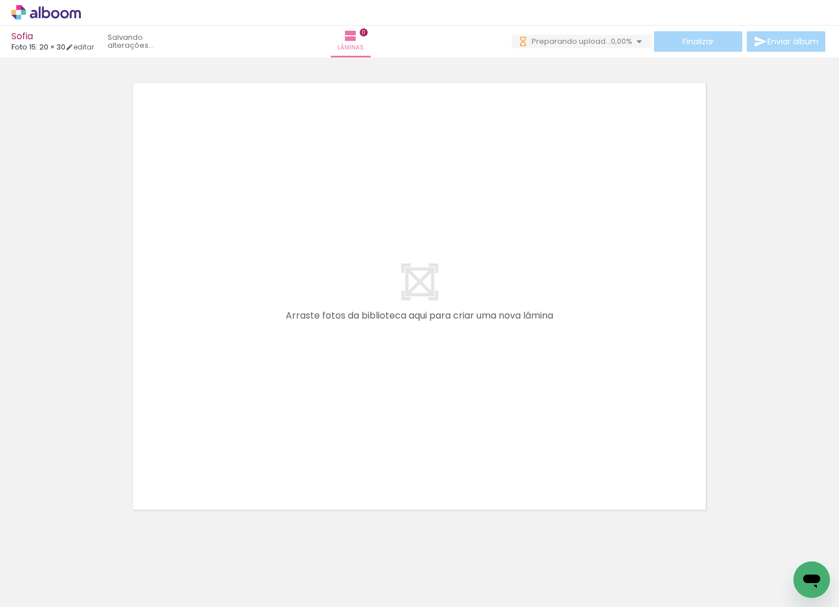
click at [23, 594] on iron-icon at bounding box center [17, 601] width 14 height 14
click at [0, 0] on input "file" at bounding box center [0, 0] width 0 height 0
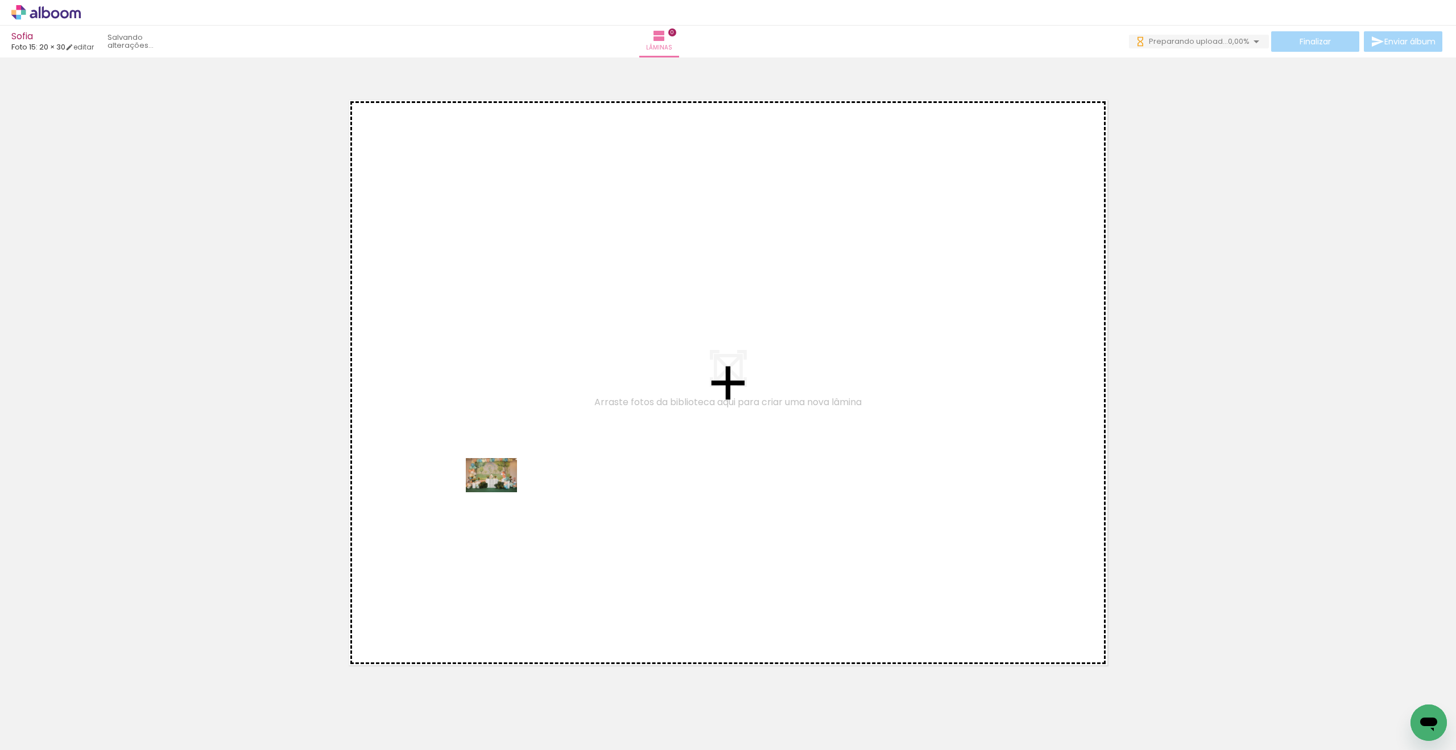
scroll to position [0, 0]
drag, startPoint x: 133, startPoint y: 695, endPoint x: 526, endPoint y: 478, distance: 448.9
click at [526, 478] on quentale-workspace at bounding box center [728, 375] width 1456 height 750
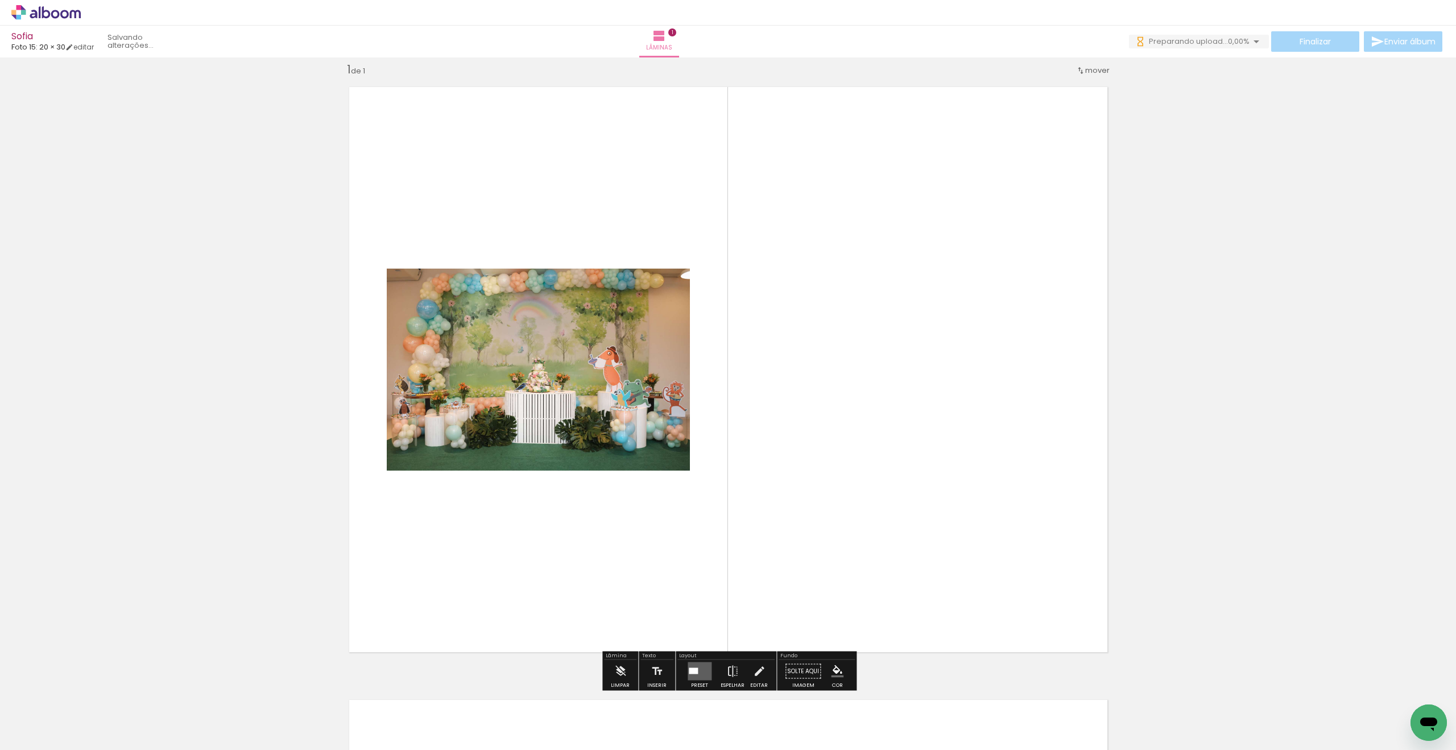
scroll to position [15, 0]
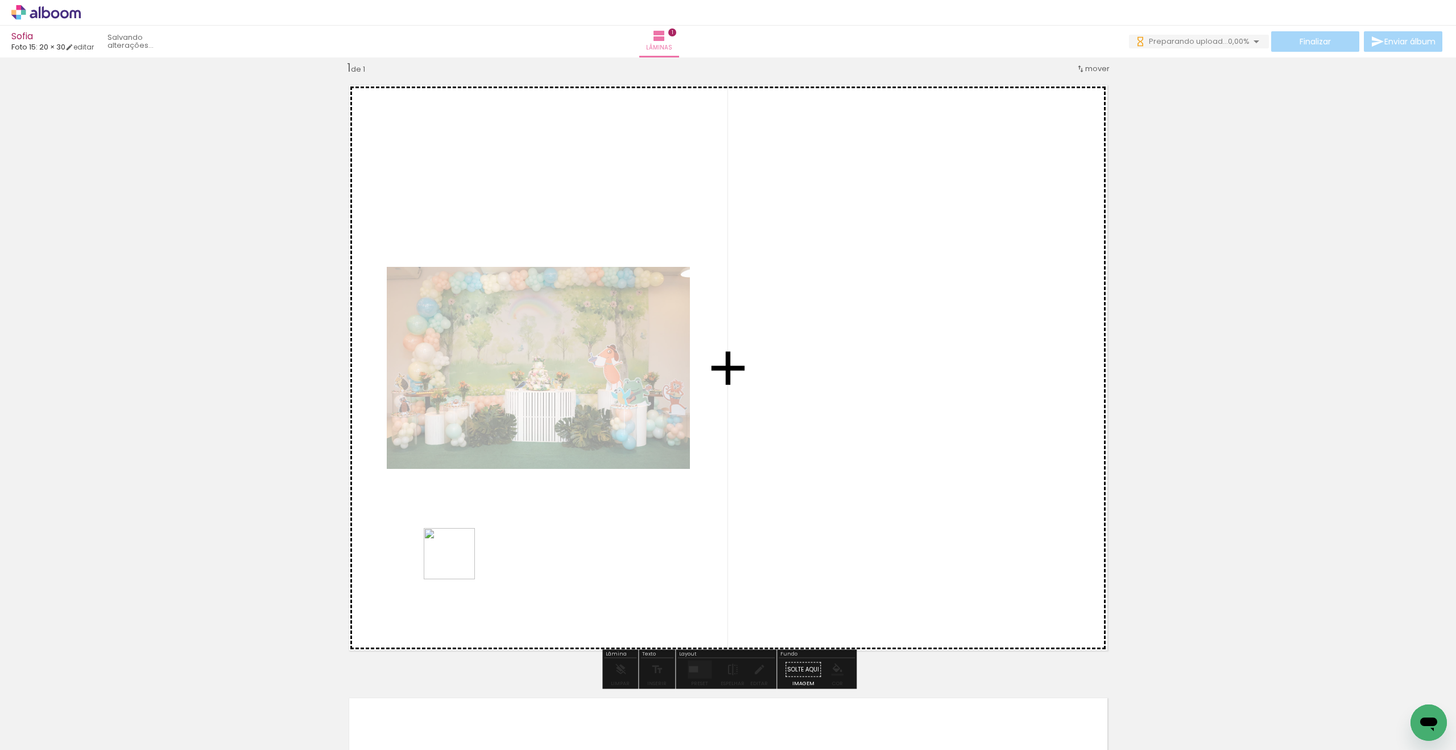
drag, startPoint x: 428, startPoint y: 578, endPoint x: 467, endPoint y: 557, distance: 43.5
click at [467, 557] on quentale-workspace at bounding box center [728, 375] width 1456 height 750
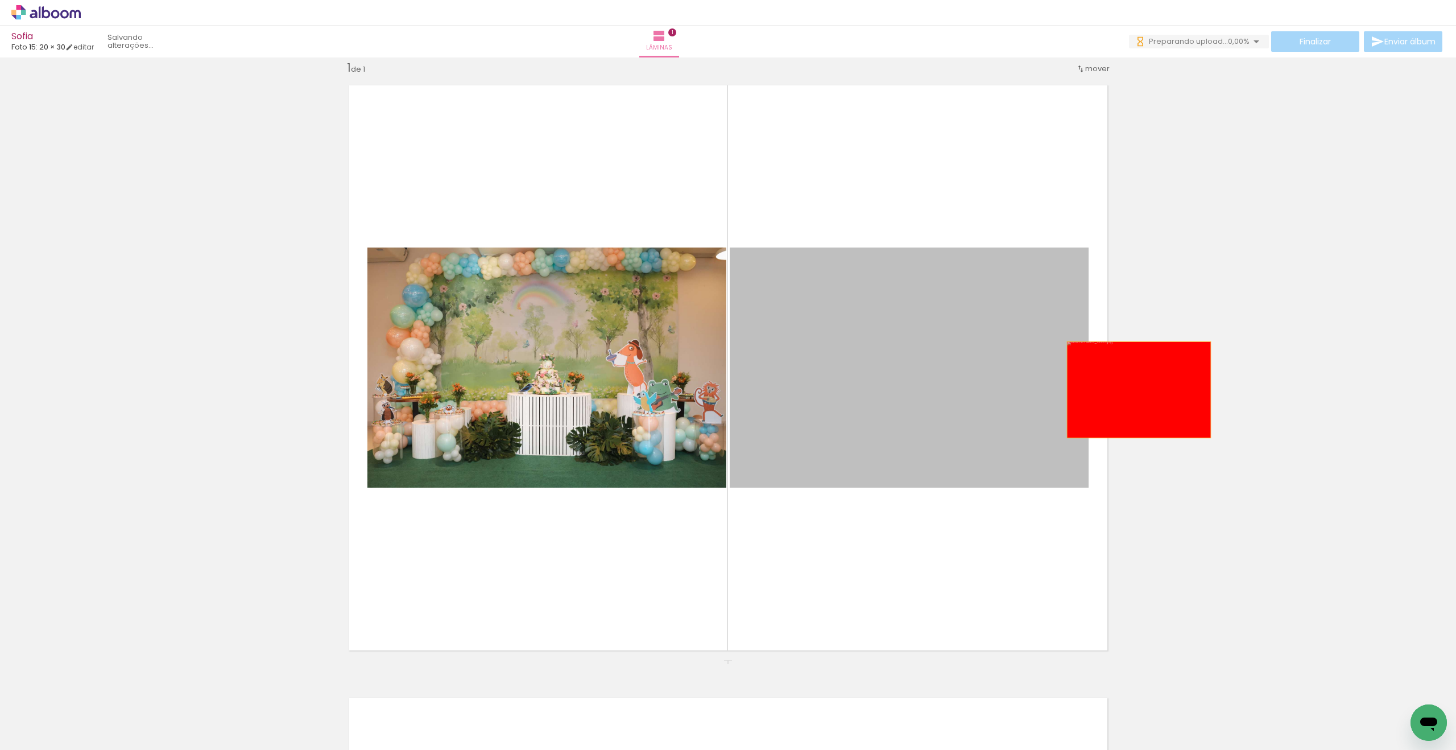
drag, startPoint x: 841, startPoint y: 420, endPoint x: 1142, endPoint y: 390, distance: 302.4
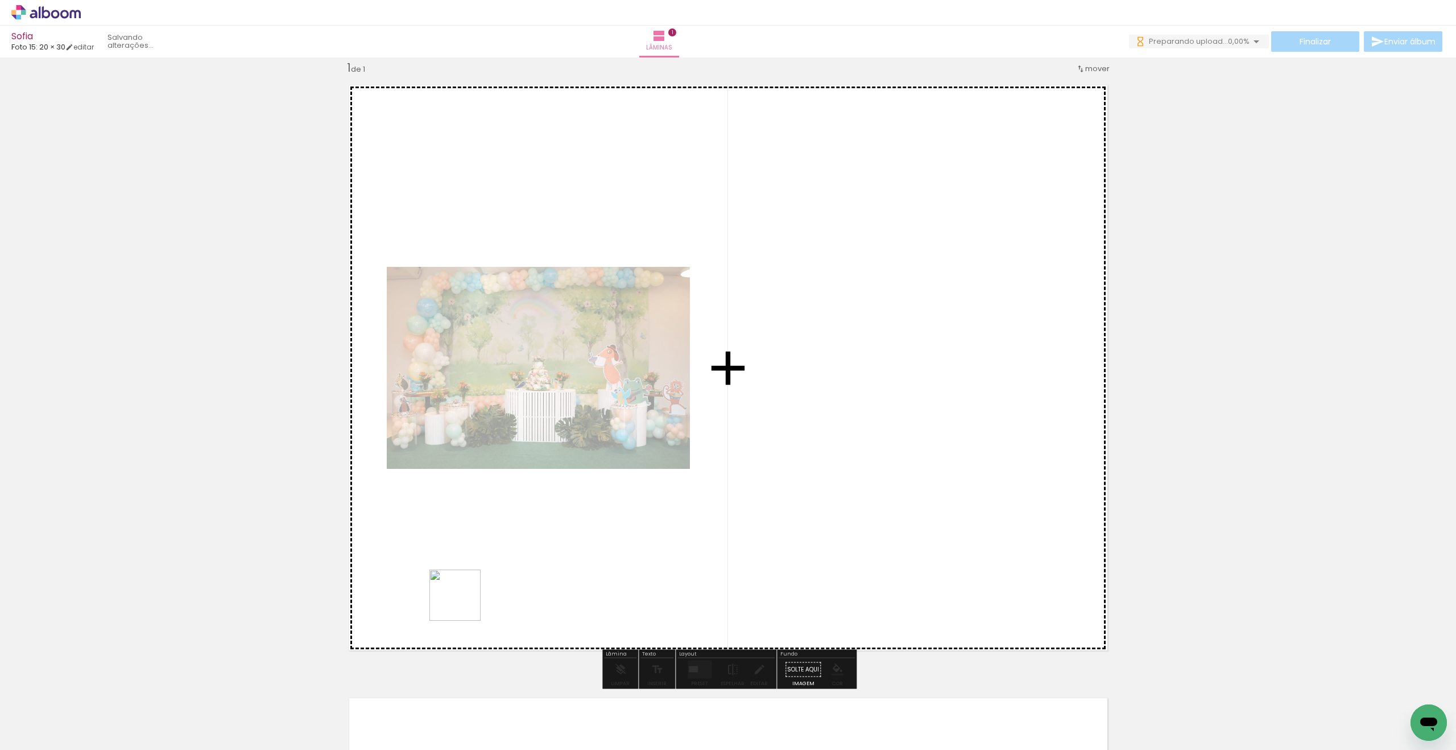
drag, startPoint x: 464, startPoint y: 604, endPoint x: 574, endPoint y: 544, distance: 125.2
click at [574, 544] on quentale-workspace at bounding box center [728, 375] width 1456 height 750
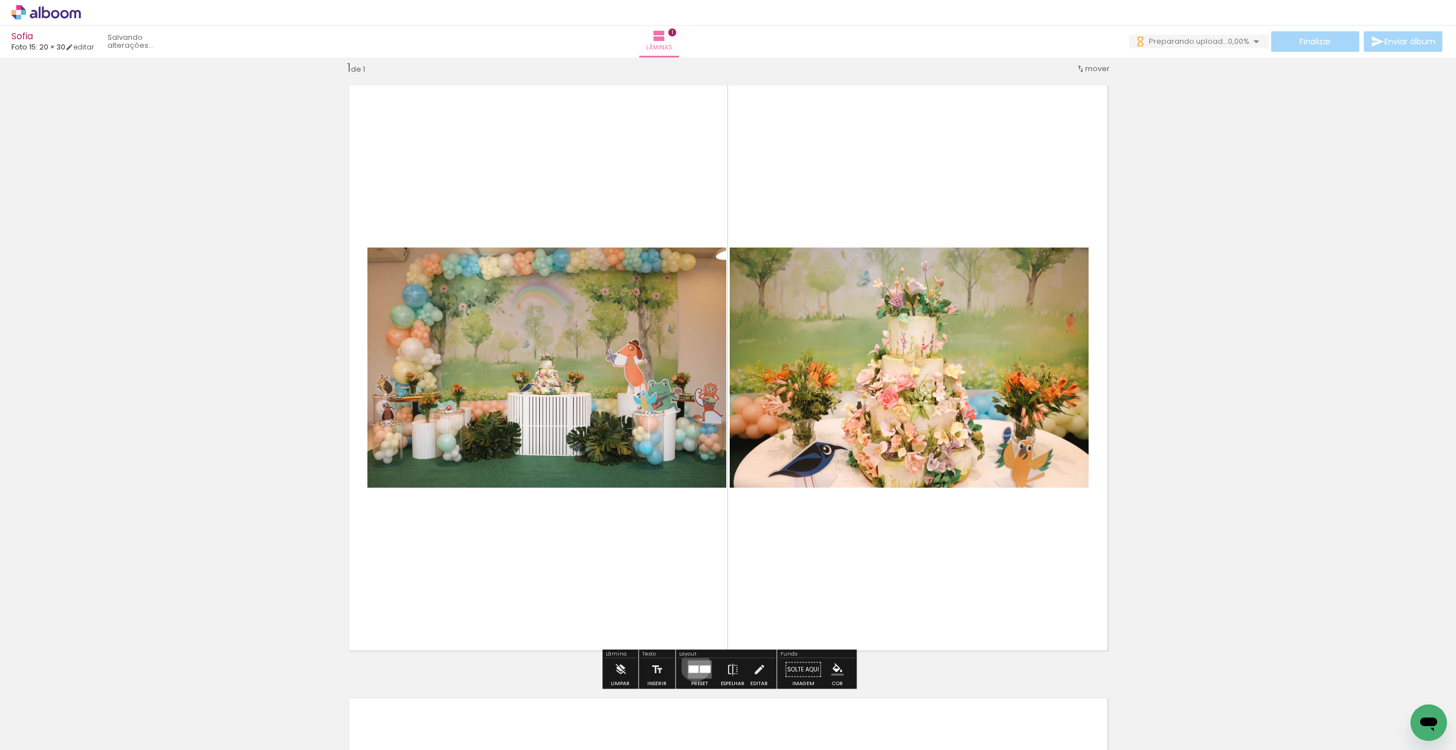
click at [693, 606] on div at bounding box center [693, 669] width 10 height 7
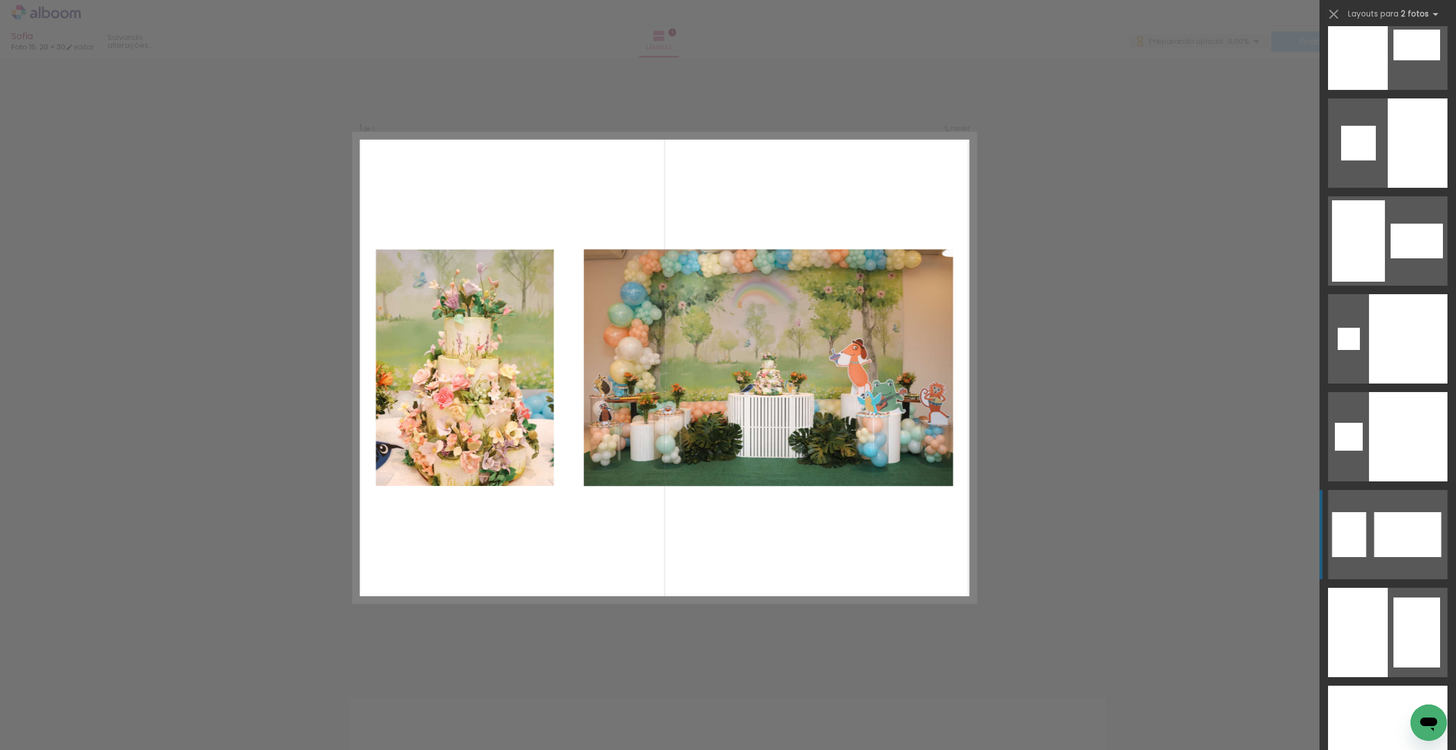
scroll to position [0, 0]
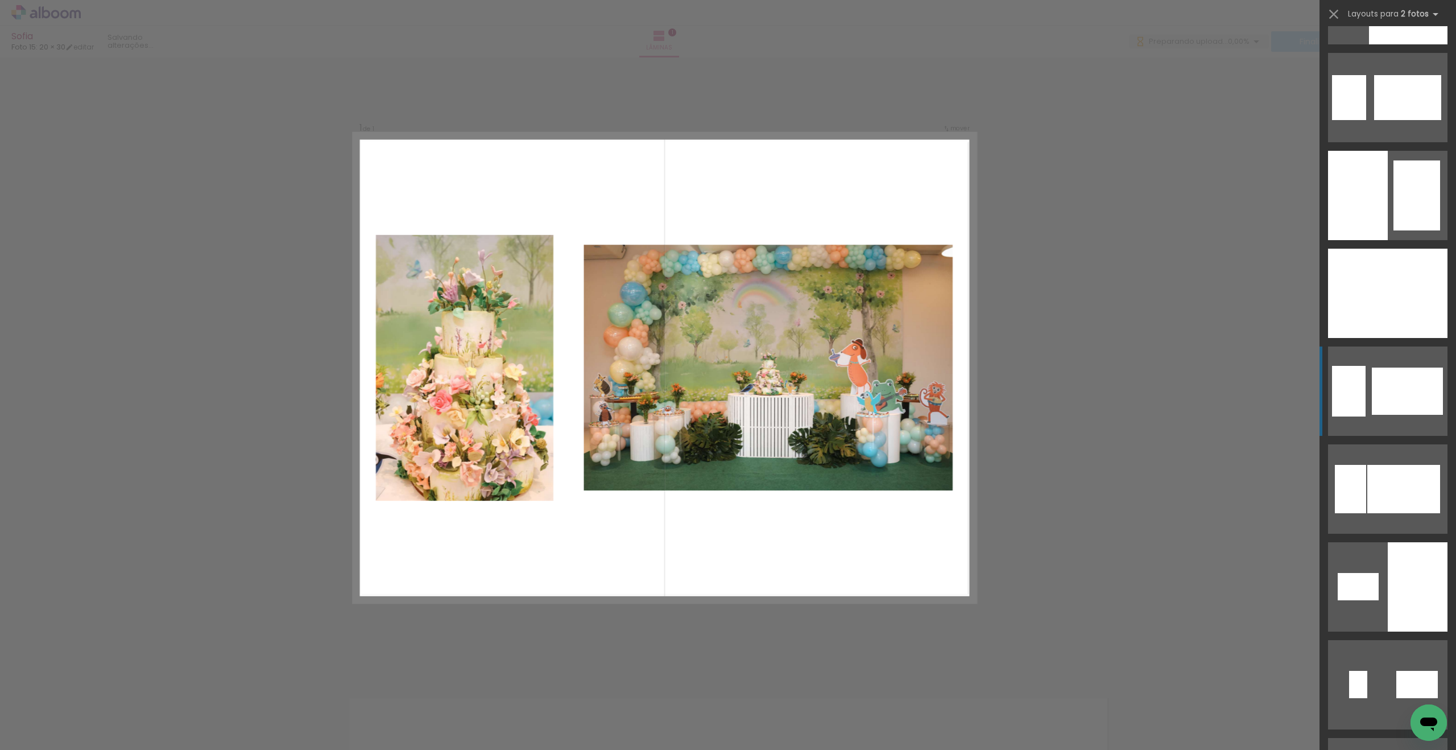
click at [838, 377] on div at bounding box center [1407, 391] width 71 height 47
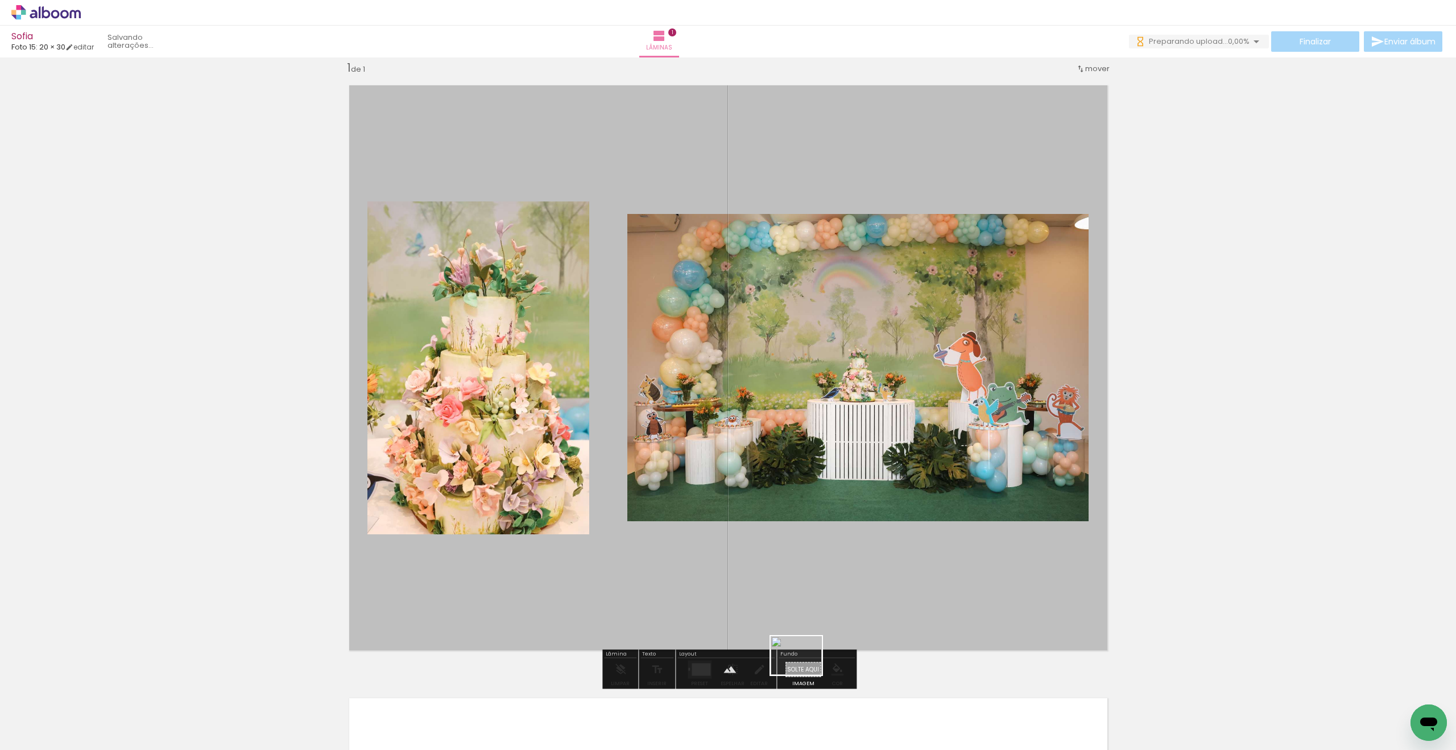
drag, startPoint x: 1402, startPoint y: 709, endPoint x: 805, endPoint y: 670, distance: 598.6
click at [805, 606] on quentale-workspace at bounding box center [728, 375] width 1456 height 750
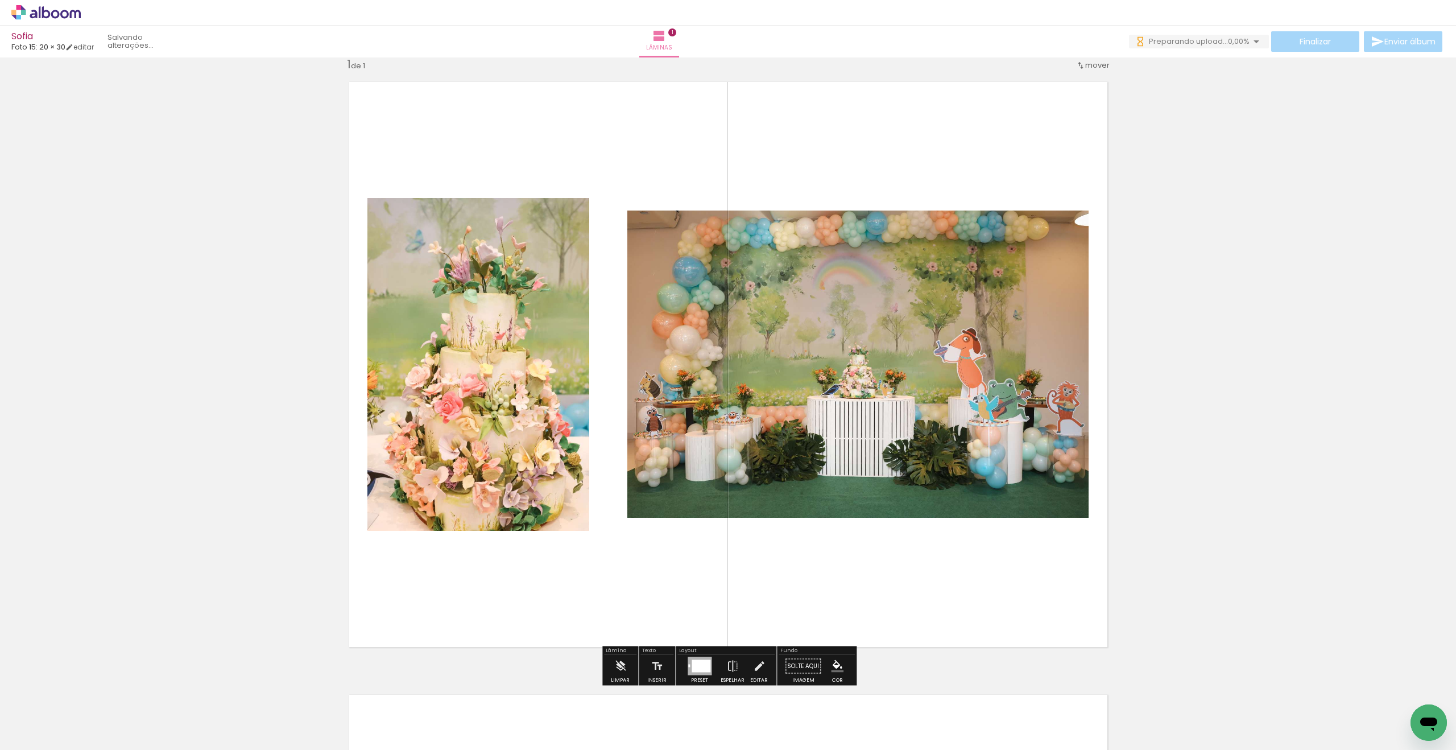
click at [483, 245] on paper-item at bounding box center [483, 245] width 20 height 8
click at [486, 284] on iron-icon "color picker" at bounding box center [484, 282] width 14 height 11
click at [495, 181] on paper-item "#ffffff" at bounding box center [489, 184] width 11 height 11
click at [741, 258] on paper-item at bounding box center [743, 257] width 20 height 8
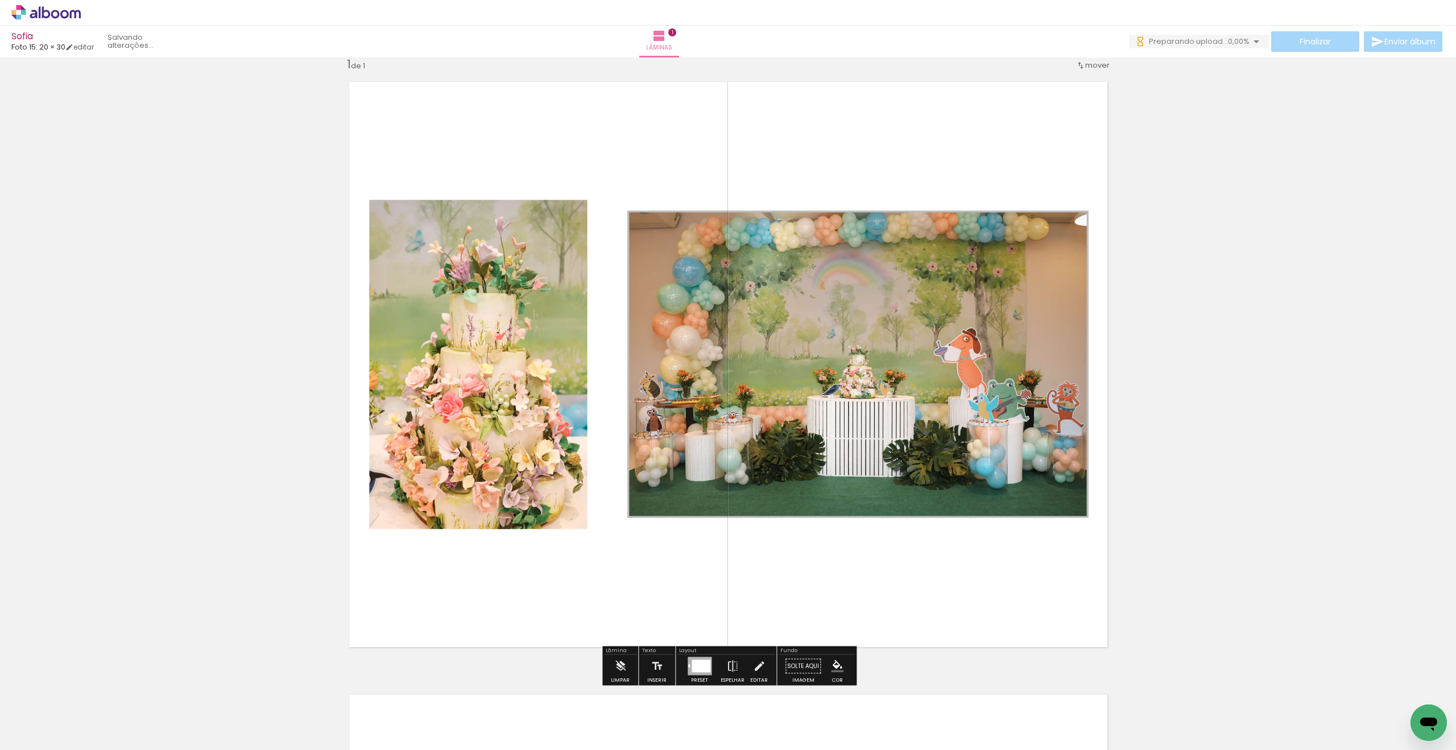
click at [743, 295] on iron-icon "color picker" at bounding box center [744, 295] width 14 height 11
click at [752, 195] on paper-item "#ffffff" at bounding box center [749, 196] width 11 height 11
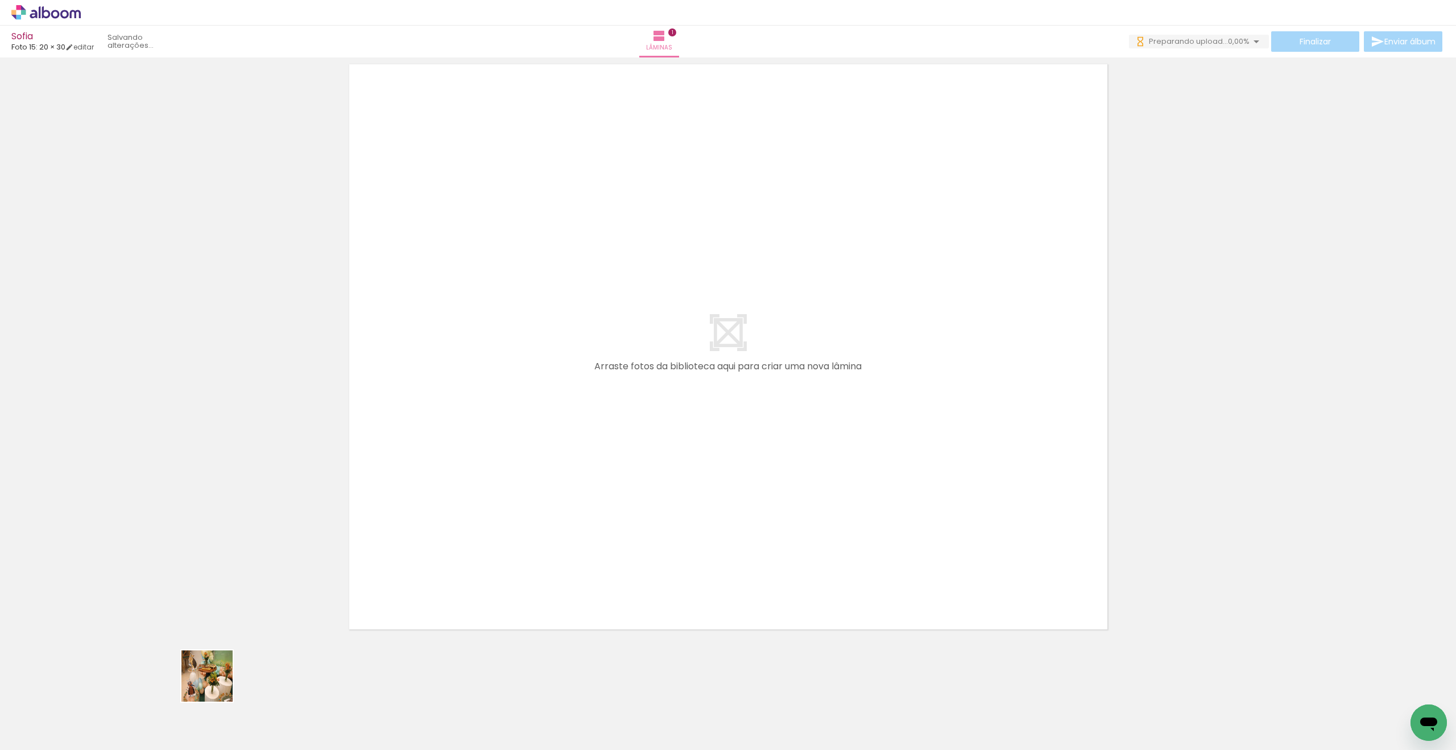
drag, startPoint x: 216, startPoint y: 684, endPoint x: 530, endPoint y: 553, distance: 340.4
click at [624, 474] on quentale-workspace at bounding box center [728, 375] width 1456 height 750
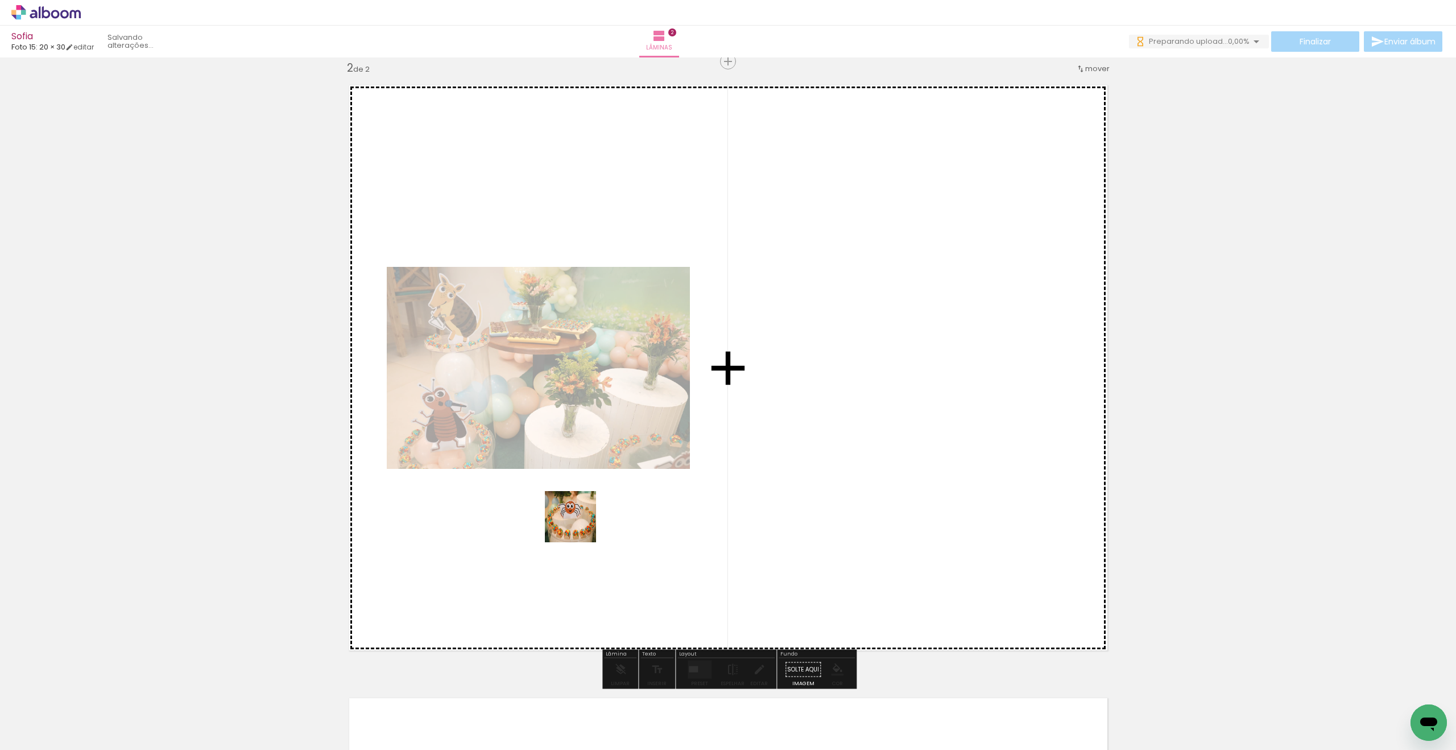
drag, startPoint x: 367, startPoint y: 631, endPoint x: 625, endPoint y: 508, distance: 285.8
click at [625, 508] on quentale-workspace at bounding box center [728, 375] width 1456 height 750
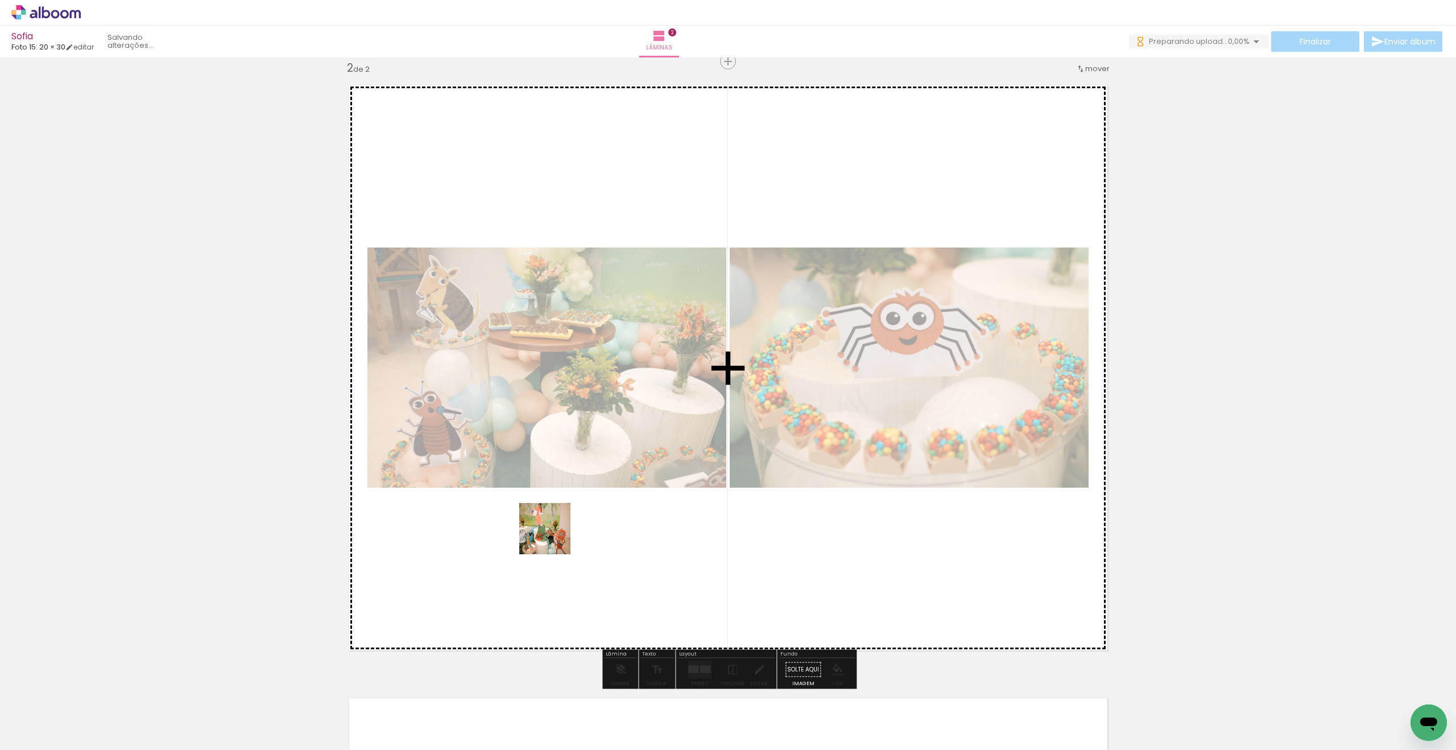
drag, startPoint x: 465, startPoint y: 618, endPoint x: 467, endPoint y: 661, distance: 42.7
click at [554, 538] on quentale-workspace at bounding box center [728, 375] width 1456 height 750
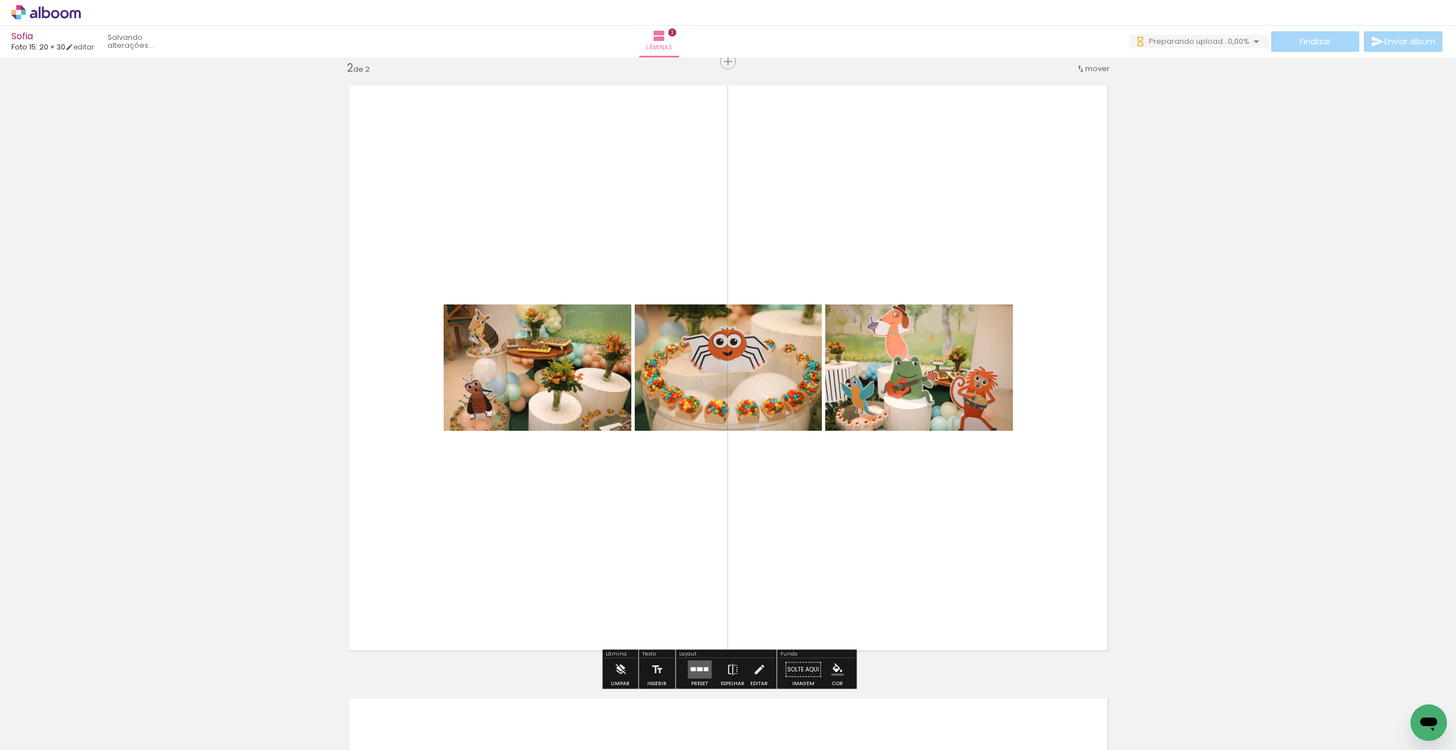
drag, startPoint x: 449, startPoint y: 688, endPoint x: 570, endPoint y: 515, distance: 210.4
click at [570, 515] on quentale-workspace at bounding box center [728, 375] width 1456 height 750
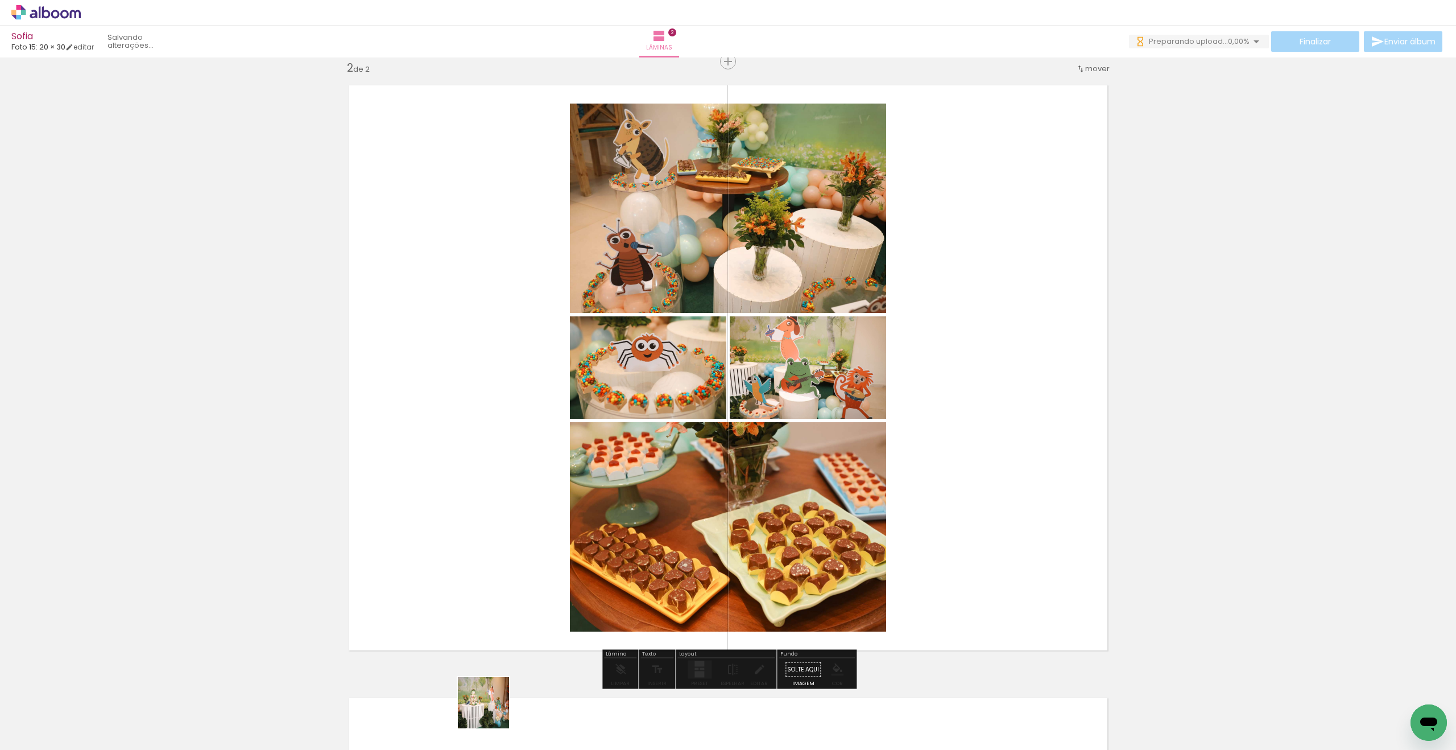
drag, startPoint x: 492, startPoint y: 711, endPoint x: 558, endPoint y: 538, distance: 185.4
click at [555, 514] on quentale-workspace at bounding box center [728, 375] width 1456 height 750
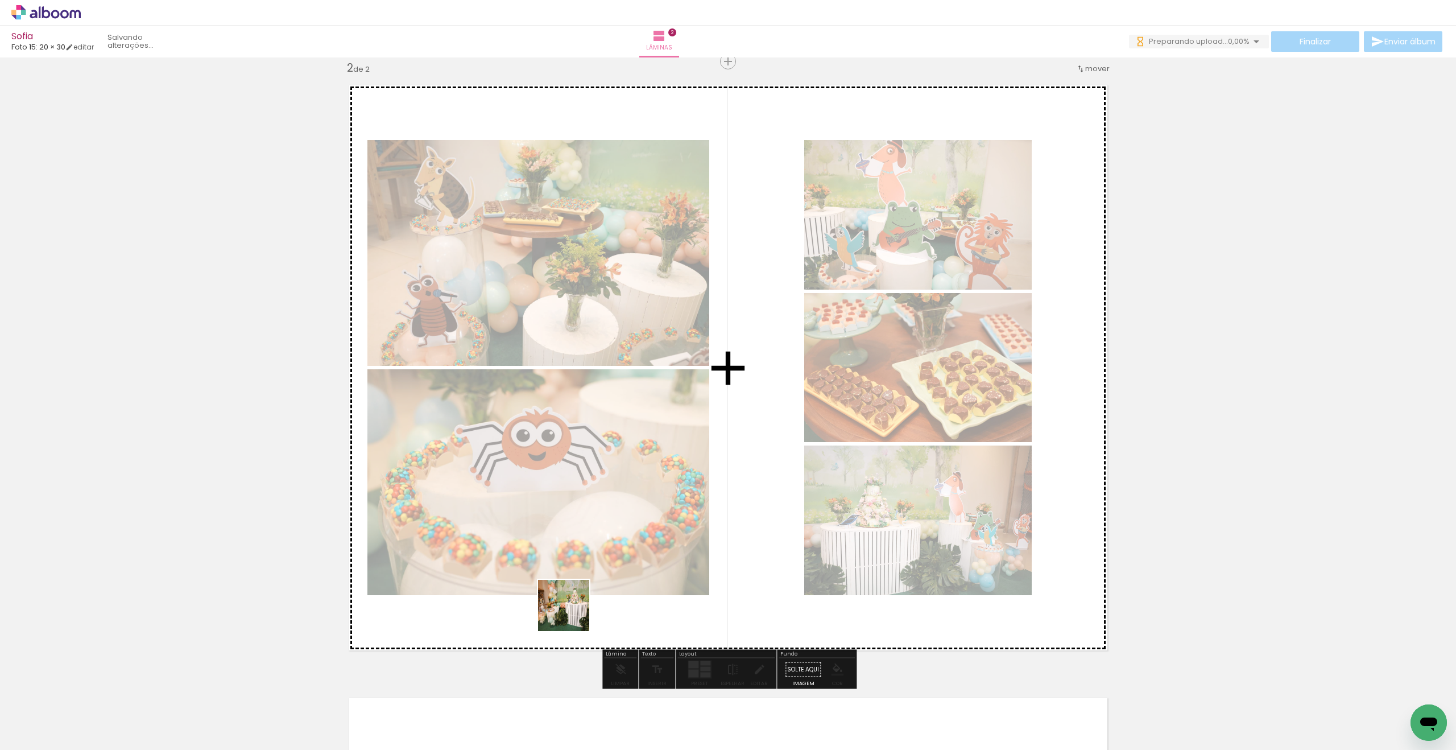
drag, startPoint x: 562, startPoint y: 685, endPoint x: 599, endPoint y: 590, distance: 102.0
click at [584, 521] on quentale-workspace at bounding box center [728, 375] width 1456 height 750
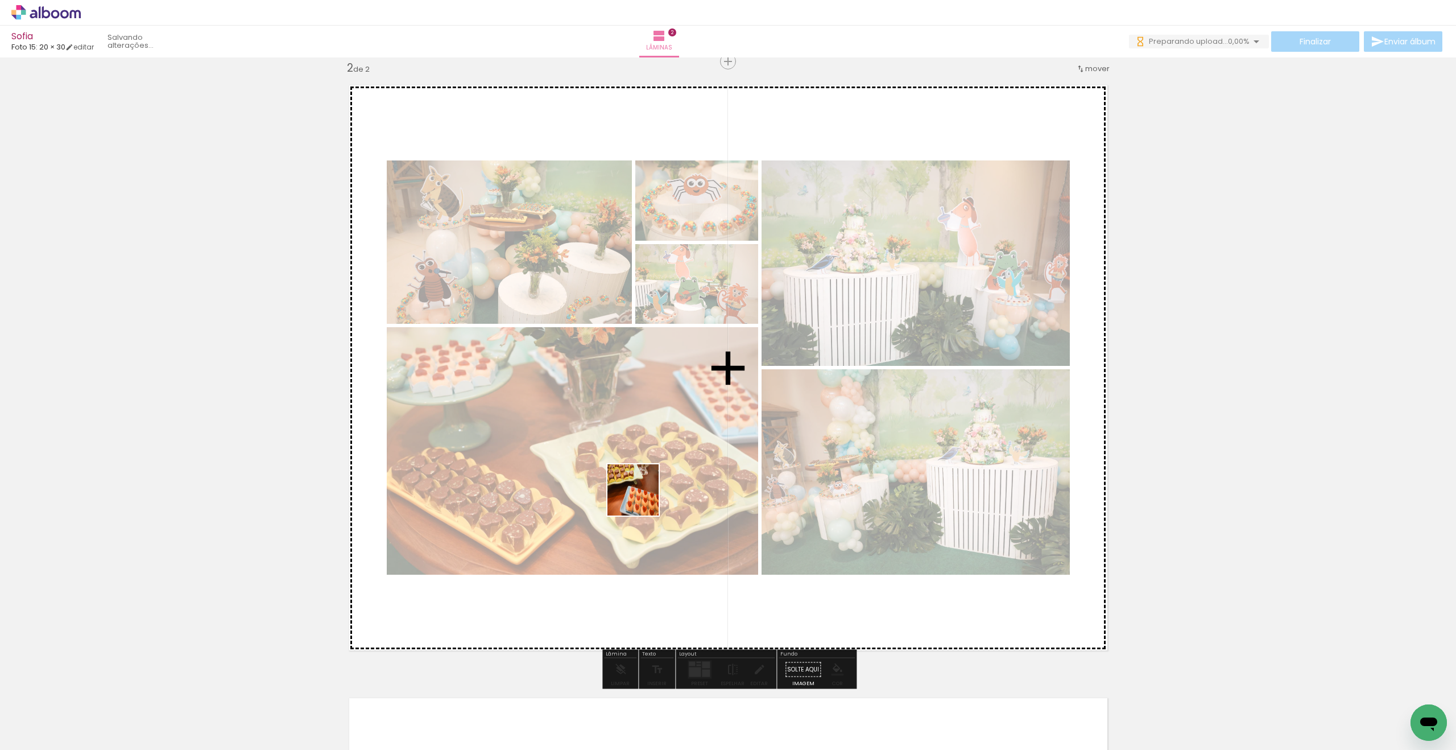
drag, startPoint x: 631, startPoint y: 702, endPoint x: 693, endPoint y: 560, distance: 154.4
click at [639, 471] on quentale-workspace at bounding box center [728, 375] width 1456 height 750
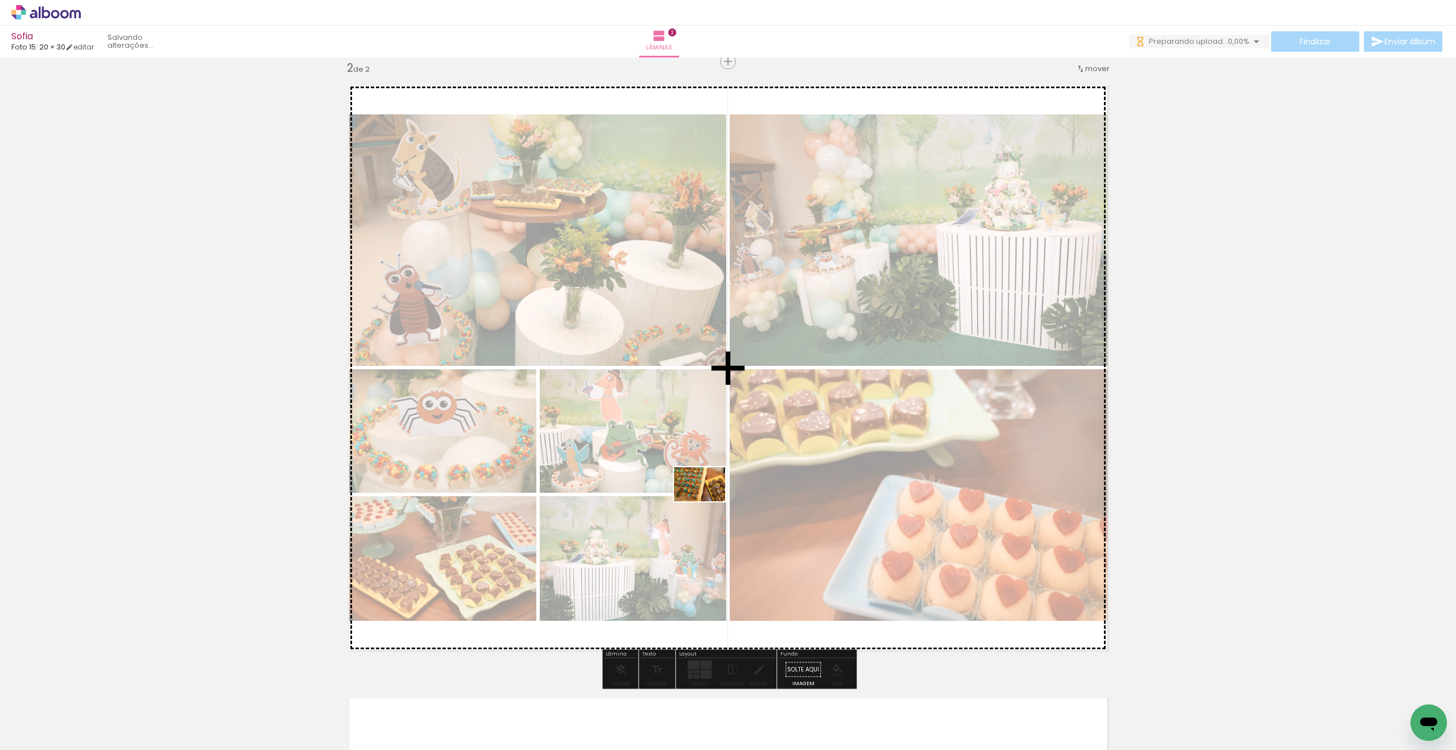
drag, startPoint x: 696, startPoint y: 707, endPoint x: 708, endPoint y: 501, distance: 205.8
click at [708, 501] on quentale-workspace at bounding box center [728, 375] width 1456 height 750
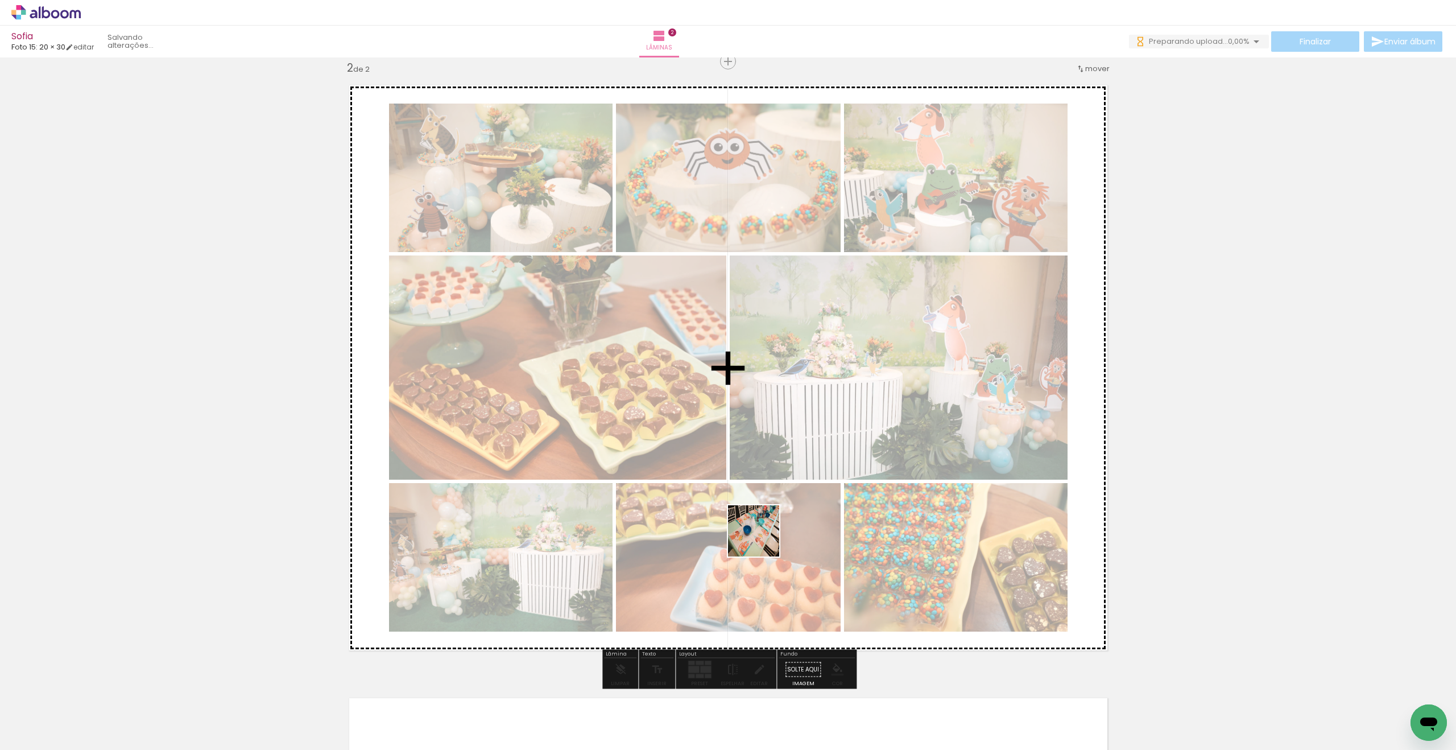
drag, startPoint x: 761, startPoint y: 635, endPoint x: 774, endPoint y: 526, distance: 110.6
click at [757, 490] on quentale-workspace at bounding box center [728, 375] width 1456 height 750
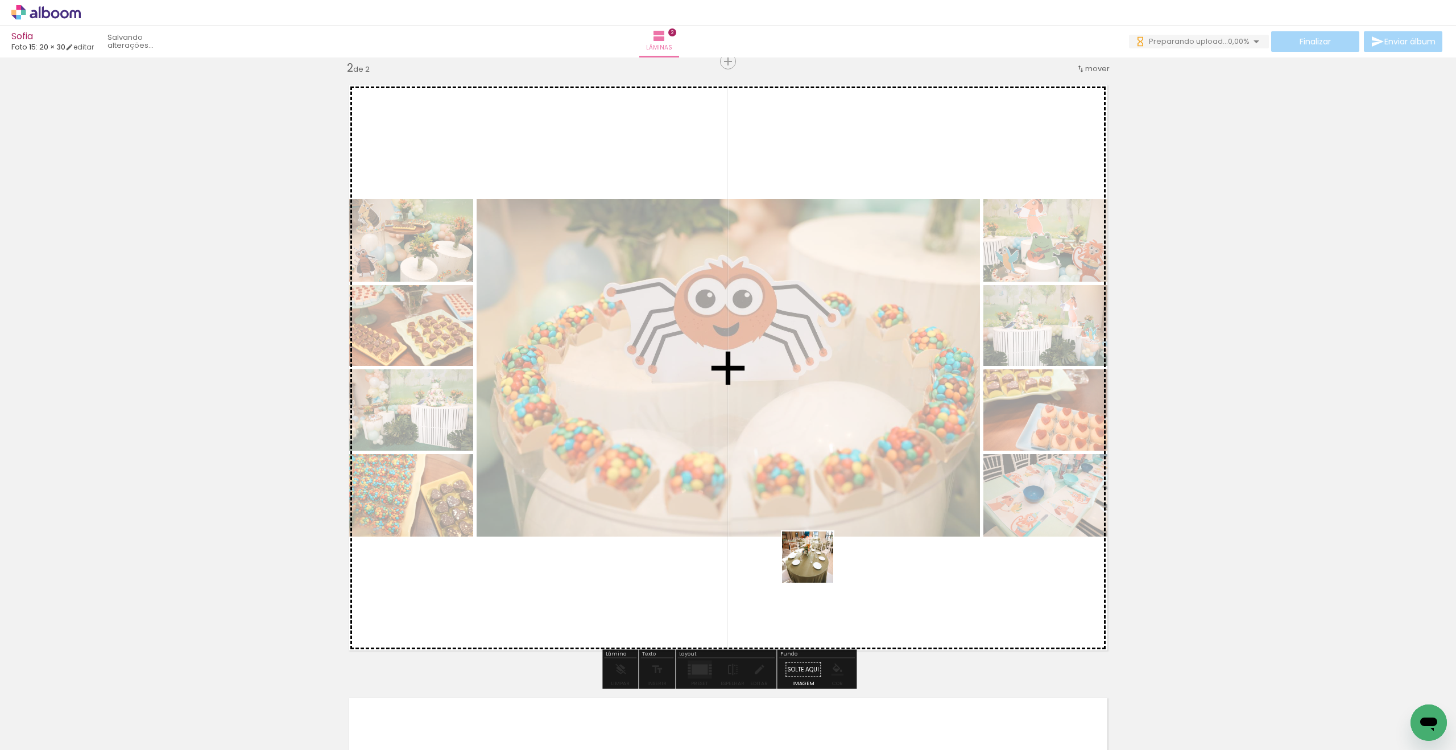
drag, startPoint x: 816, startPoint y: 566, endPoint x: 816, endPoint y: 527, distance: 38.1
click at [812, 521] on quentale-workspace at bounding box center [728, 375] width 1456 height 750
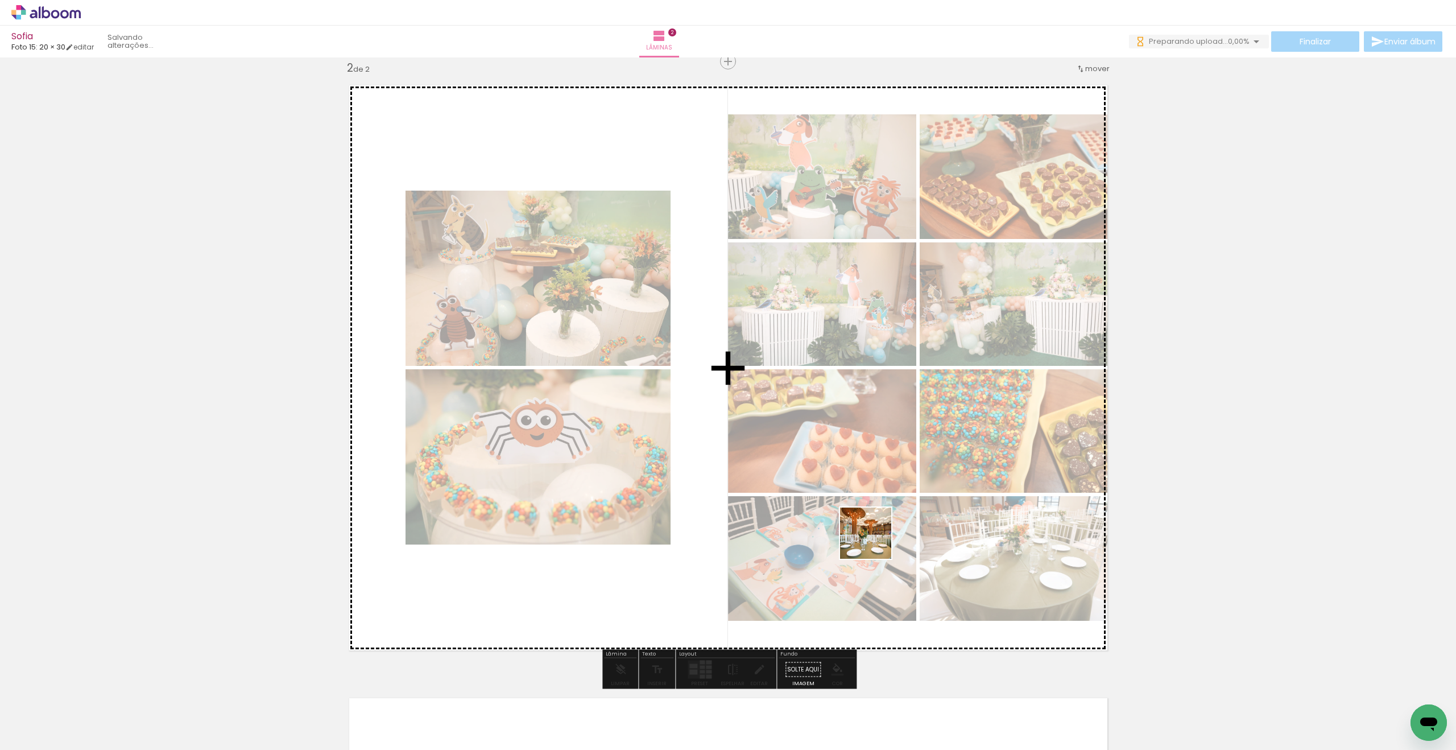
drag, startPoint x: 881, startPoint y: 610, endPoint x: 996, endPoint y: 729, distance: 165.4
click at [838, 542] on quentale-workspace at bounding box center [728, 375] width 1456 height 750
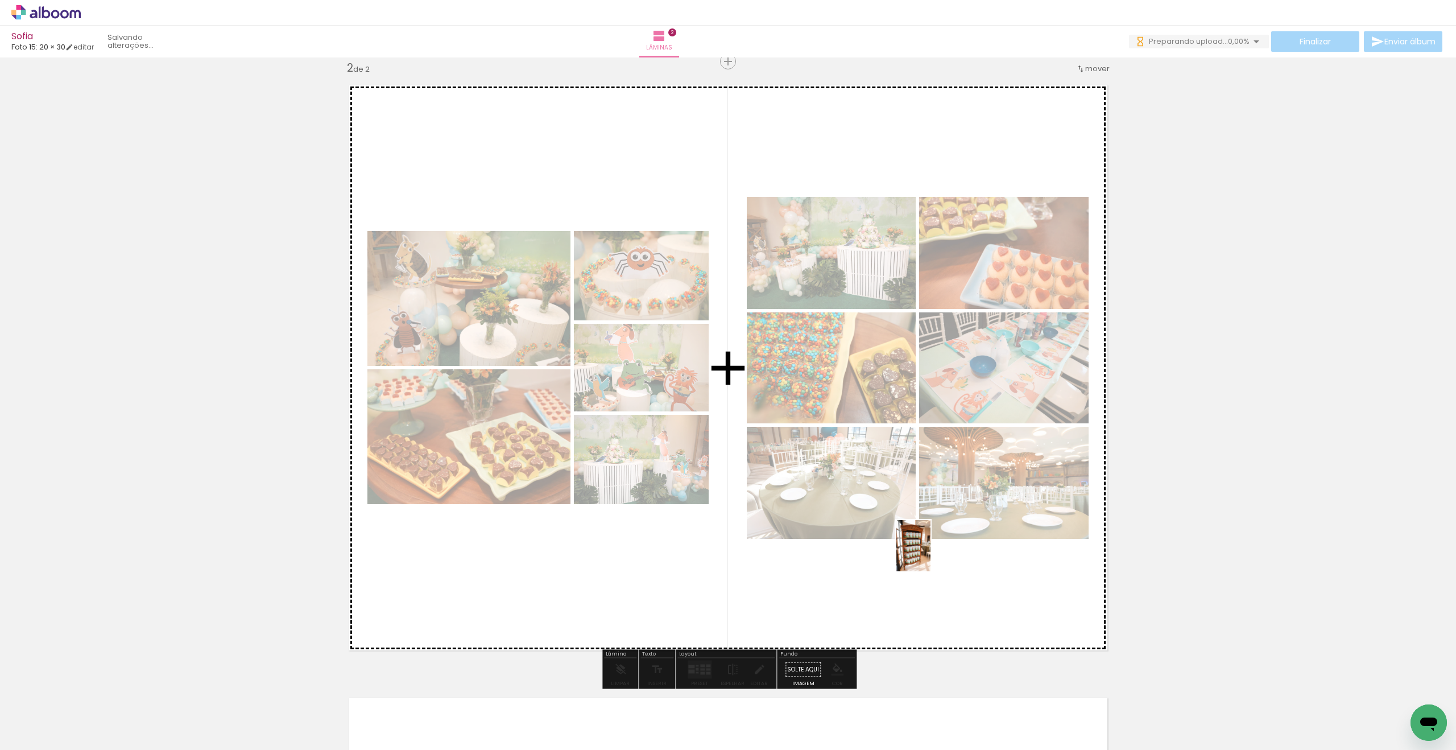
drag, startPoint x: 948, startPoint y: 691, endPoint x: 1006, endPoint y: 636, distance: 80.1
click at [838, 554] on quentale-workspace at bounding box center [728, 375] width 1456 height 750
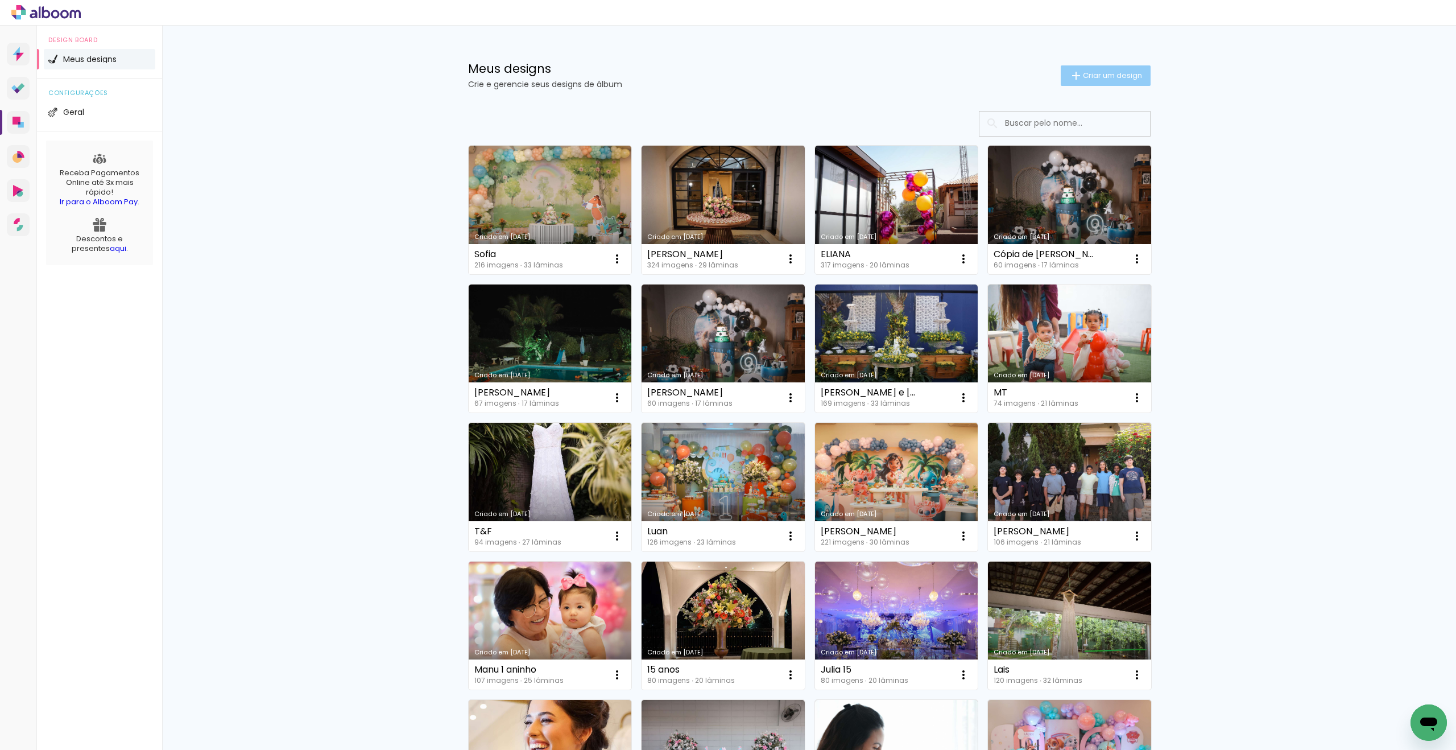
click at [1078, 78] on iron-icon at bounding box center [1077, 76] width 14 height 14
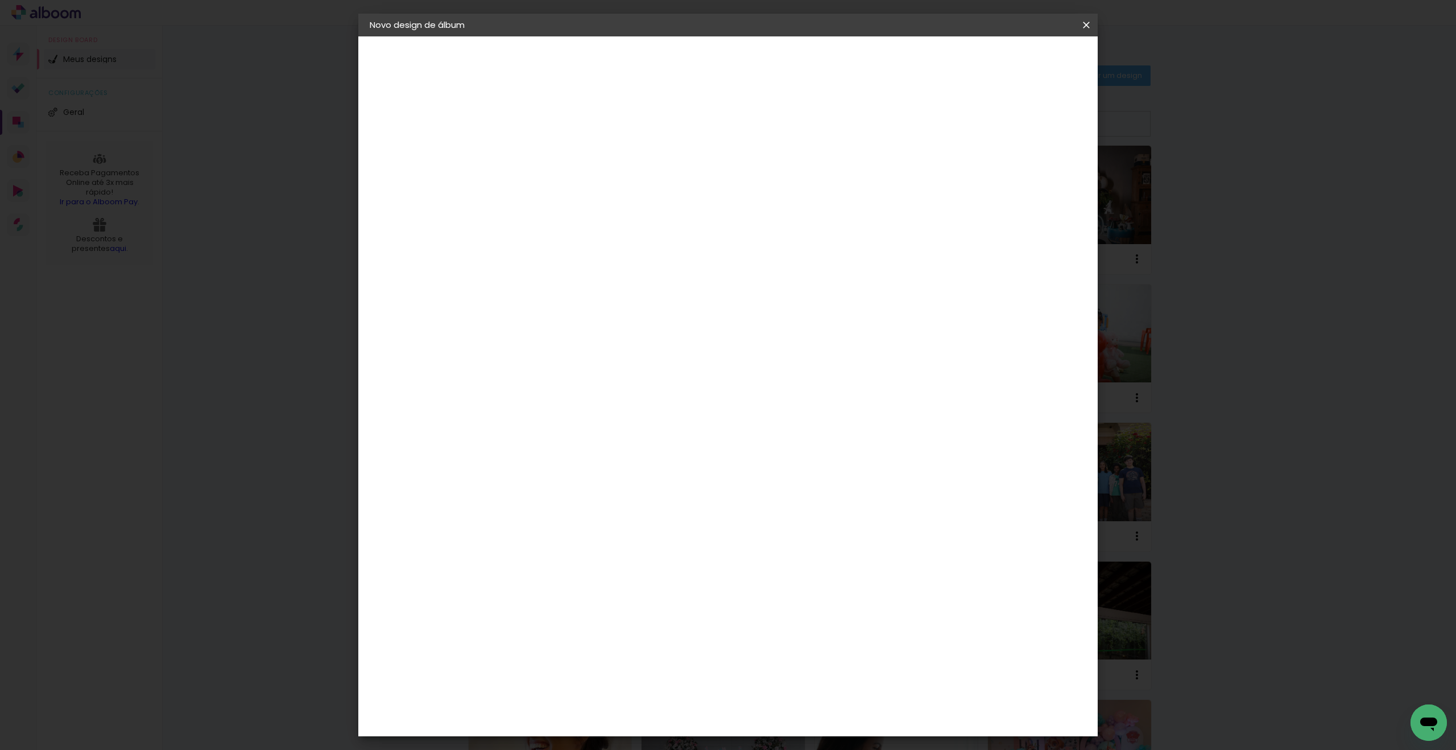
click at [556, 156] on input at bounding box center [556, 153] width 0 height 18
type input "[PERSON_NAME] e [PERSON_NAME]"
type paper-input "[PERSON_NAME] e [PERSON_NAME]"
click at [672, 68] on paper-button "Avançar" at bounding box center [645, 60] width 56 height 19
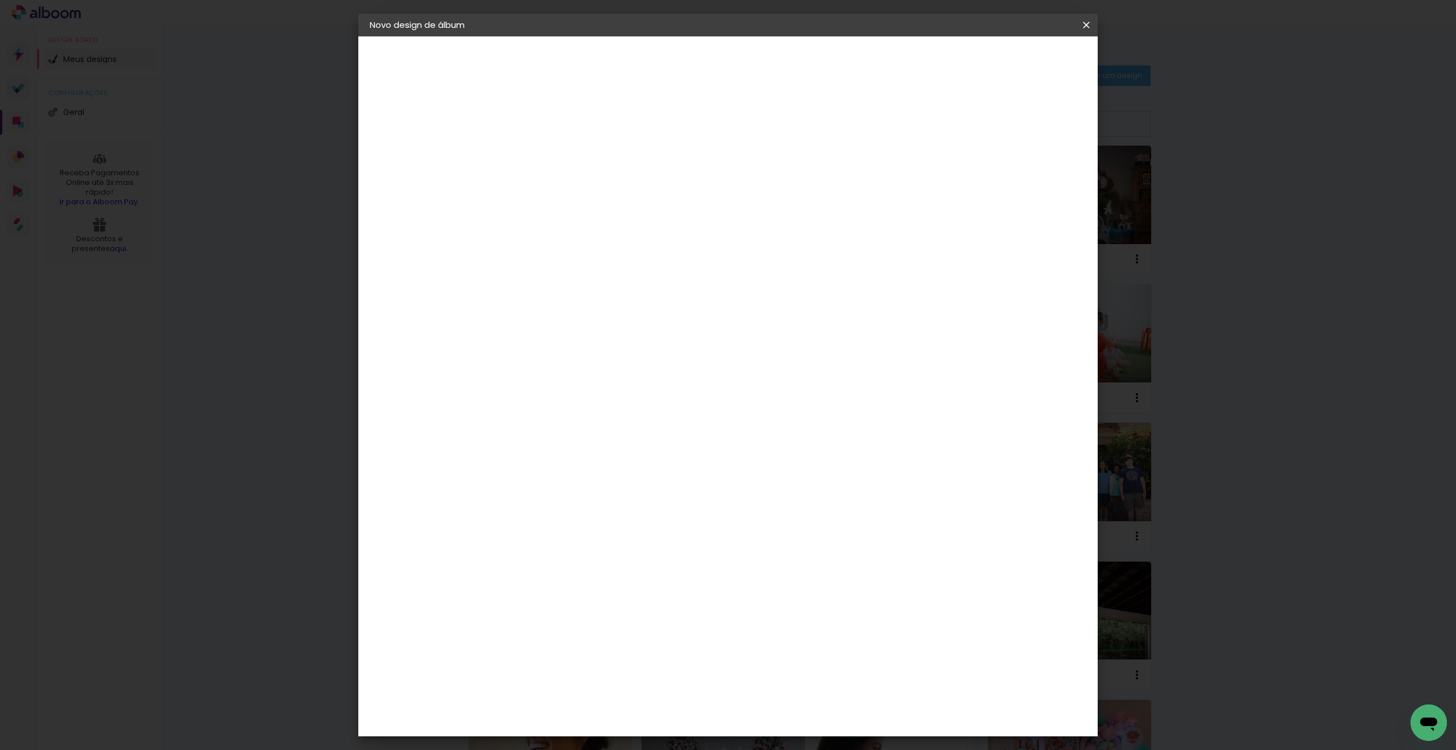
click at [569, 573] on div "Foto 15" at bounding box center [558, 582] width 20 height 18
click at [0, 0] on slot "Avançar" at bounding box center [0, 0] width 0 height 0
click at [633, 734] on span "20 × 30" at bounding box center [606, 749] width 53 height 30
click at [741, 51] on paper-button "Avançar" at bounding box center [714, 60] width 56 height 19
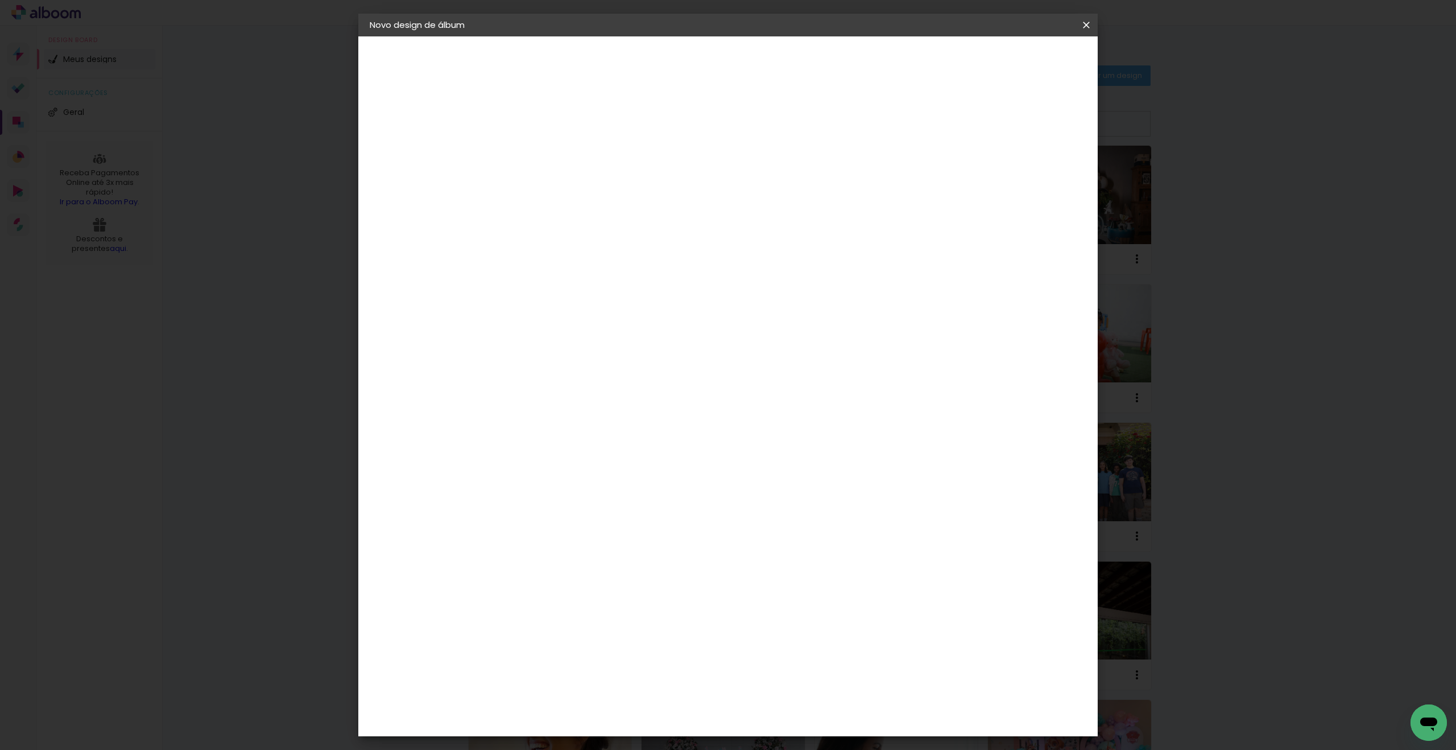
click at [1024, 59] on span "Iniciar design" at bounding box center [998, 60] width 52 height 8
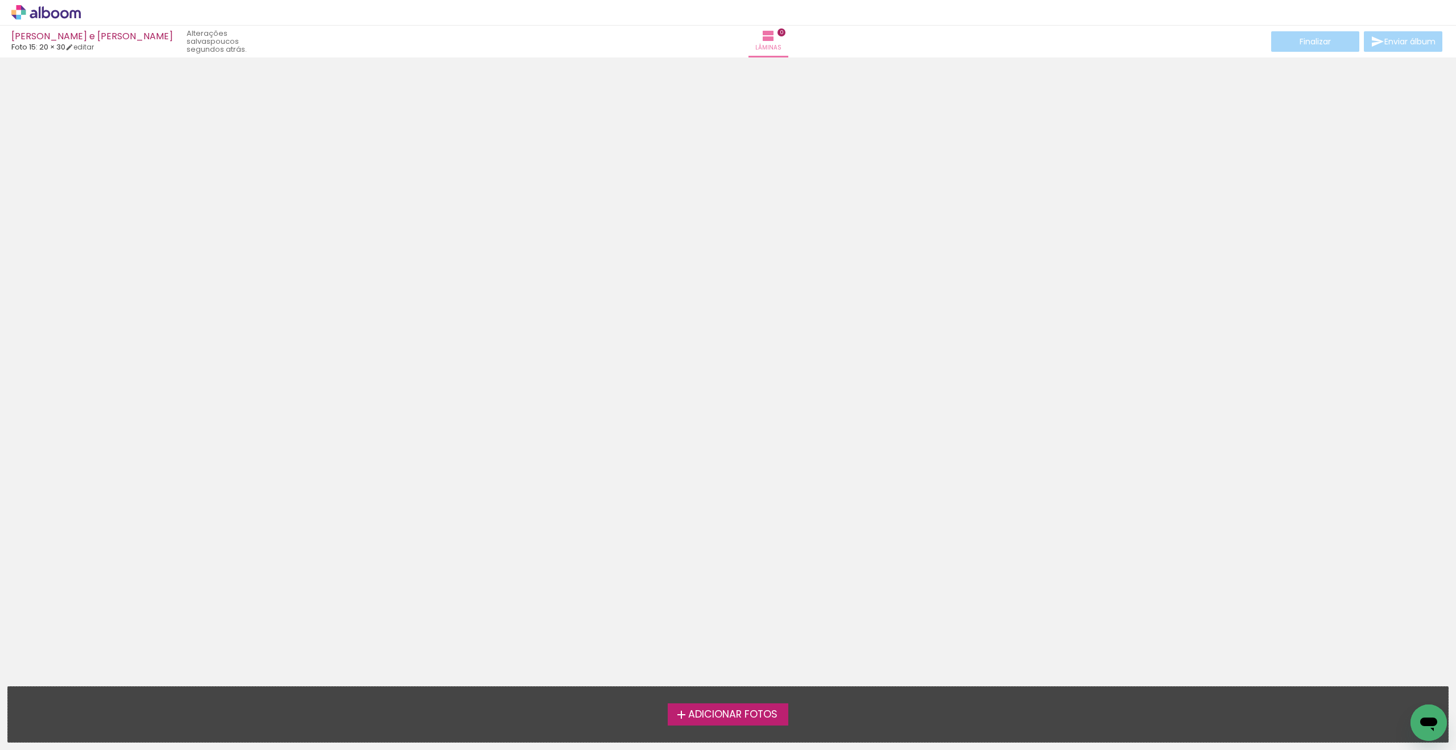
click at [775, 704] on label "Adicionar Fotos" at bounding box center [728, 714] width 121 height 22
click at [0, 0] on input "file" at bounding box center [0, 0] width 0 height 0
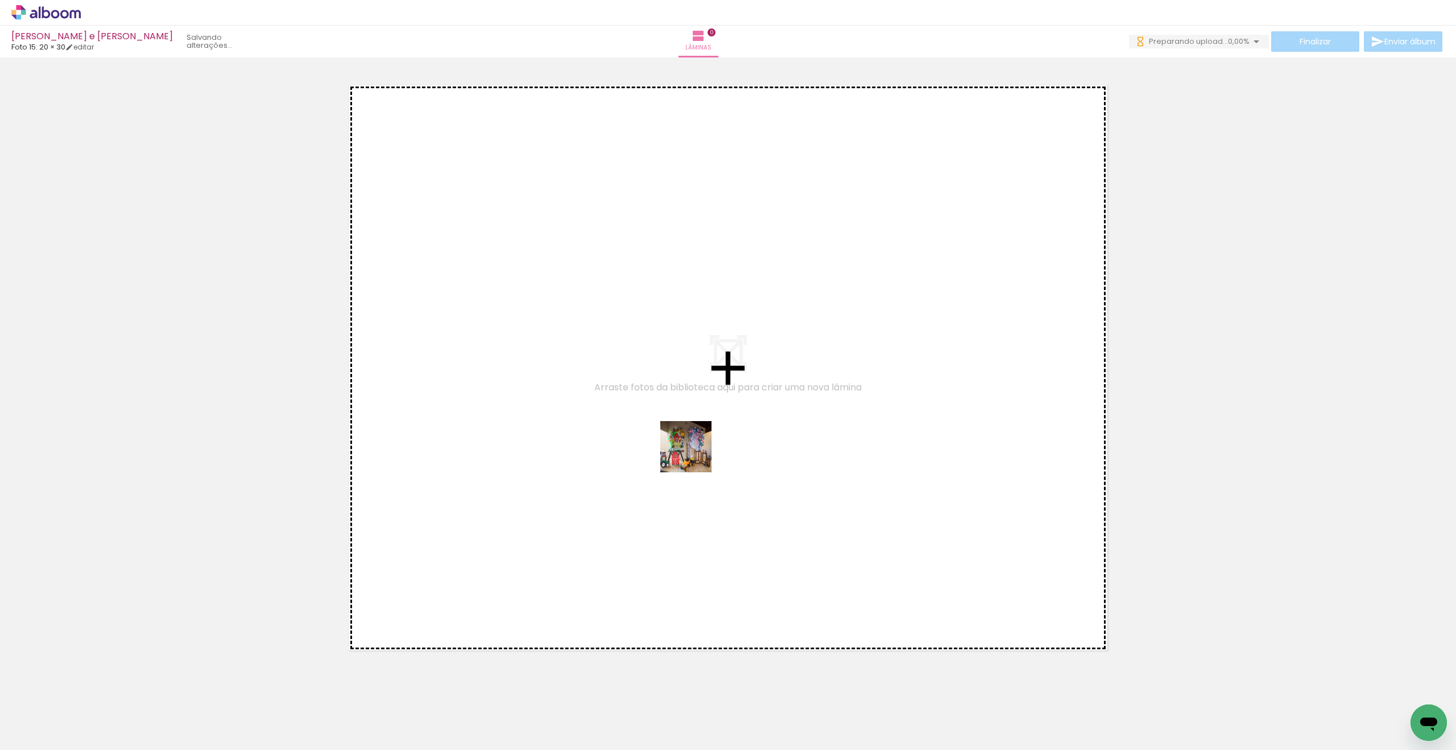
drag, startPoint x: 125, startPoint y: 708, endPoint x: 708, endPoint y: 452, distance: 636.3
click at [708, 452] on quentale-workspace at bounding box center [728, 375] width 1456 height 750
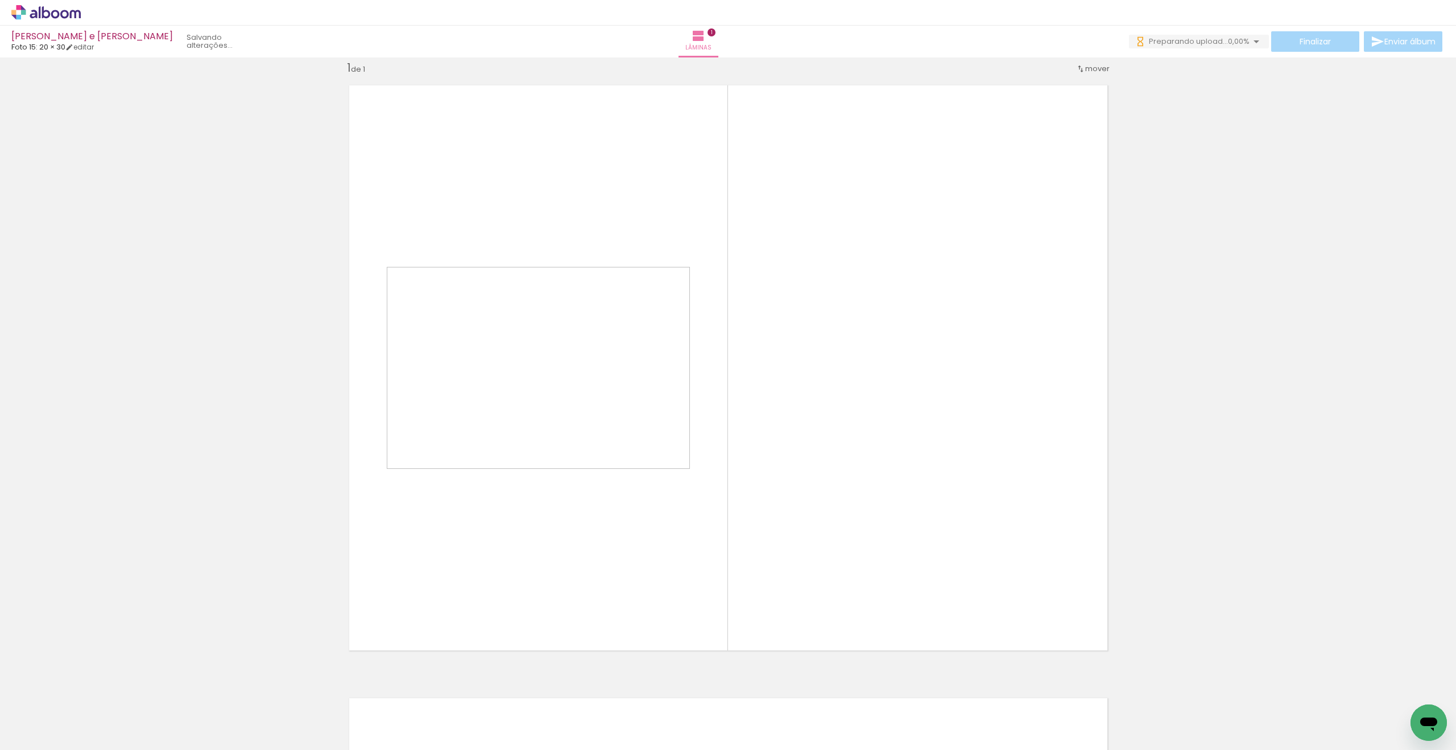
scroll to position [15, 0]
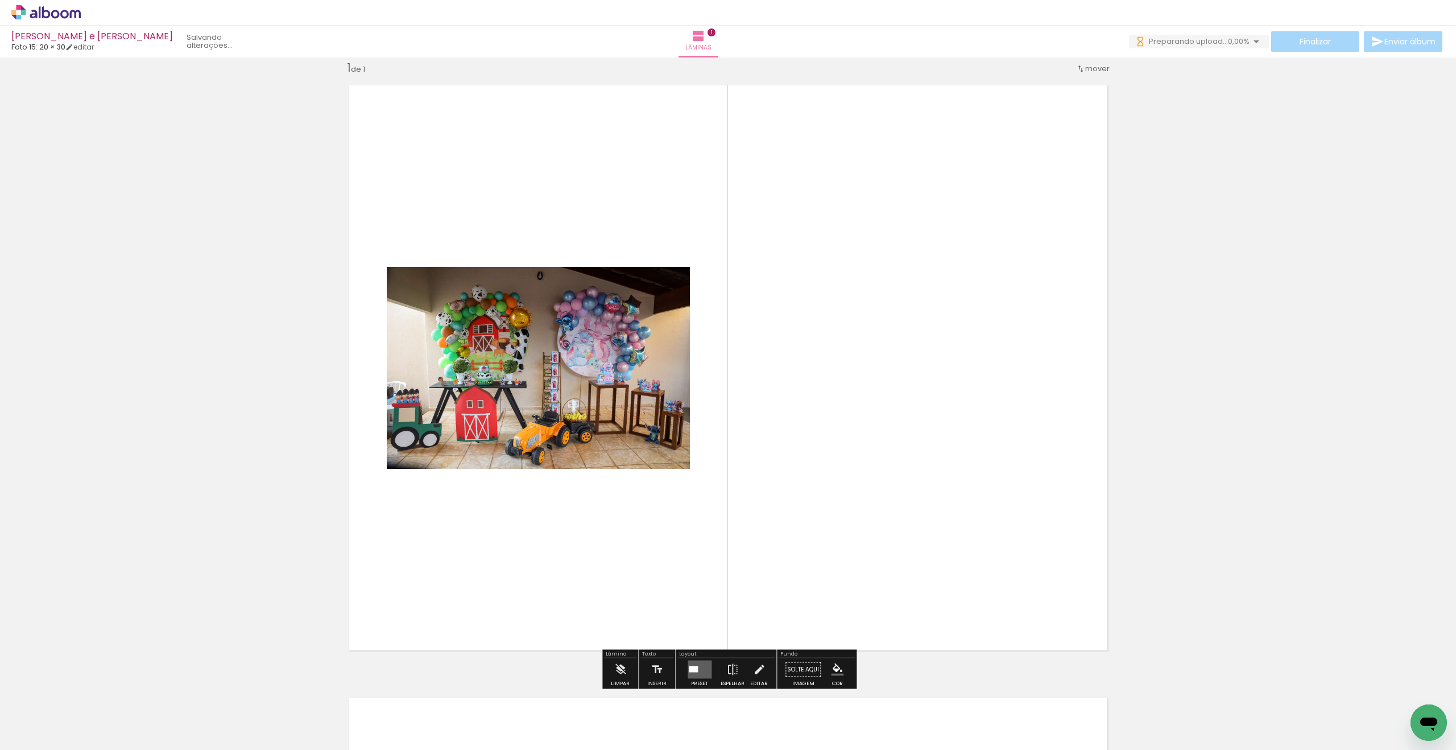
click at [694, 671] on div at bounding box center [693, 669] width 9 height 6
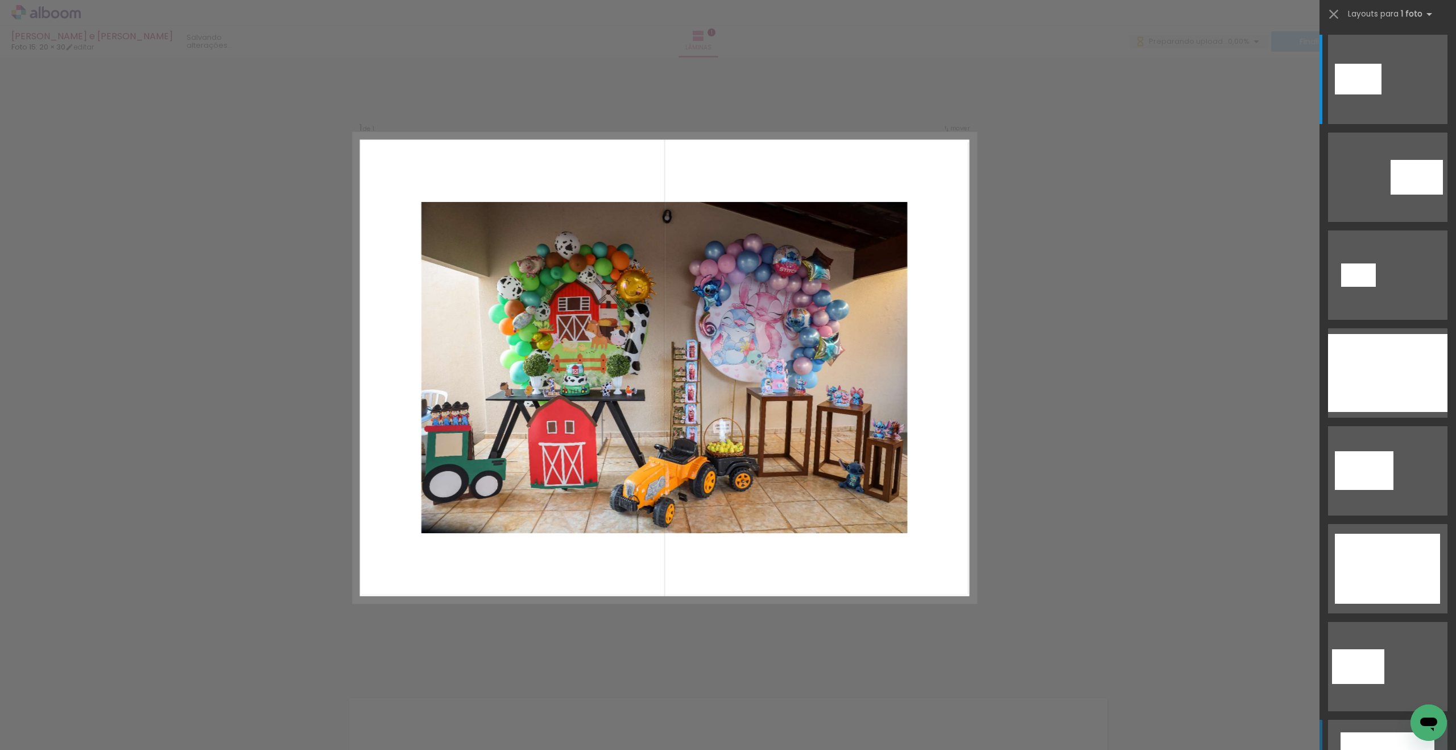
click at [1389, 732] on div at bounding box center [1388, 764] width 94 height 64
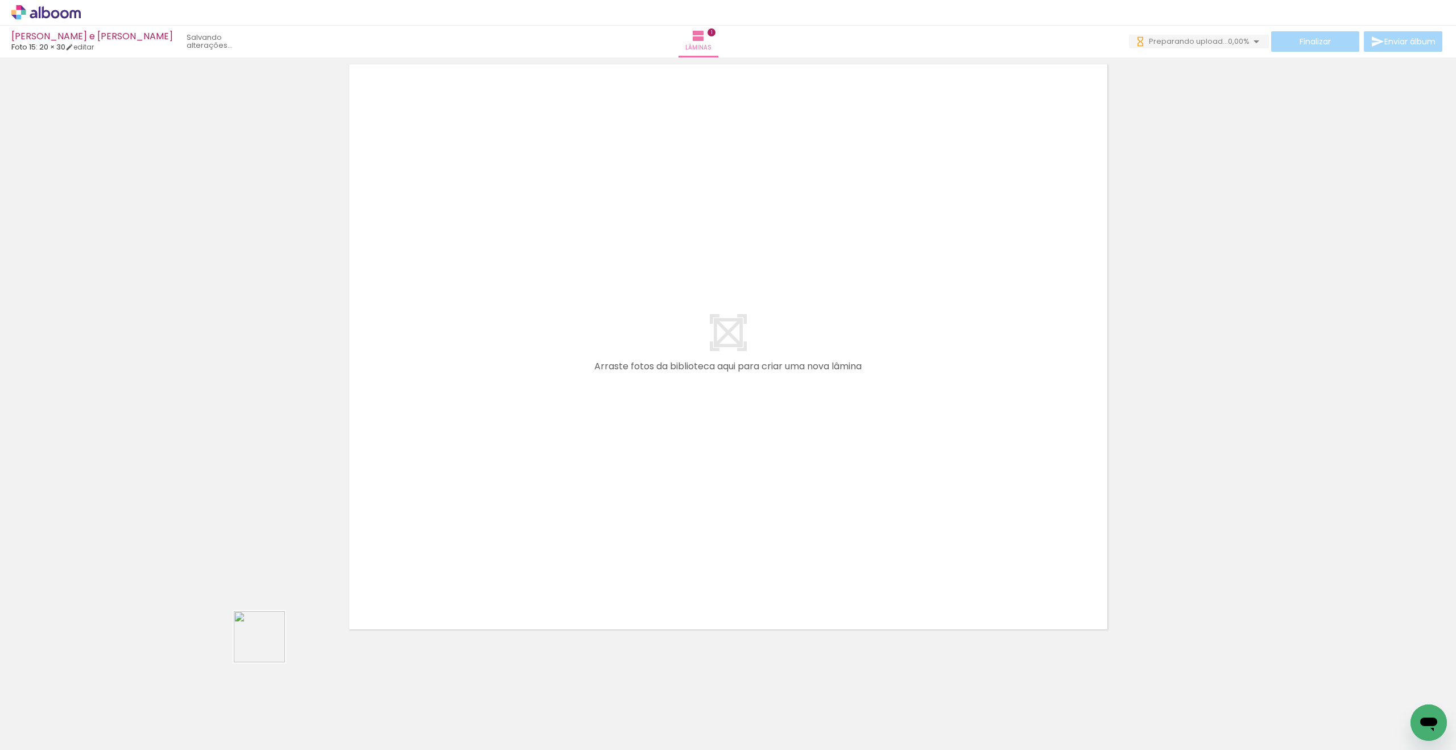
scroll to position [0, 0]
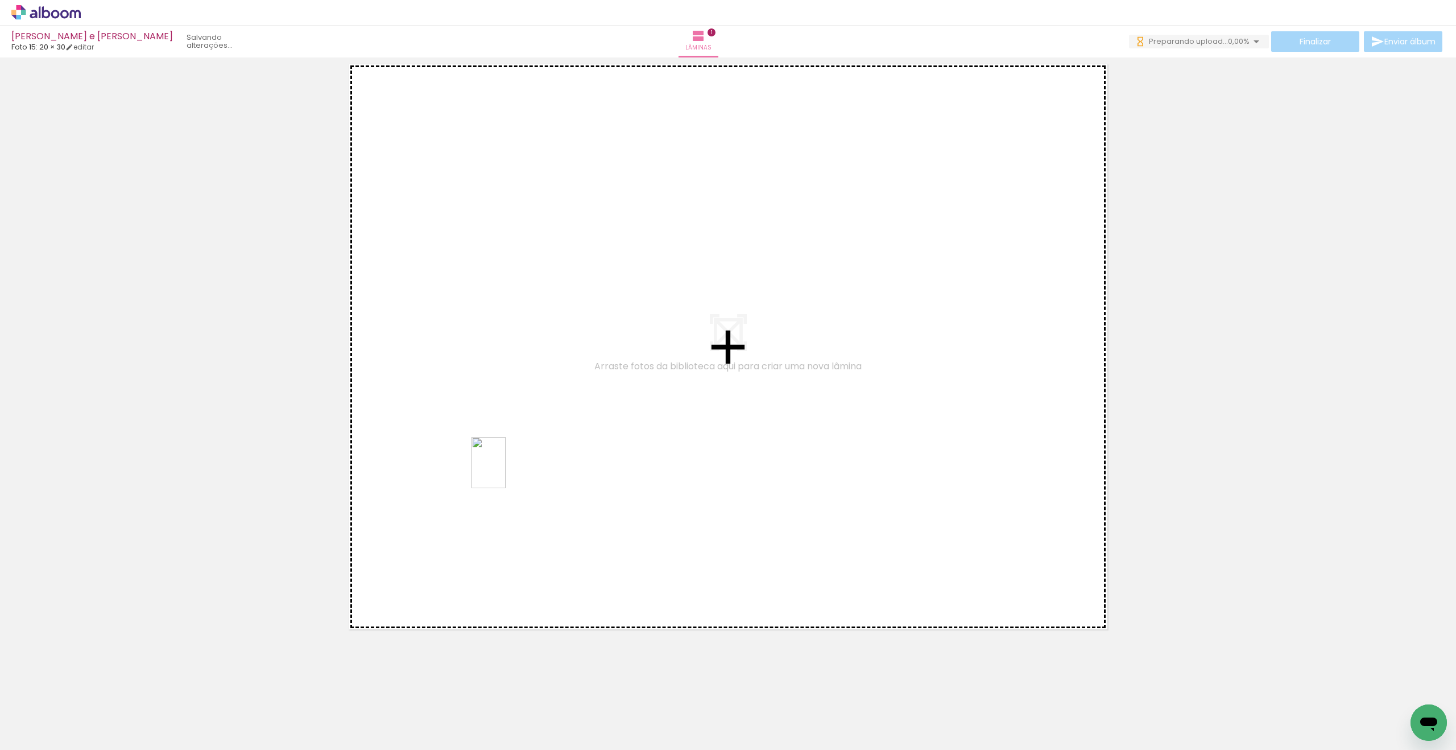
drag, startPoint x: 268, startPoint y: 645, endPoint x: 506, endPoint y: 471, distance: 294.7
click at [506, 471] on quentale-workspace at bounding box center [728, 375] width 1456 height 750
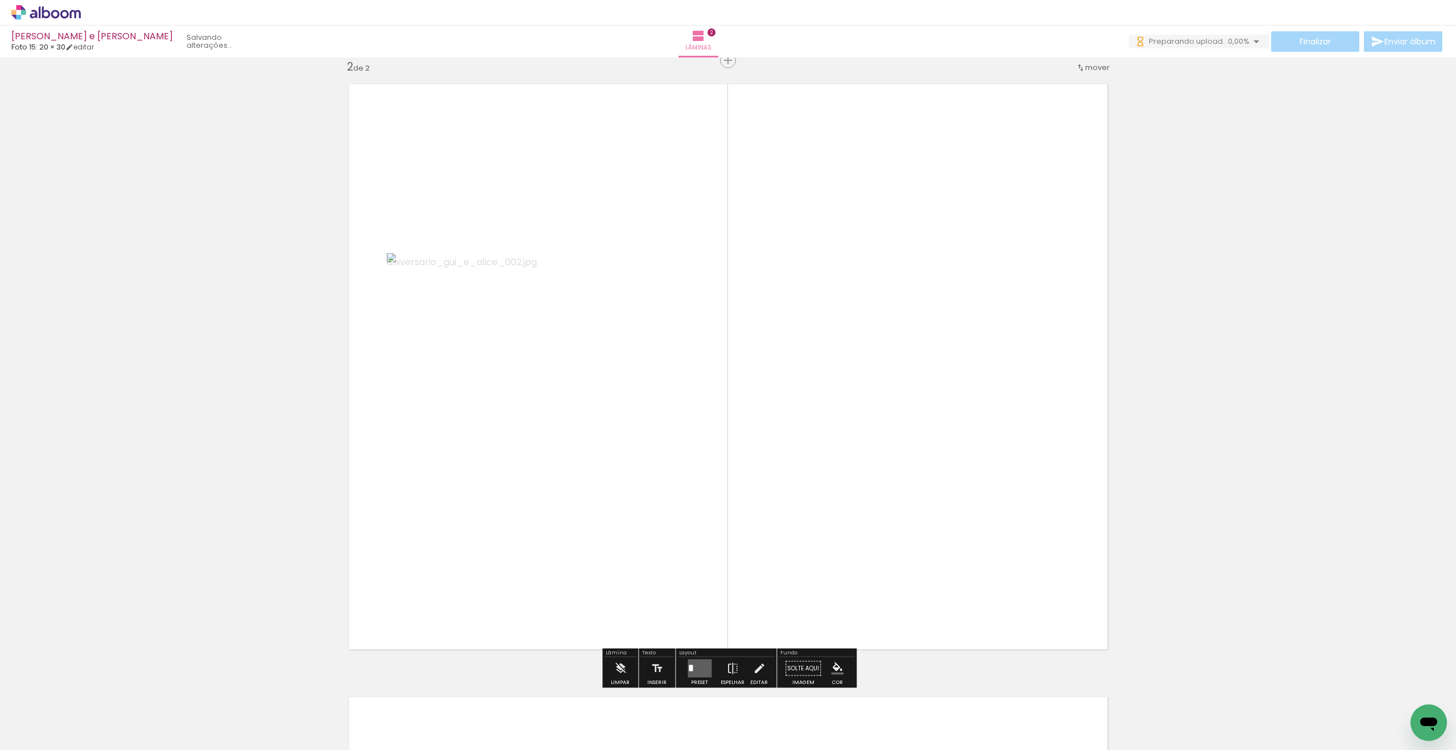
scroll to position [628, 0]
drag, startPoint x: 333, startPoint y: 631, endPoint x: 408, endPoint y: 554, distance: 107.4
click at [465, 529] on quentale-workspace at bounding box center [728, 375] width 1456 height 750
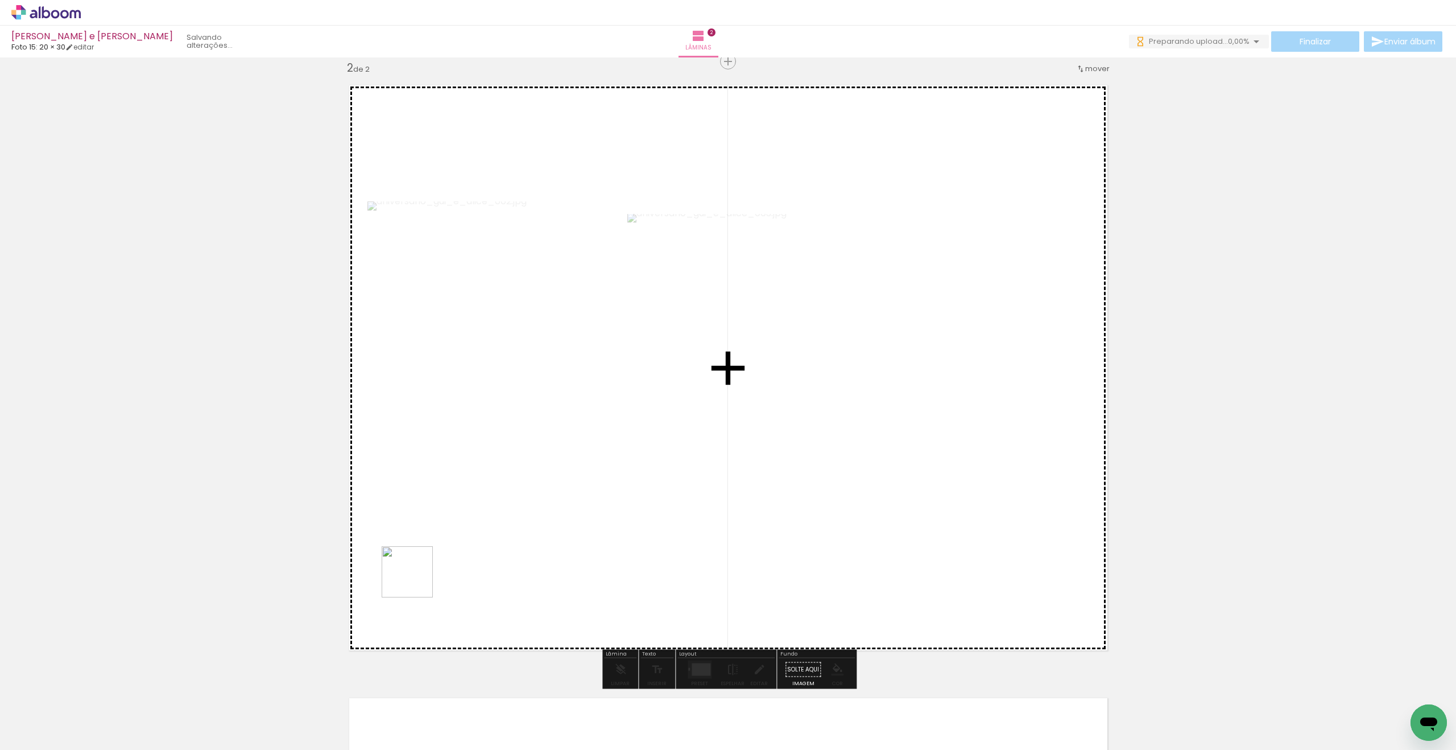
drag, startPoint x: 325, startPoint y: 703, endPoint x: 450, endPoint y: 563, distance: 187.0
click at [451, 543] on quentale-workspace at bounding box center [728, 375] width 1456 height 750
drag, startPoint x: 385, startPoint y: 707, endPoint x: 439, endPoint y: 580, distance: 137.6
click at [439, 575] on quentale-workspace at bounding box center [728, 375] width 1456 height 750
drag, startPoint x: 447, startPoint y: 664, endPoint x: 467, endPoint y: 612, distance: 56.2
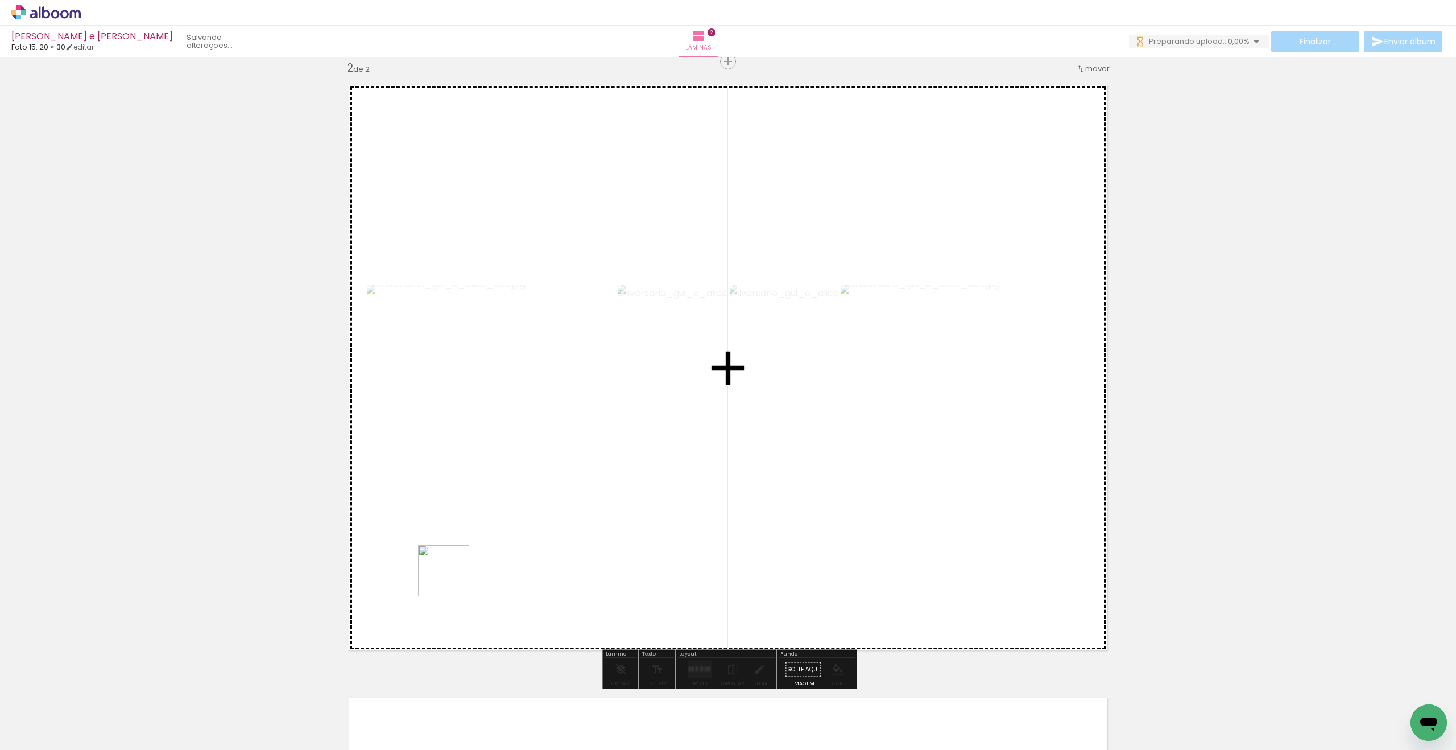
click at [453, 517] on quentale-workspace at bounding box center [728, 375] width 1456 height 750
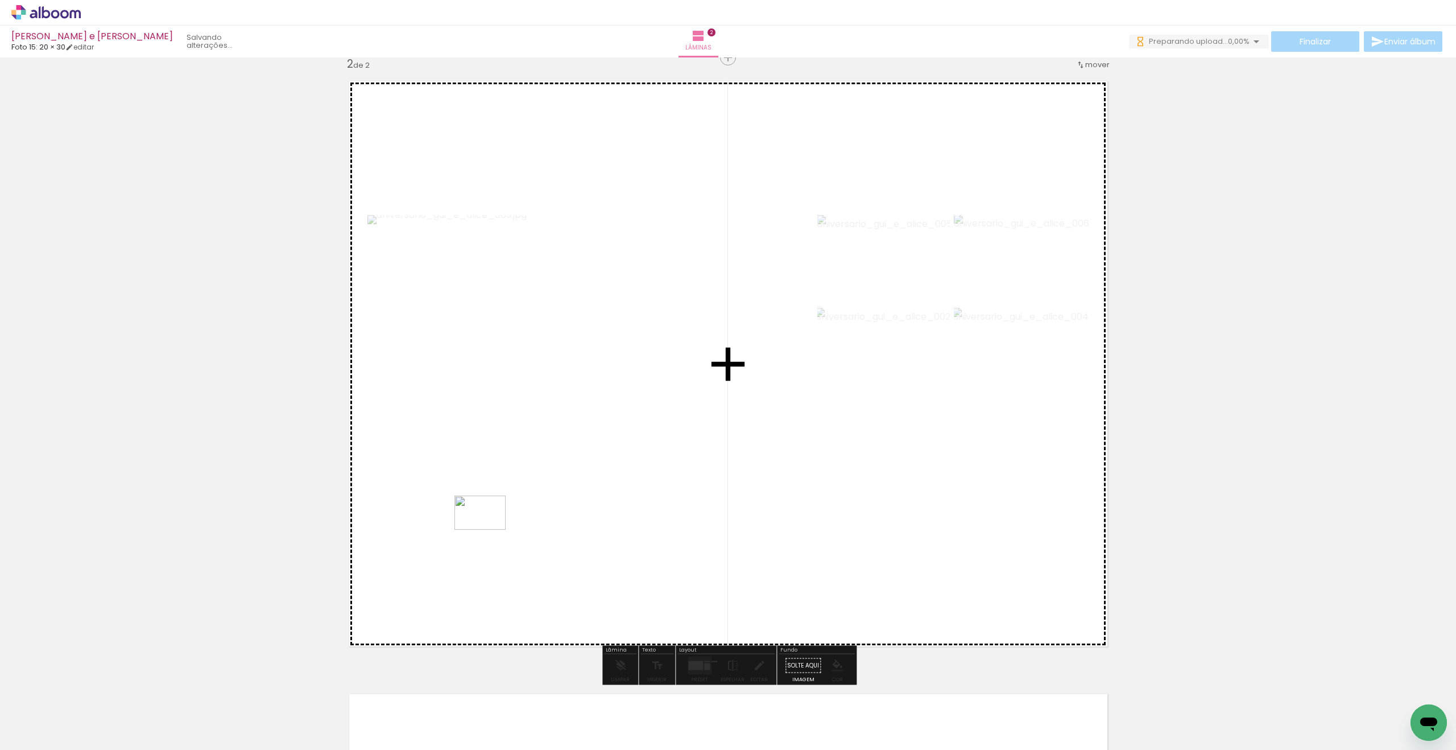
drag, startPoint x: 492, startPoint y: 715, endPoint x: 489, endPoint y: 530, distance: 184.9
click at [489, 530] on quentale-workspace at bounding box center [728, 375] width 1456 height 750
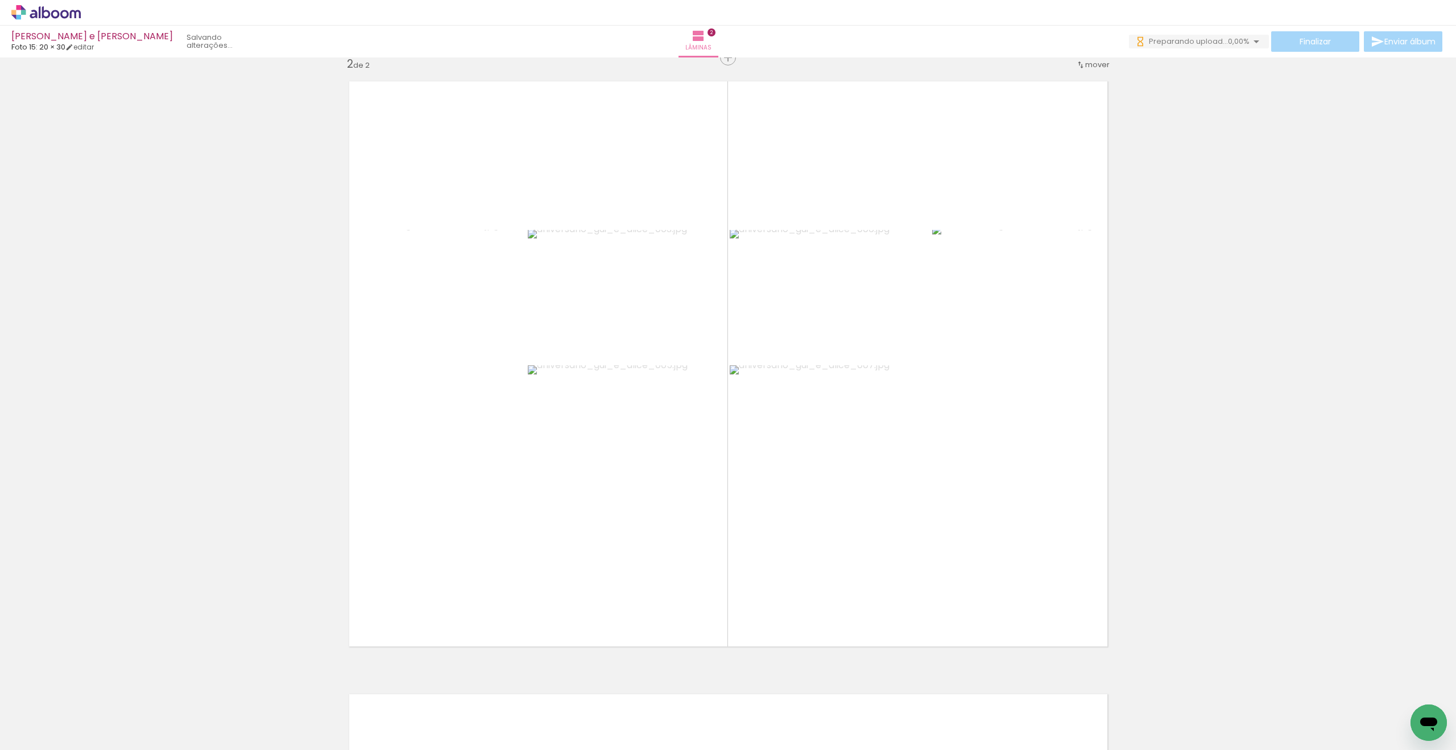
drag, startPoint x: 567, startPoint y: 697, endPoint x: 518, endPoint y: 663, distance: 59.7
click at [566, 695] on div at bounding box center [559, 712] width 51 height 34
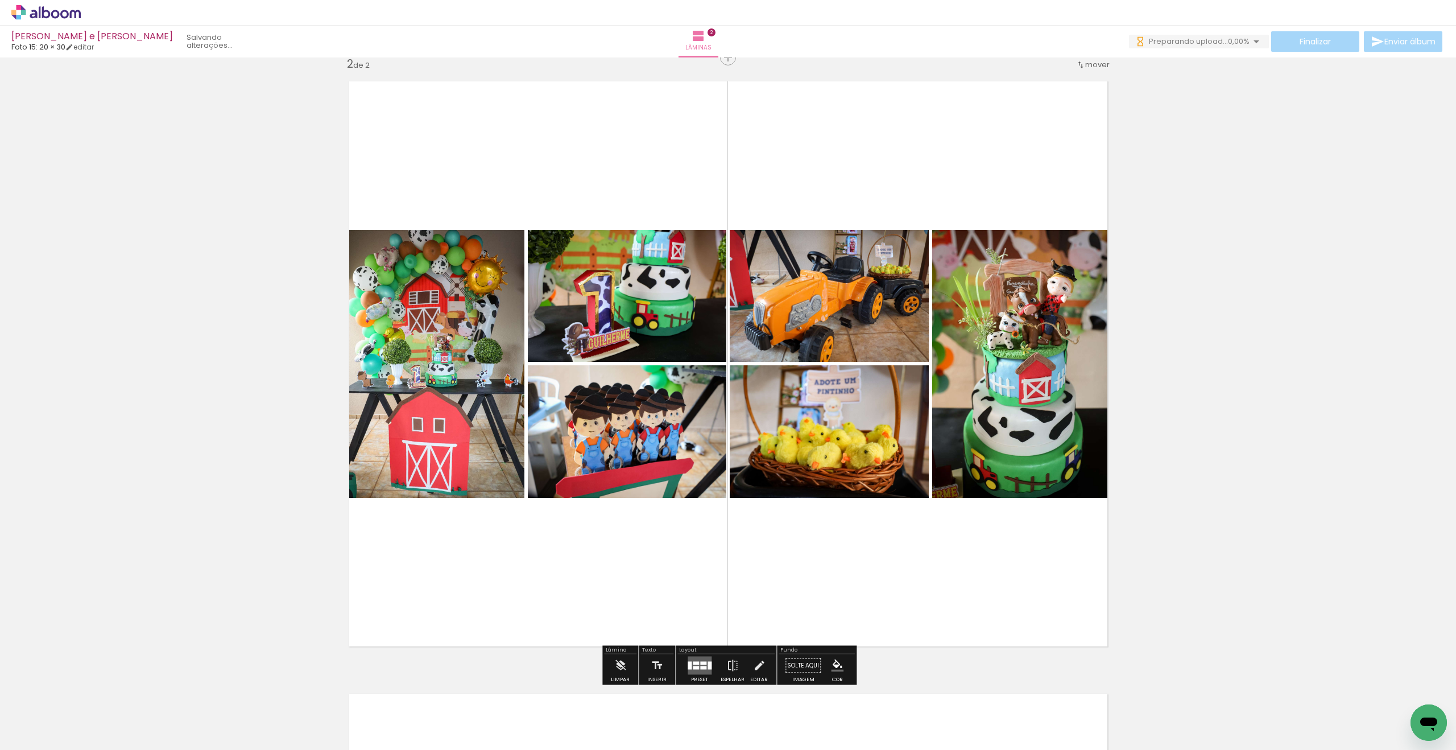
drag, startPoint x: 696, startPoint y: 671, endPoint x: 681, endPoint y: 670, distance: 14.8
click at [696, 671] on quentale-layouter at bounding box center [700, 666] width 24 height 18
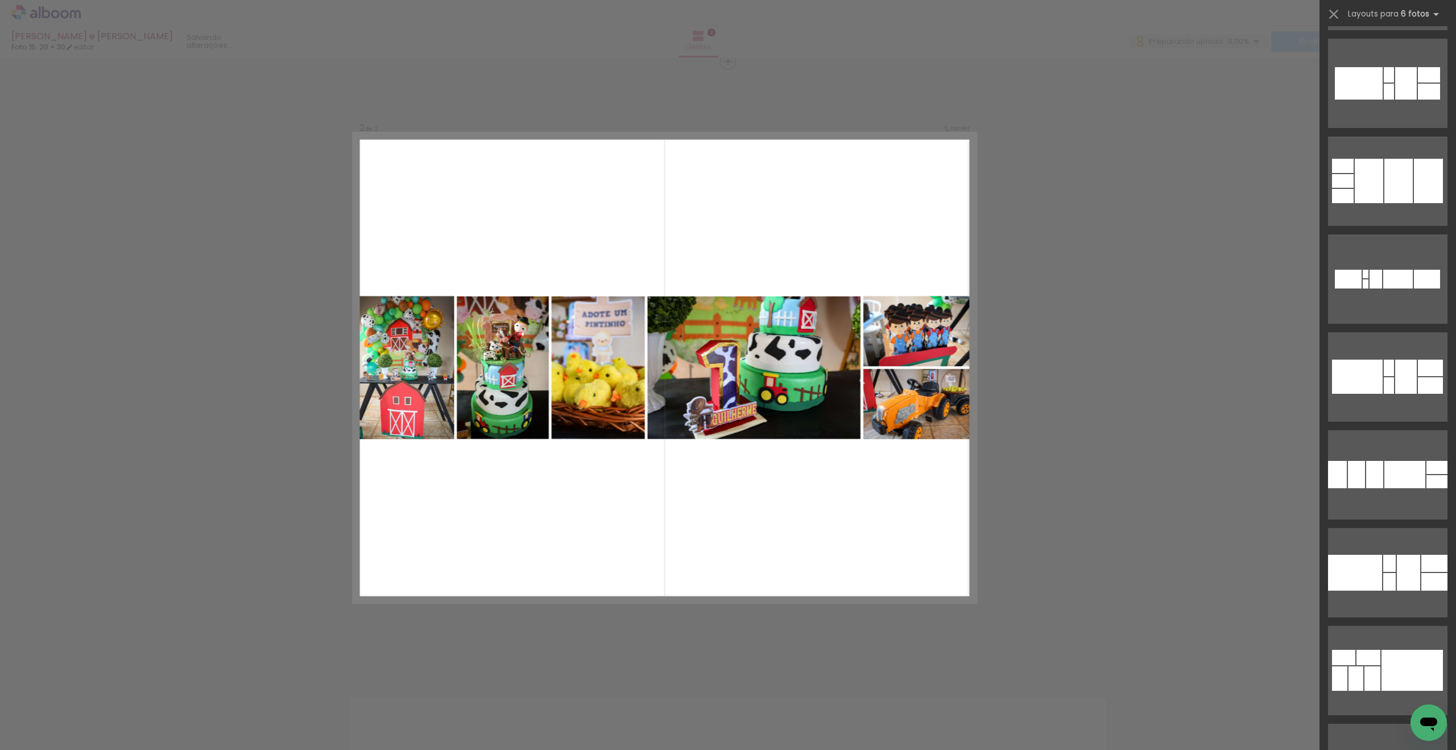
scroll to position [9293, 0]
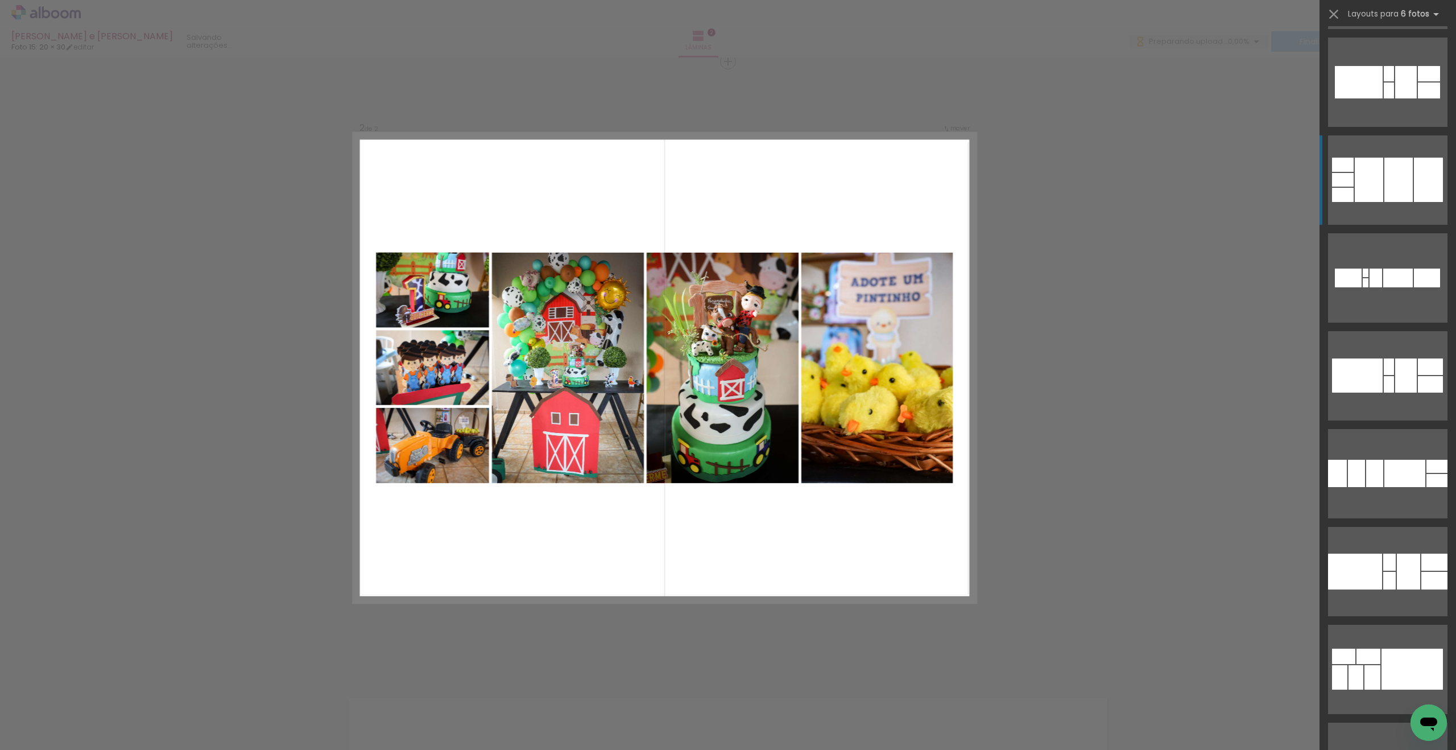
click at [1411, 174] on div at bounding box center [1399, 180] width 28 height 44
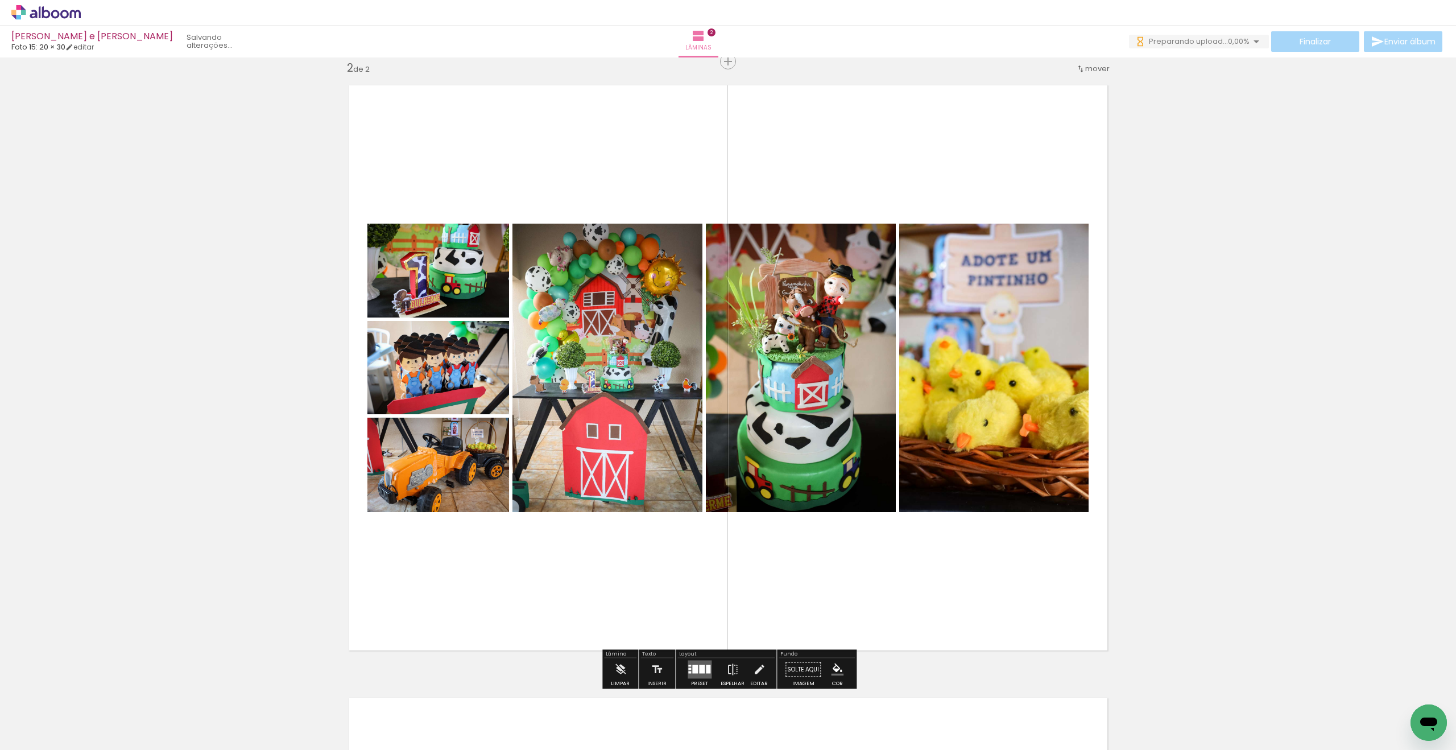
scroll to position [631, 0]
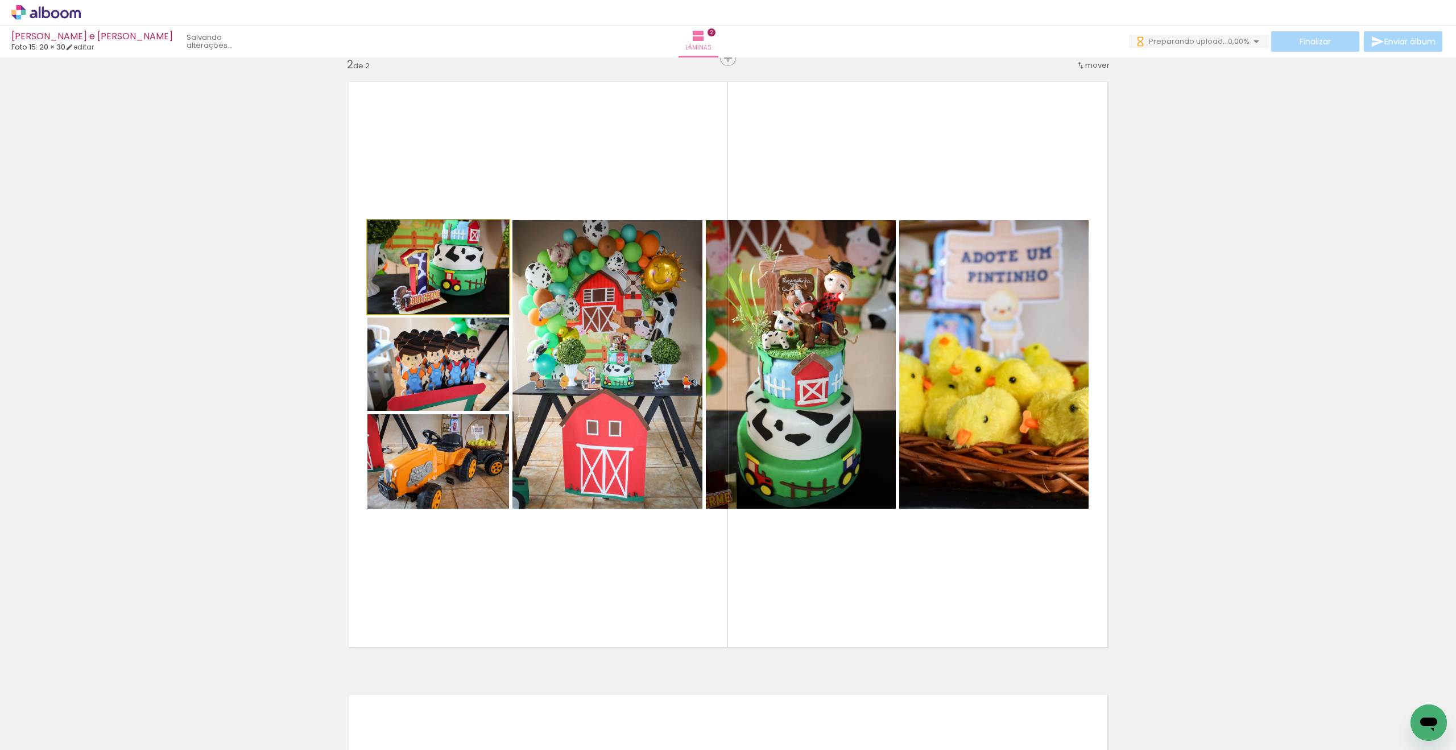
click at [414, 286] on quentale-photo at bounding box center [439, 267] width 142 height 94
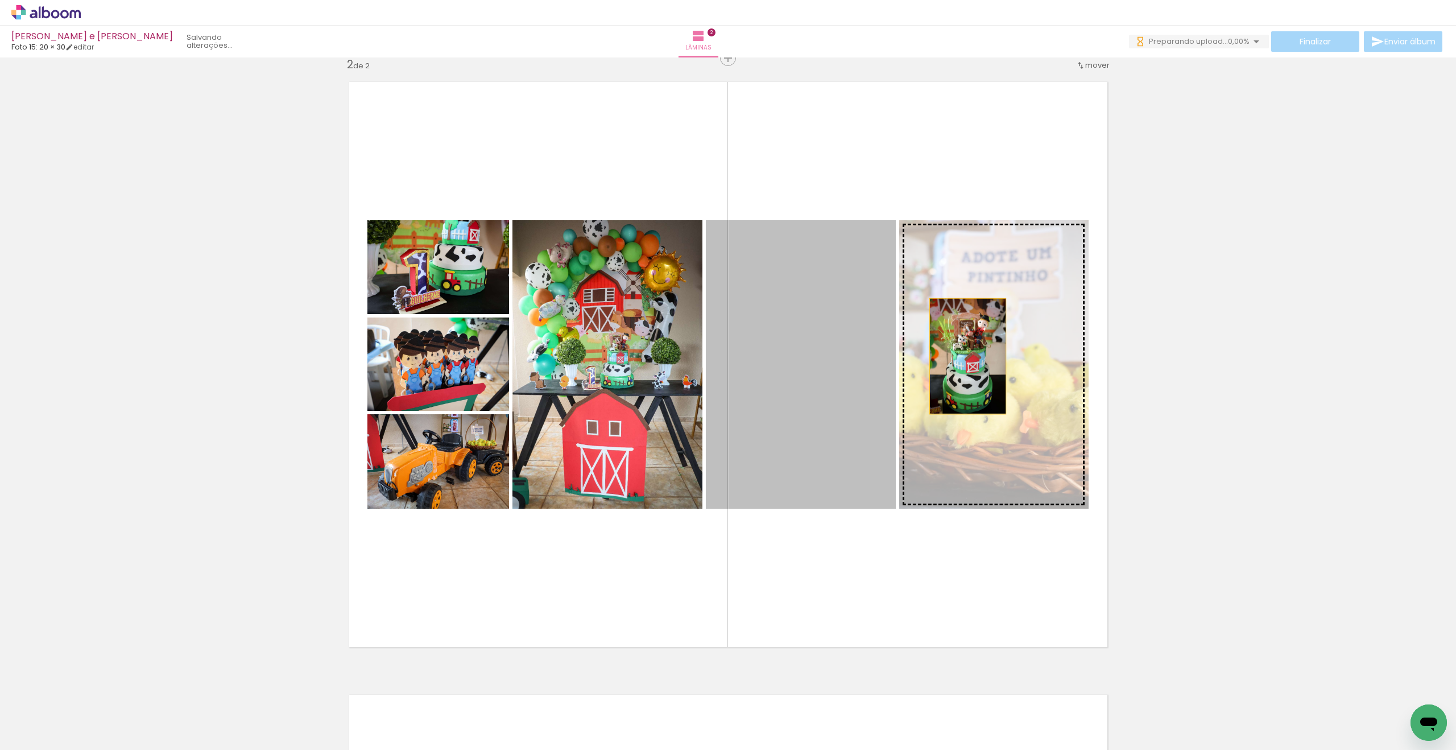
drag, startPoint x: 806, startPoint y: 362, endPoint x: 972, endPoint y: 356, distance: 166.2
click at [0, 0] on slot at bounding box center [0, 0] width 0 height 0
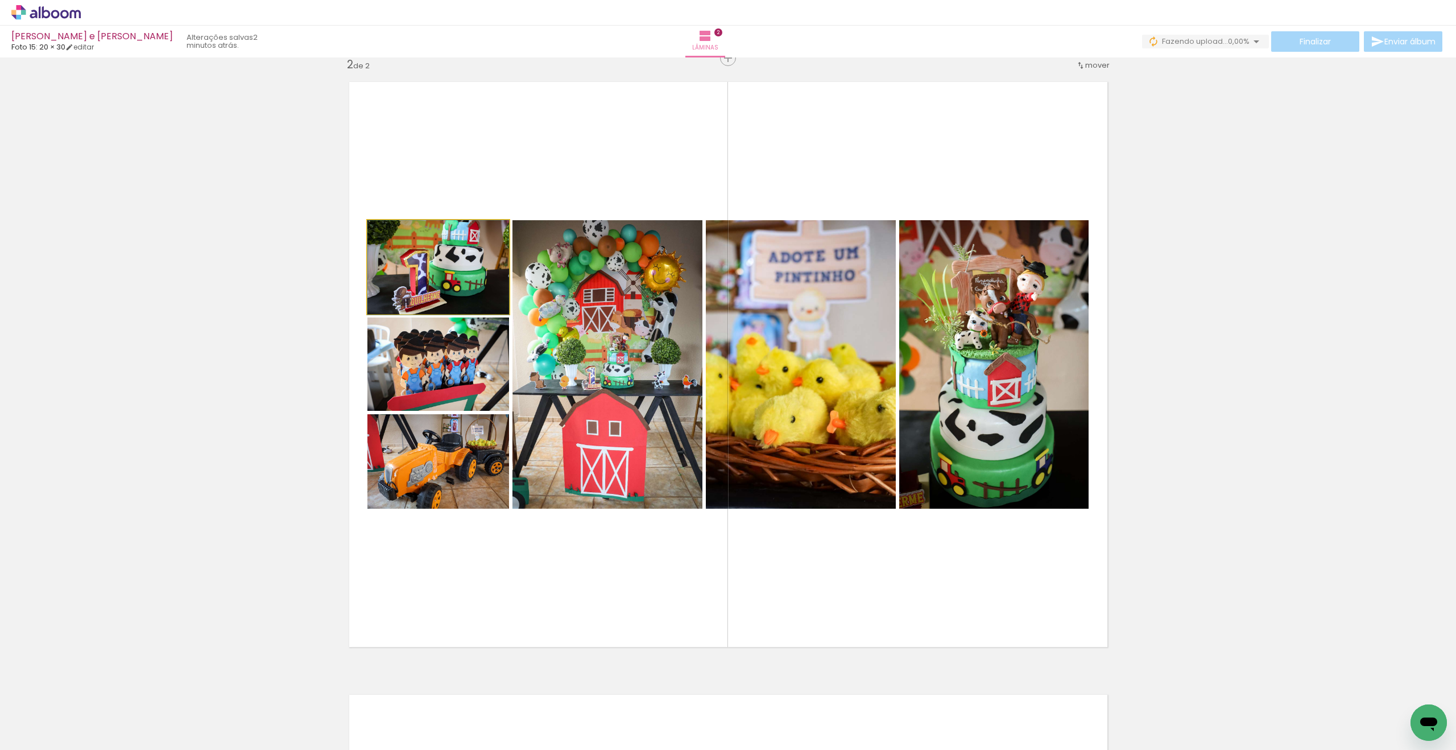
drag, startPoint x: 459, startPoint y: 273, endPoint x: 460, endPoint y: 280, distance: 7.4
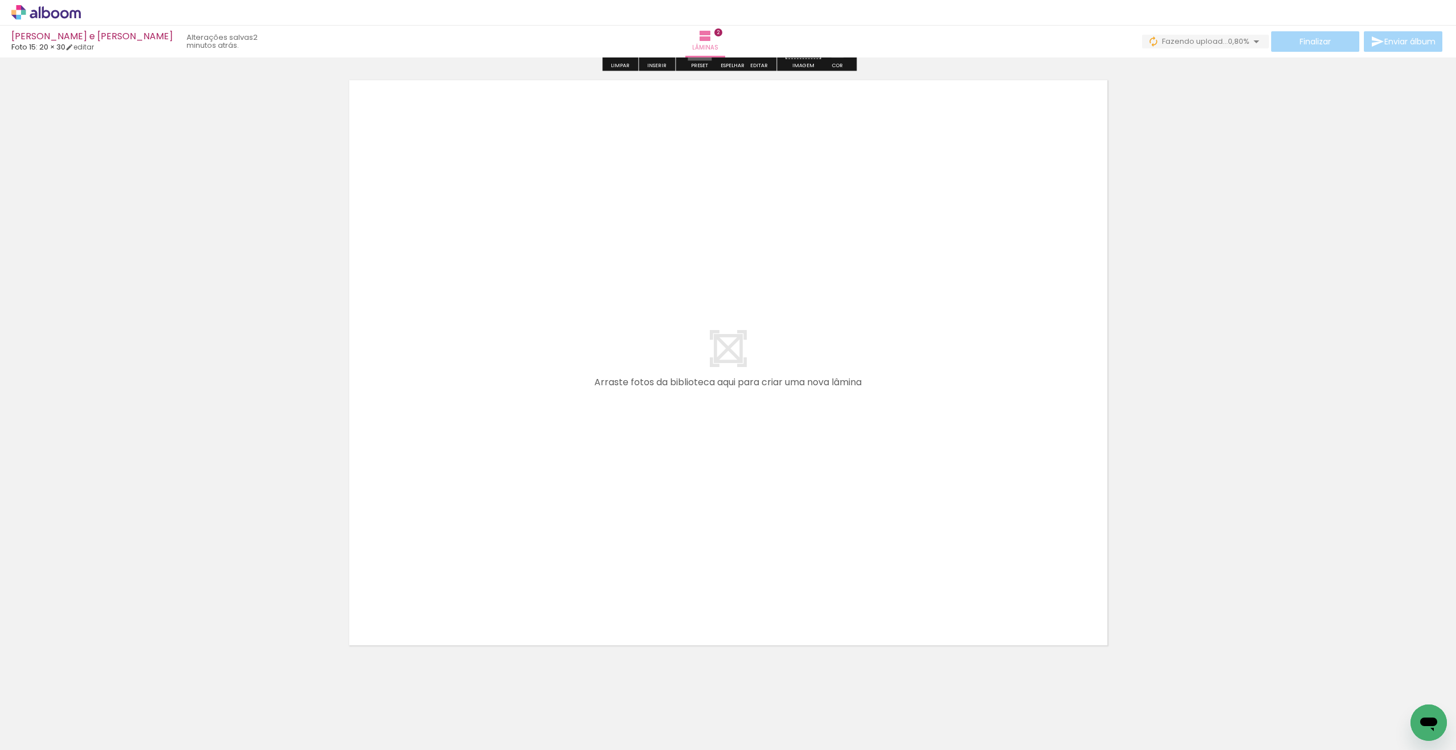
scroll to position [1261, 0]
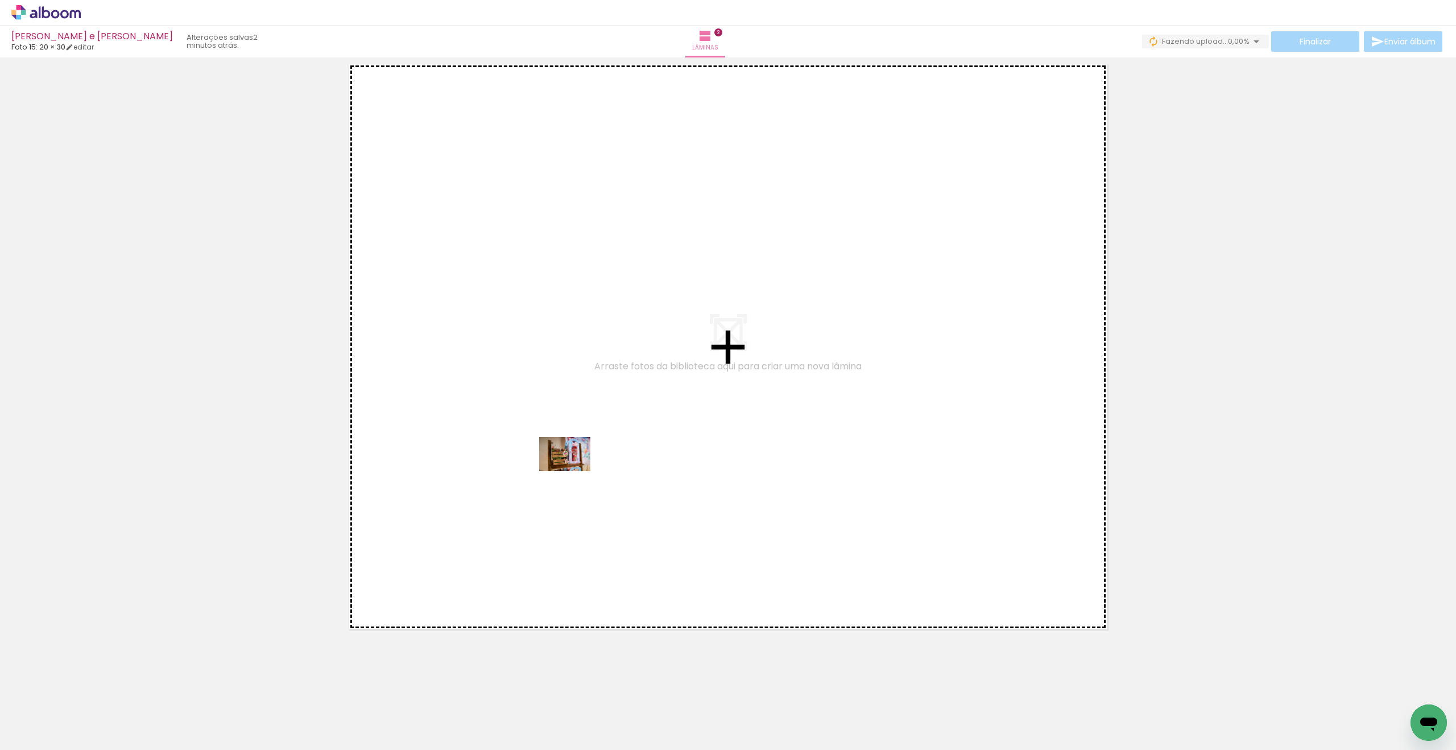
drag, startPoint x: 558, startPoint y: 700, endPoint x: 573, endPoint y: 470, distance: 230.4
click at [573, 470] on quentale-workspace at bounding box center [728, 375] width 1456 height 750
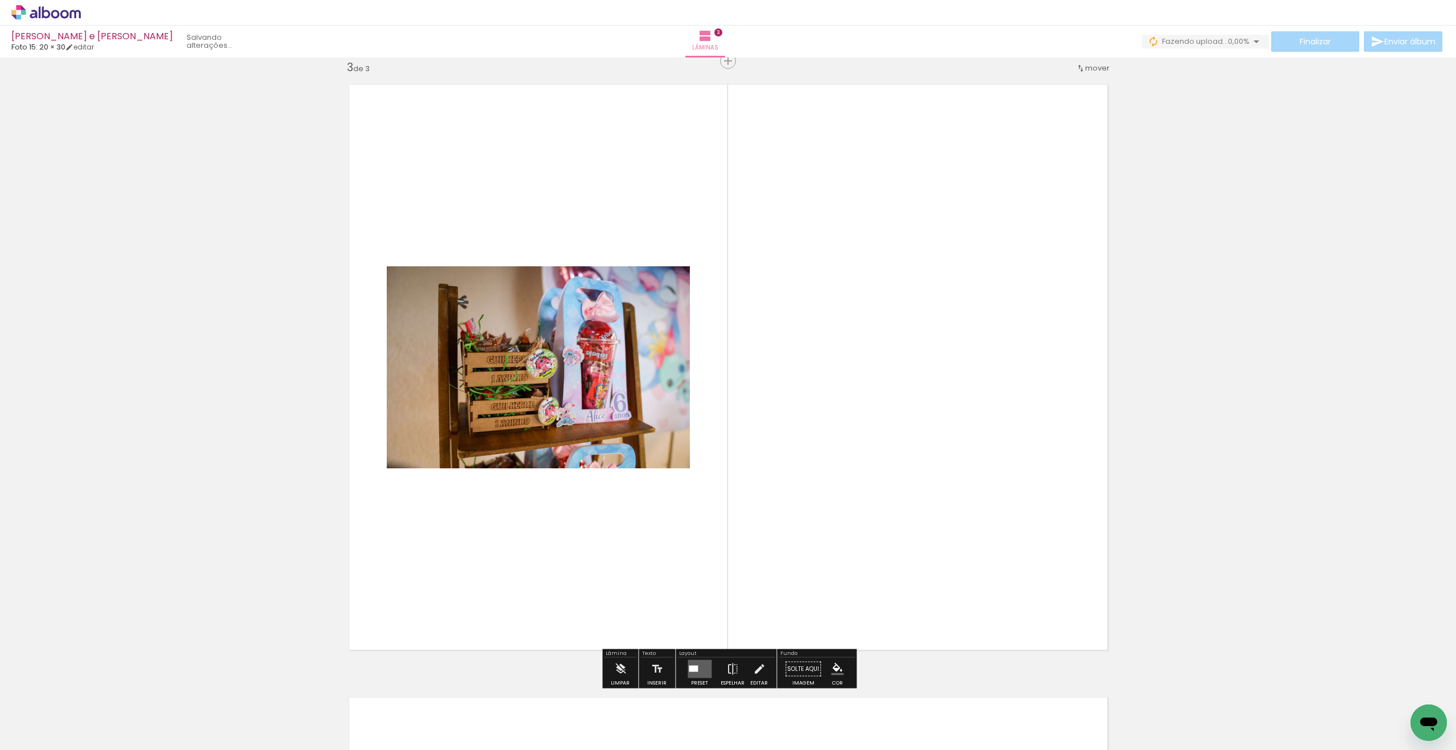
scroll to position [1232, 0]
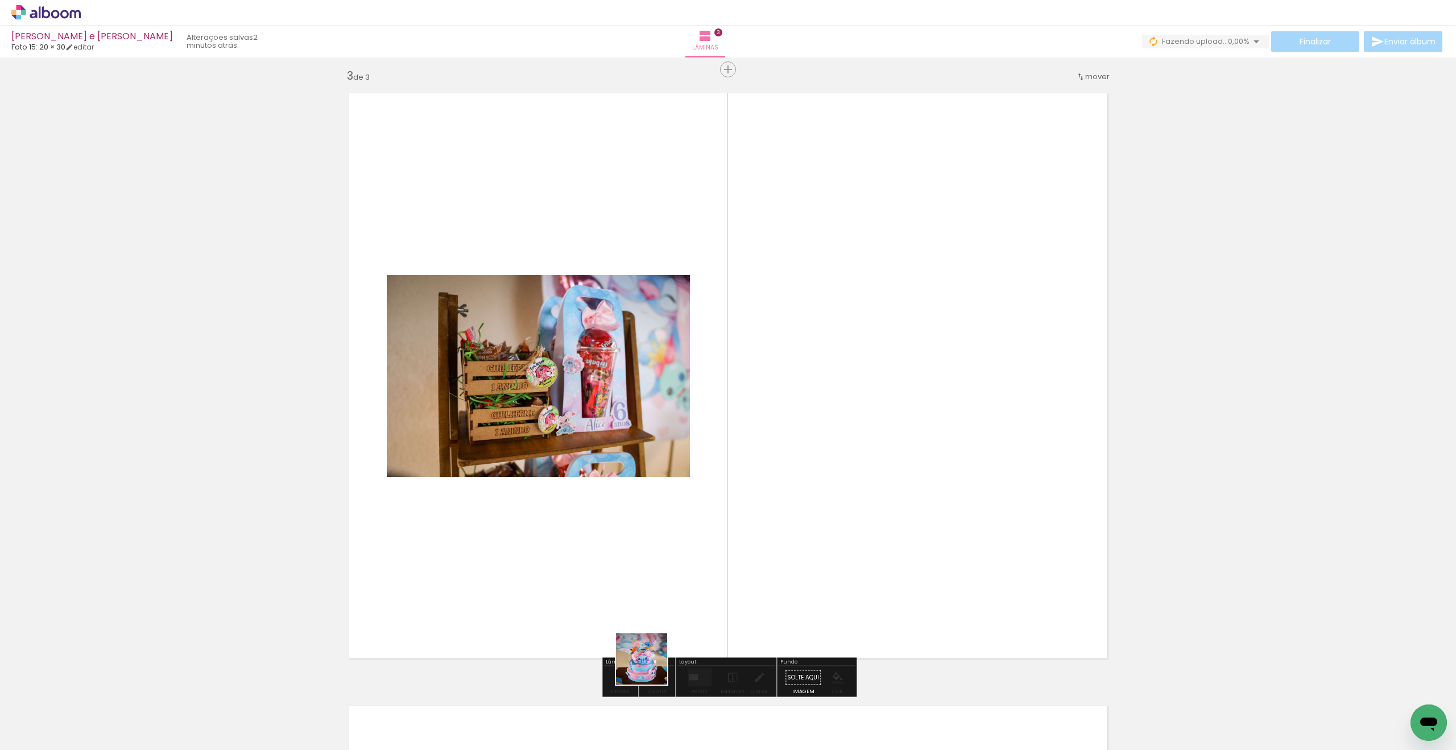
drag, startPoint x: 650, startPoint y: 667, endPoint x: 665, endPoint y: 596, distance: 72.6
click at [656, 572] on quentale-workspace at bounding box center [728, 375] width 1456 height 750
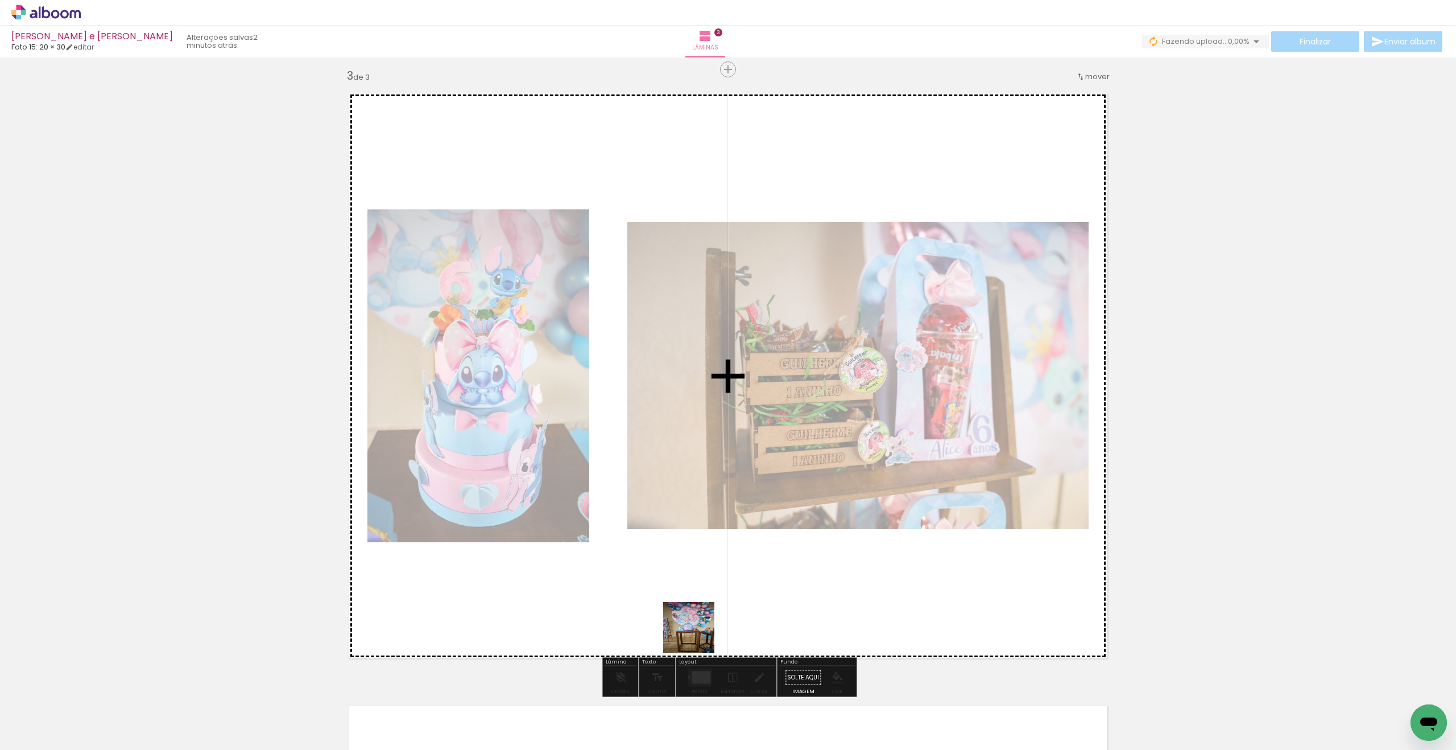
drag, startPoint x: 697, startPoint y: 636, endPoint x: 727, endPoint y: 612, distance: 37.6
click at [689, 579] on quentale-workspace at bounding box center [728, 375] width 1456 height 750
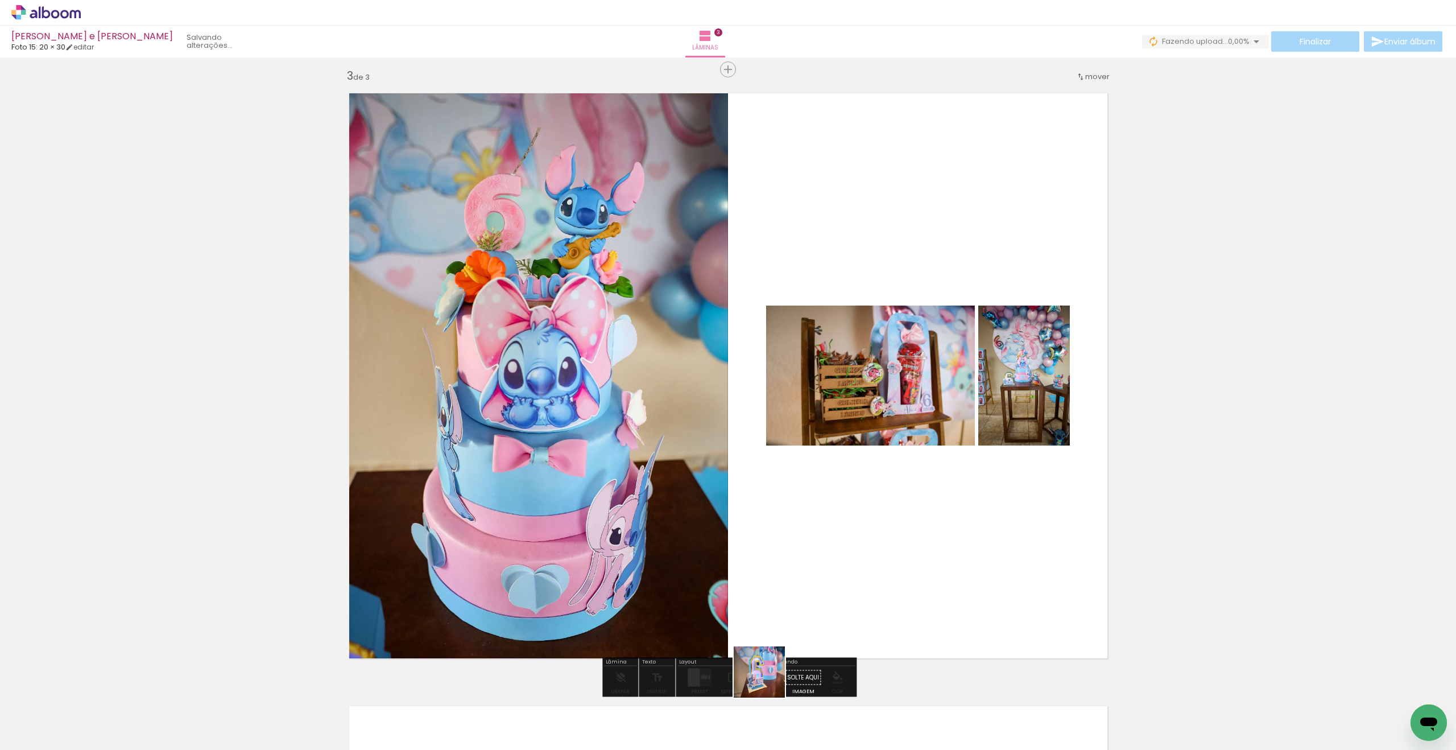
drag, startPoint x: 768, startPoint y: 680, endPoint x: 762, endPoint y: 560, distance: 120.7
click at [762, 560] on quentale-workspace at bounding box center [728, 375] width 1456 height 750
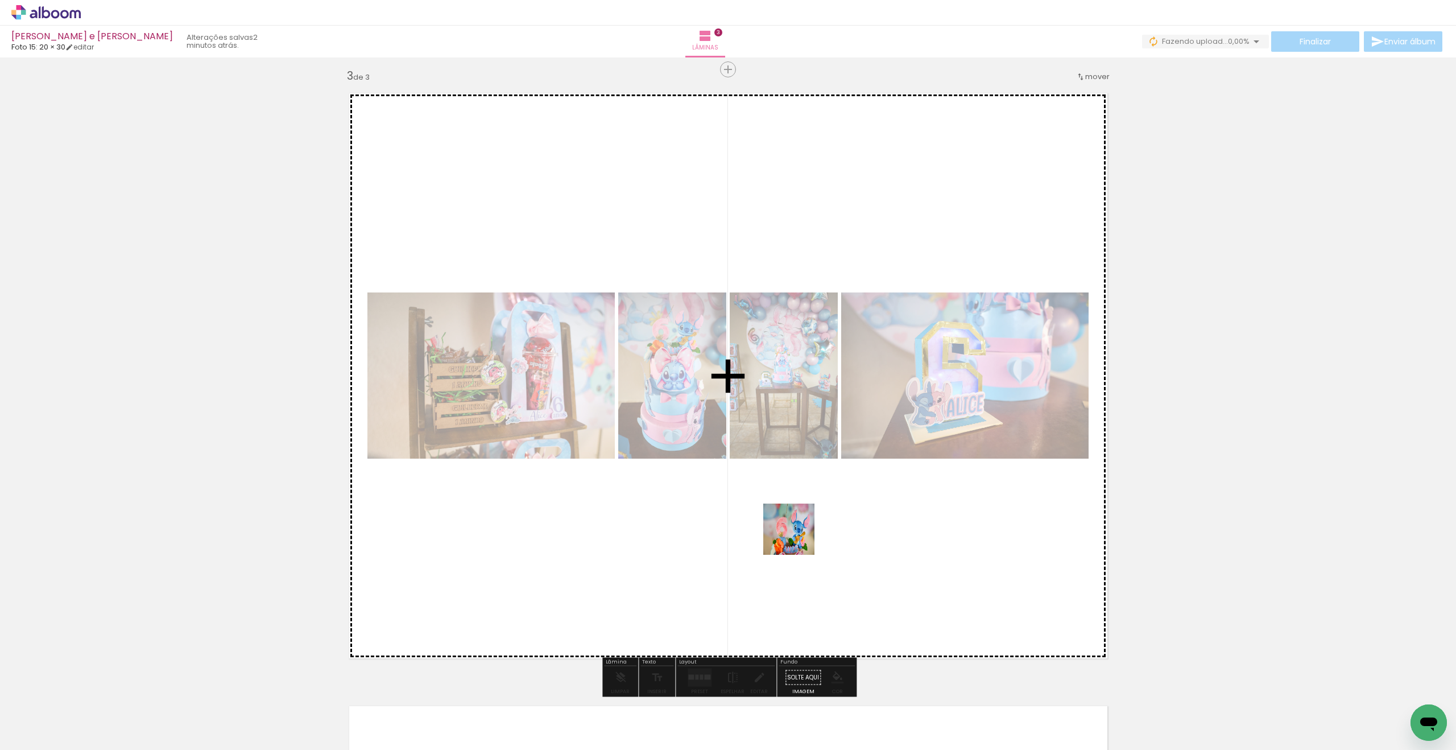
drag, startPoint x: 813, startPoint y: 622, endPoint x: 798, endPoint y: 536, distance: 87.3
click at [798, 536] on quentale-workspace at bounding box center [728, 375] width 1456 height 750
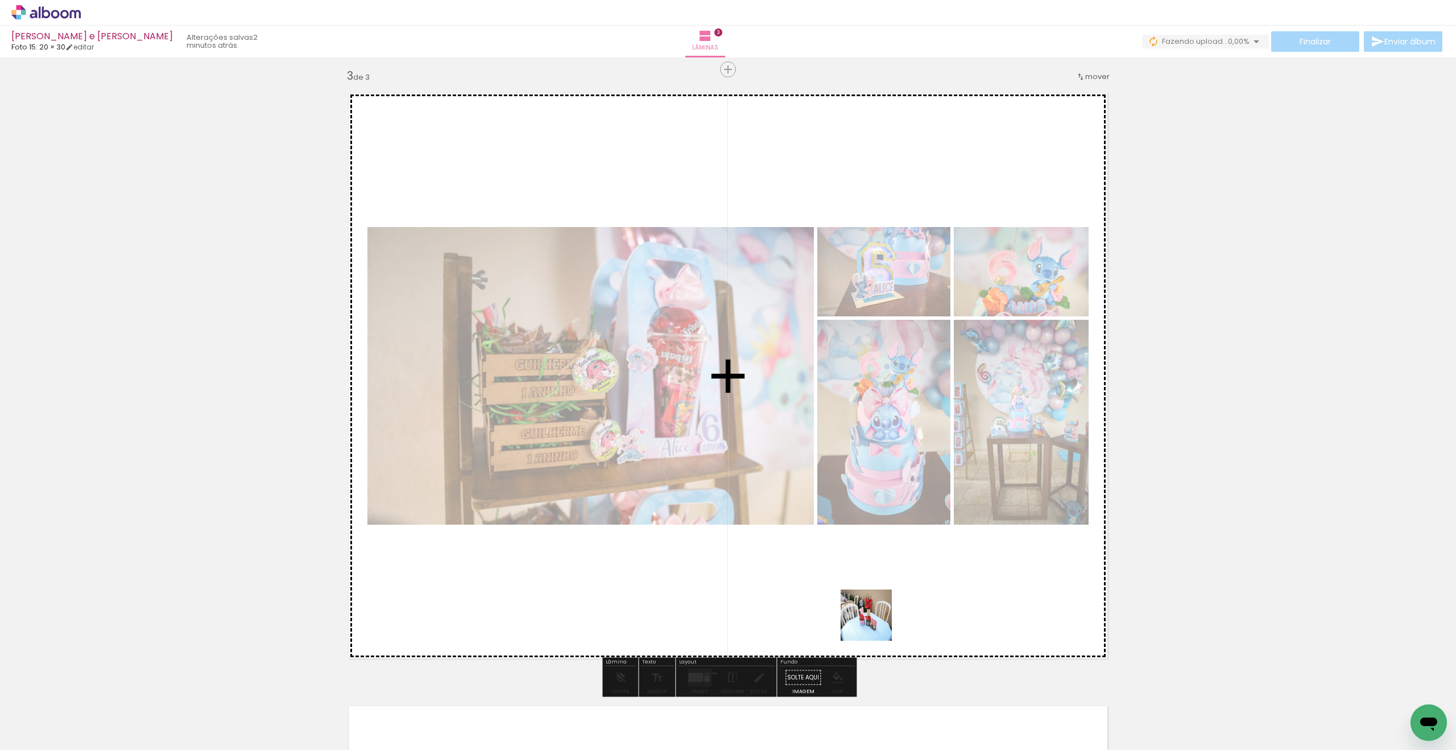
drag, startPoint x: 875, startPoint y: 624, endPoint x: 860, endPoint y: 552, distance: 73.3
click at [856, 545] on quentale-workspace at bounding box center [728, 375] width 1456 height 750
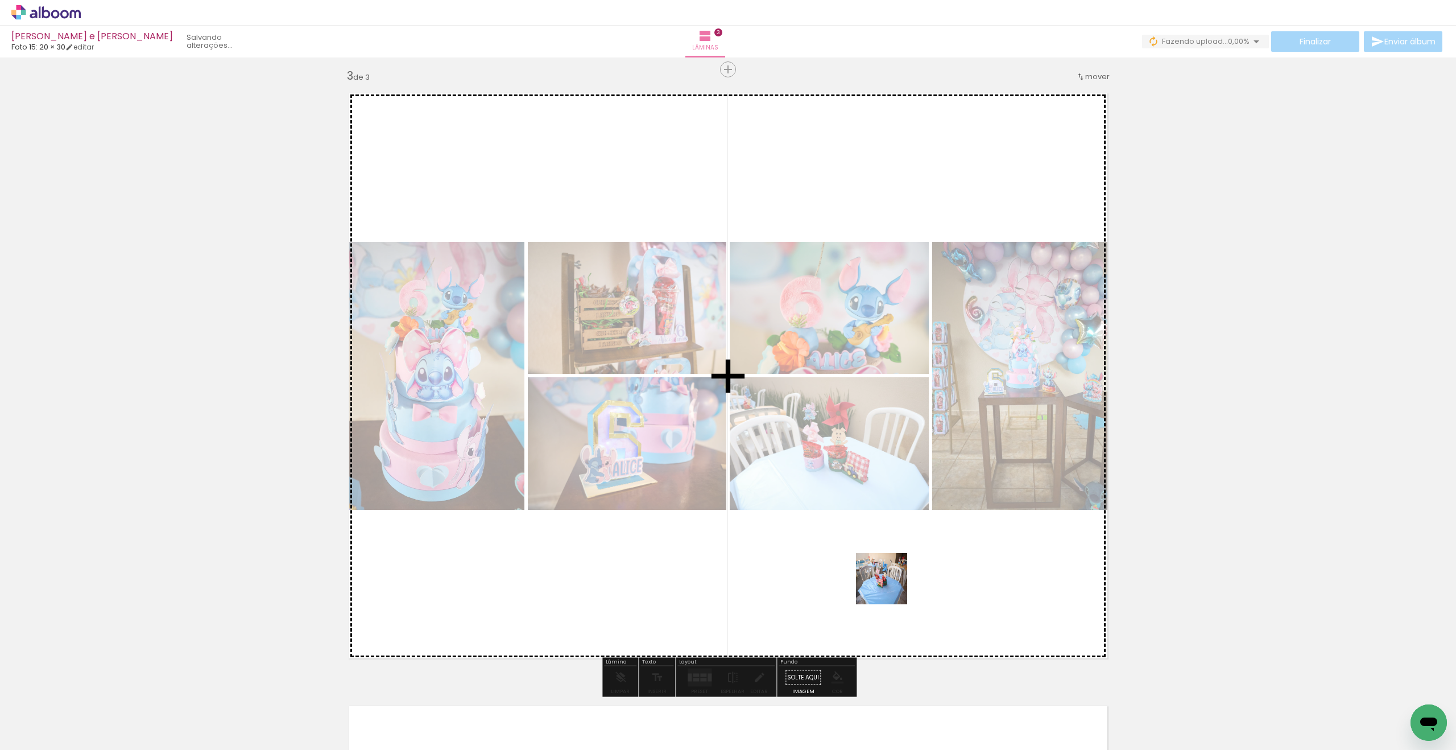
drag, startPoint x: 946, startPoint y: 705, endPoint x: 860, endPoint y: 533, distance: 193.4
click at [860, 533] on quentale-workspace at bounding box center [728, 375] width 1456 height 750
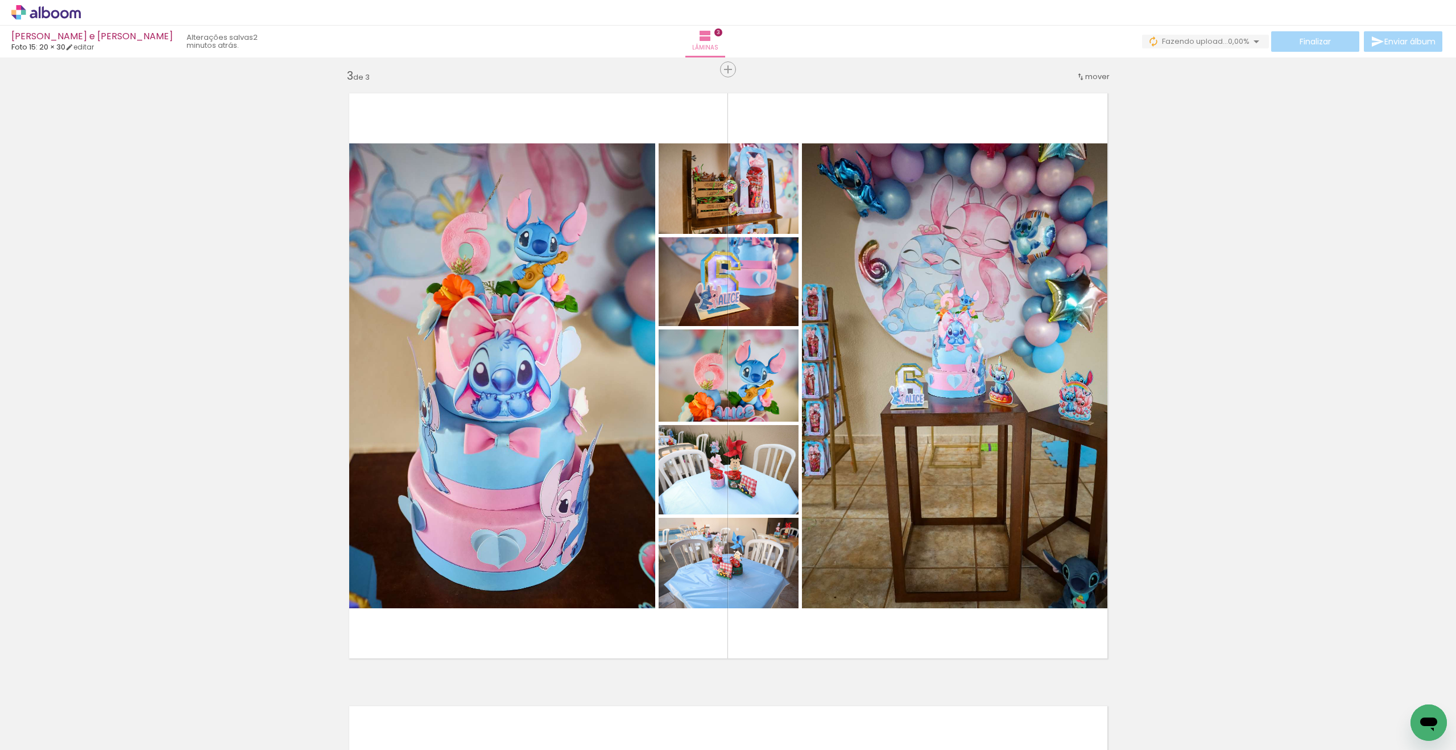
click at [41, 717] on input "Todas as fotos" at bounding box center [31, 716] width 43 height 10
click at [0, 0] on slot "Não utilizadas" at bounding box center [0, 0] width 0 height 0
type input "Não utilizadas"
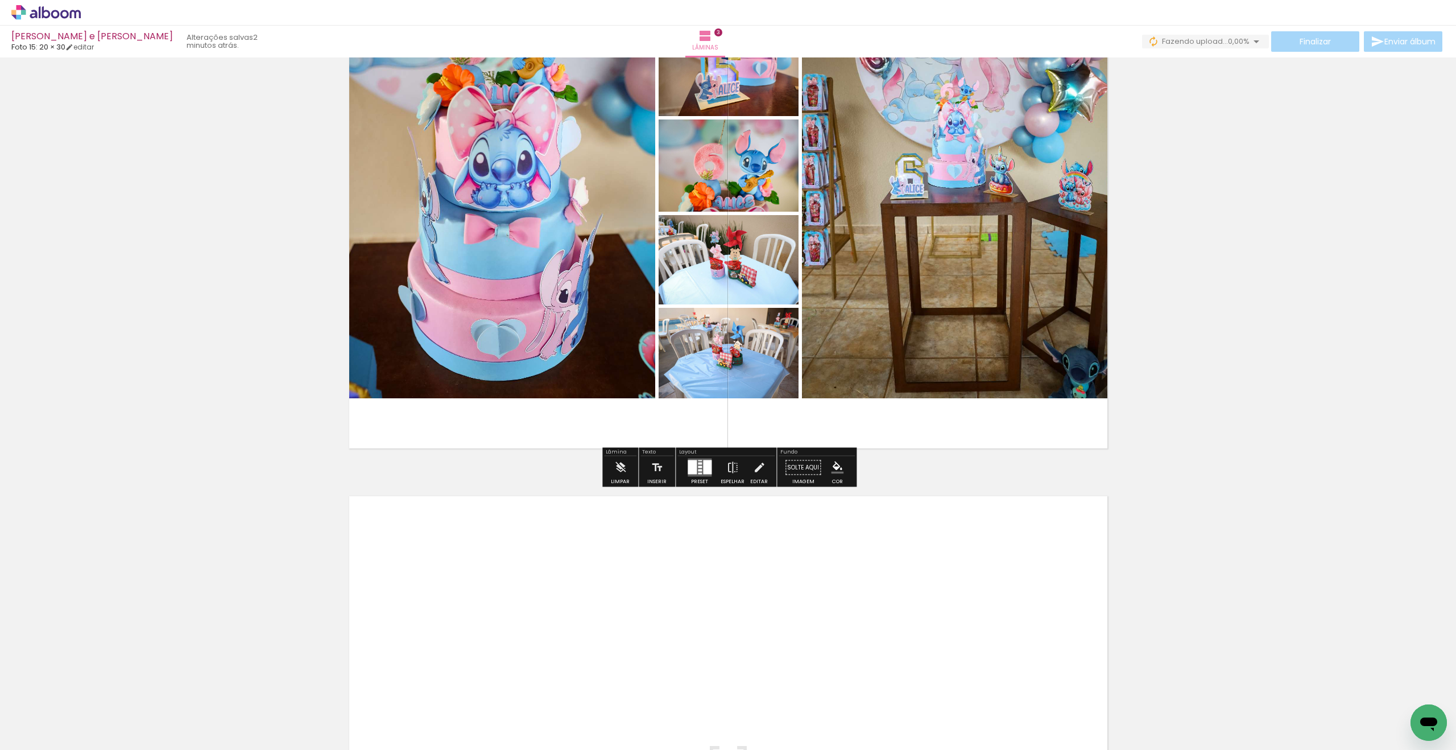
scroll to position [1443, 0]
click at [699, 468] on quentale-layouter at bounding box center [700, 467] width 24 height 18
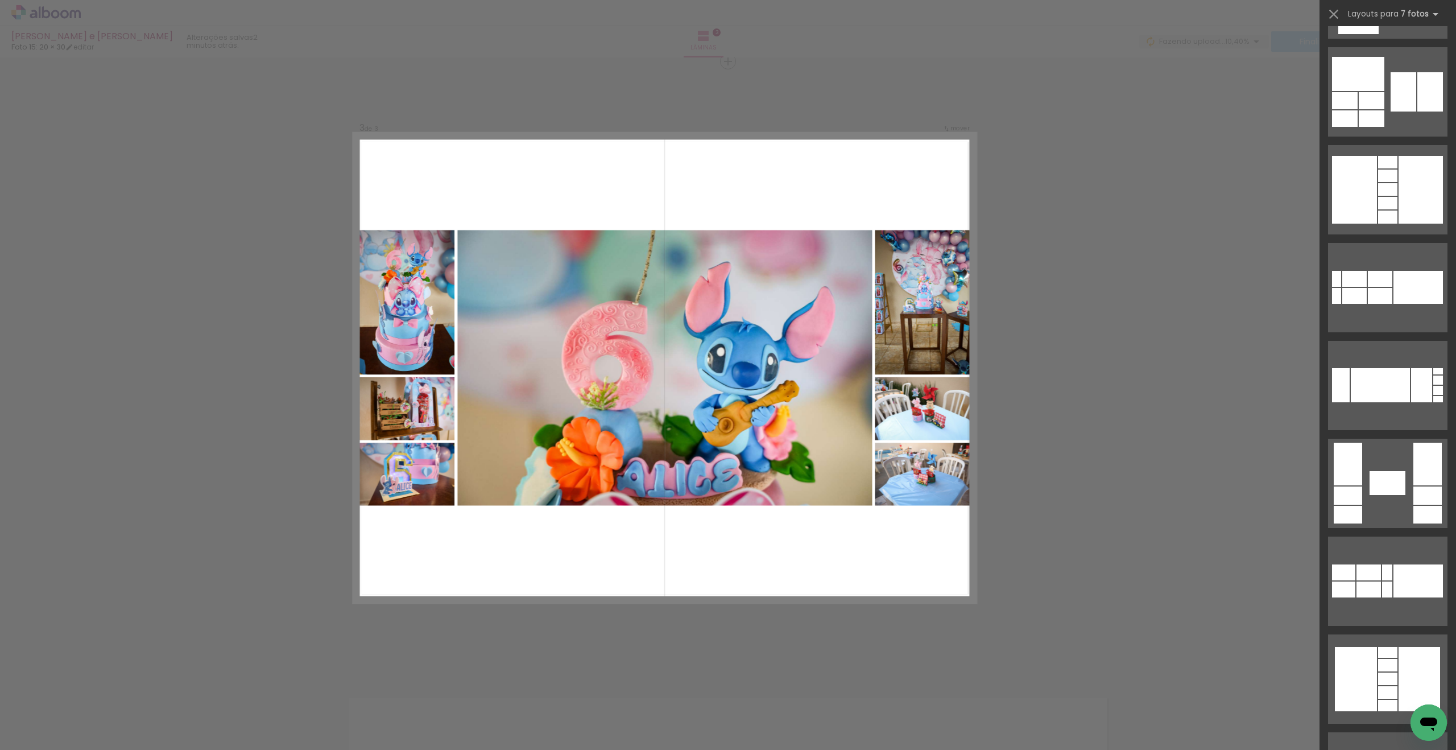
scroll to position [624, 0]
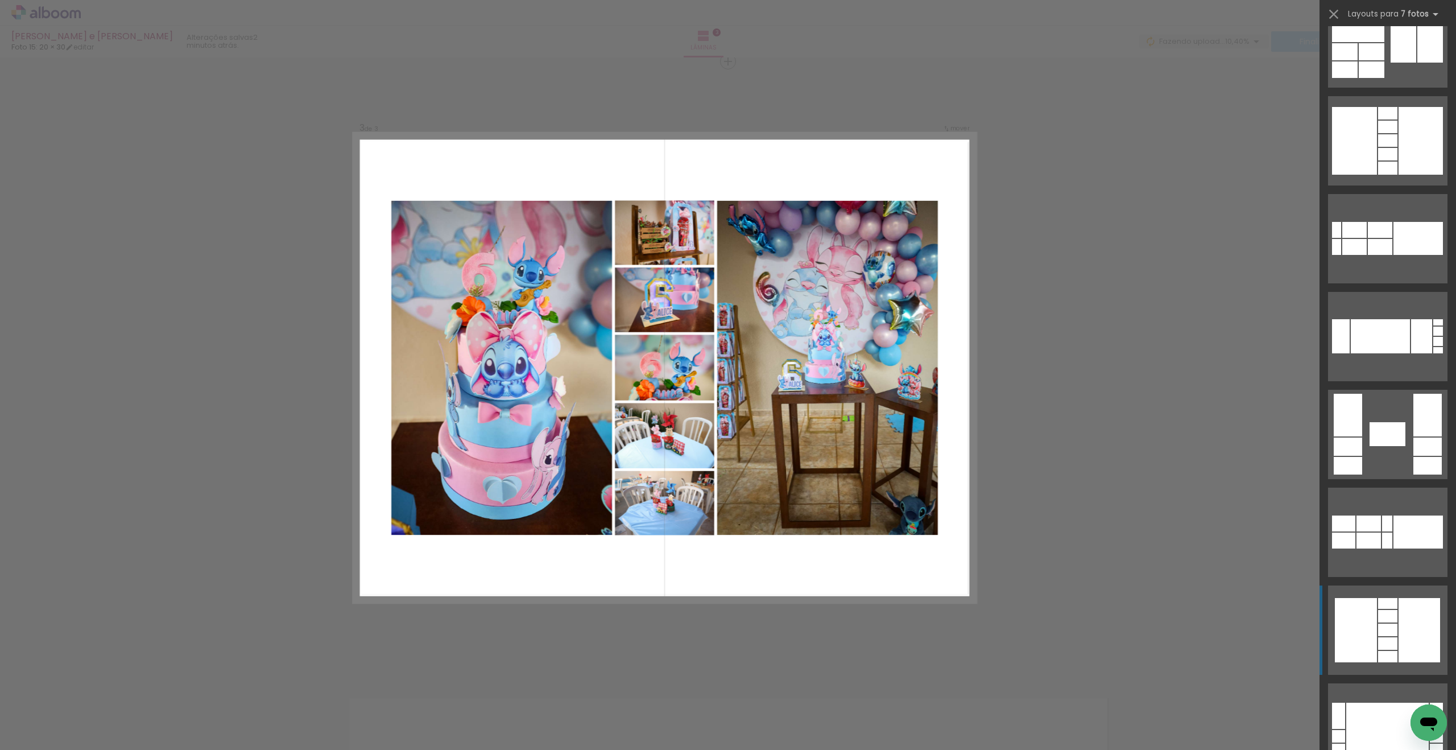
click at [1396, 644] on div at bounding box center [1387, 643] width 19 height 13
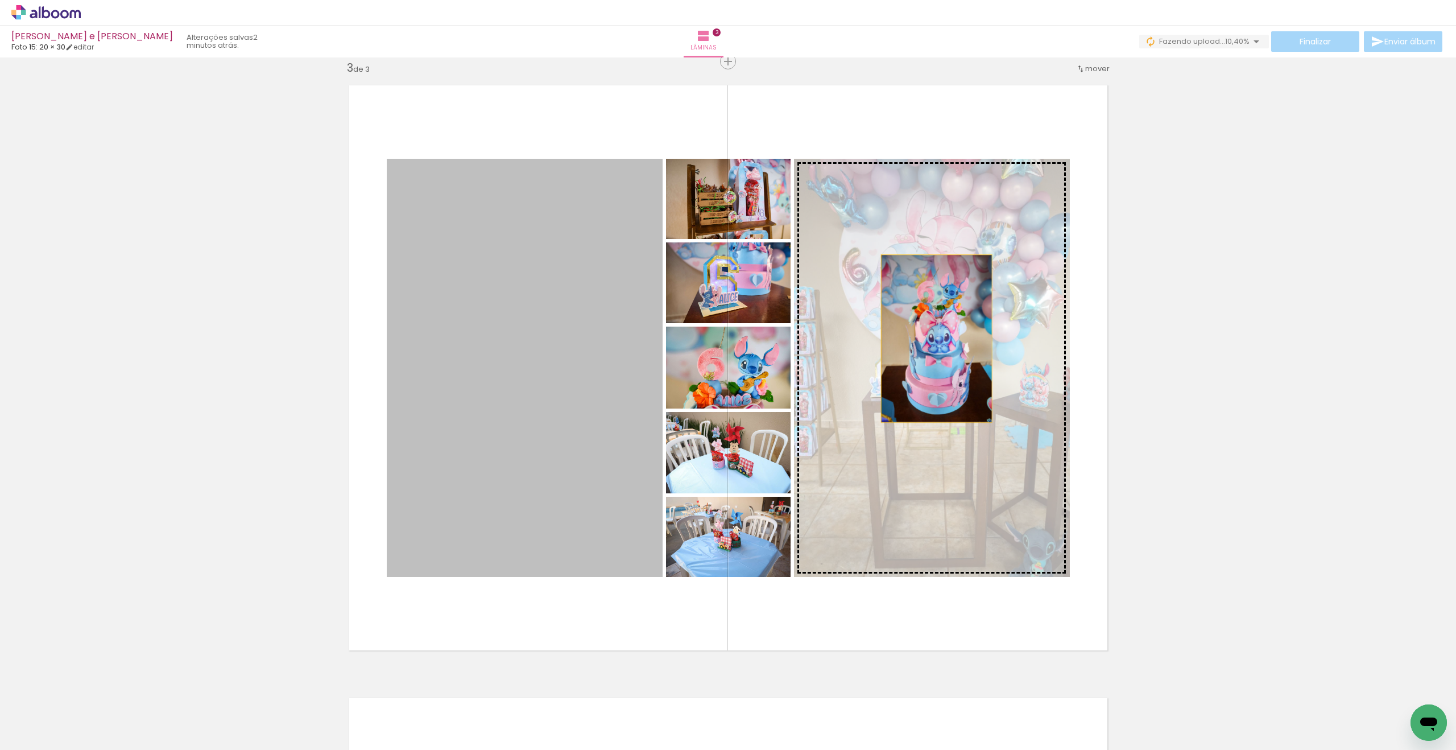
drag, startPoint x: 556, startPoint y: 377, endPoint x: 936, endPoint y: 339, distance: 382.5
click at [0, 0] on slot at bounding box center [0, 0] width 0 height 0
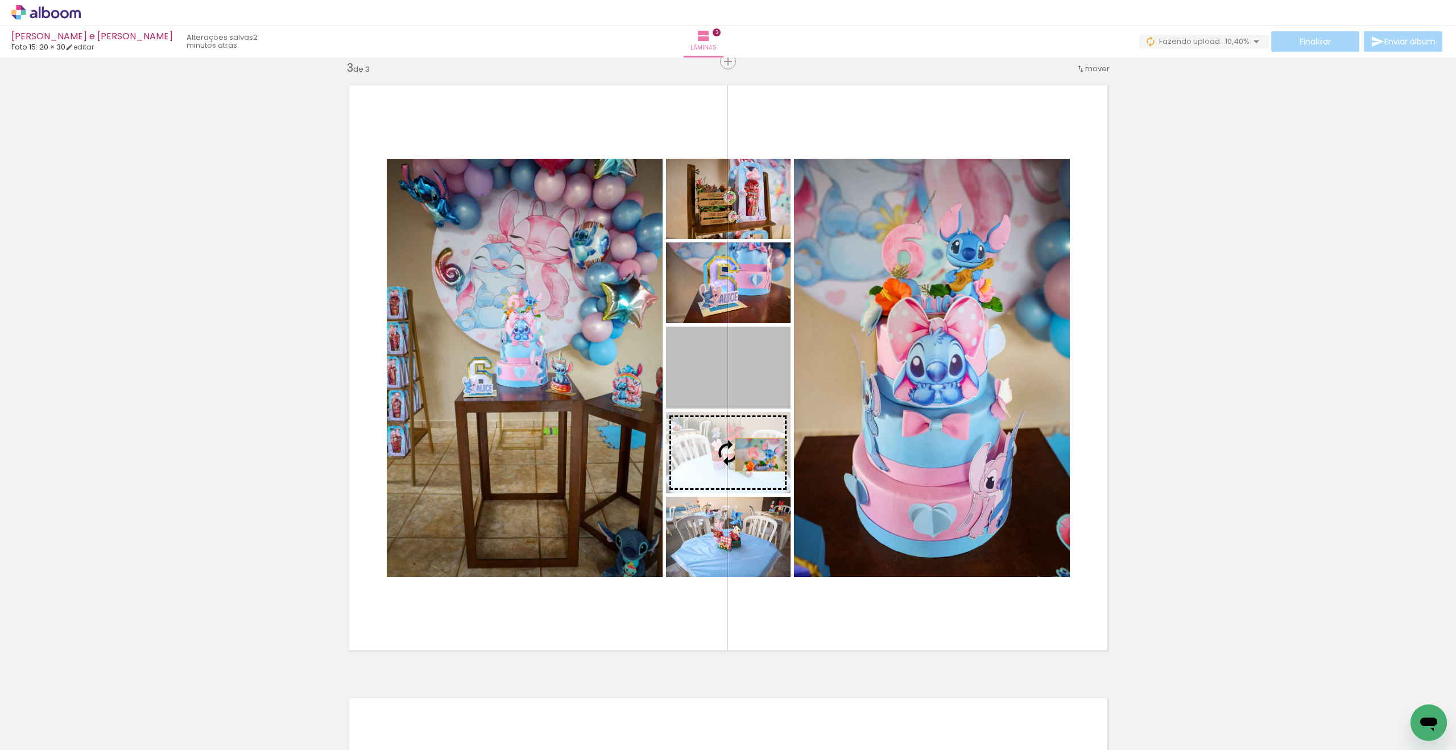
drag, startPoint x: 761, startPoint y: 381, endPoint x: 761, endPoint y: 459, distance: 77.9
click at [0, 0] on slot at bounding box center [0, 0] width 0 height 0
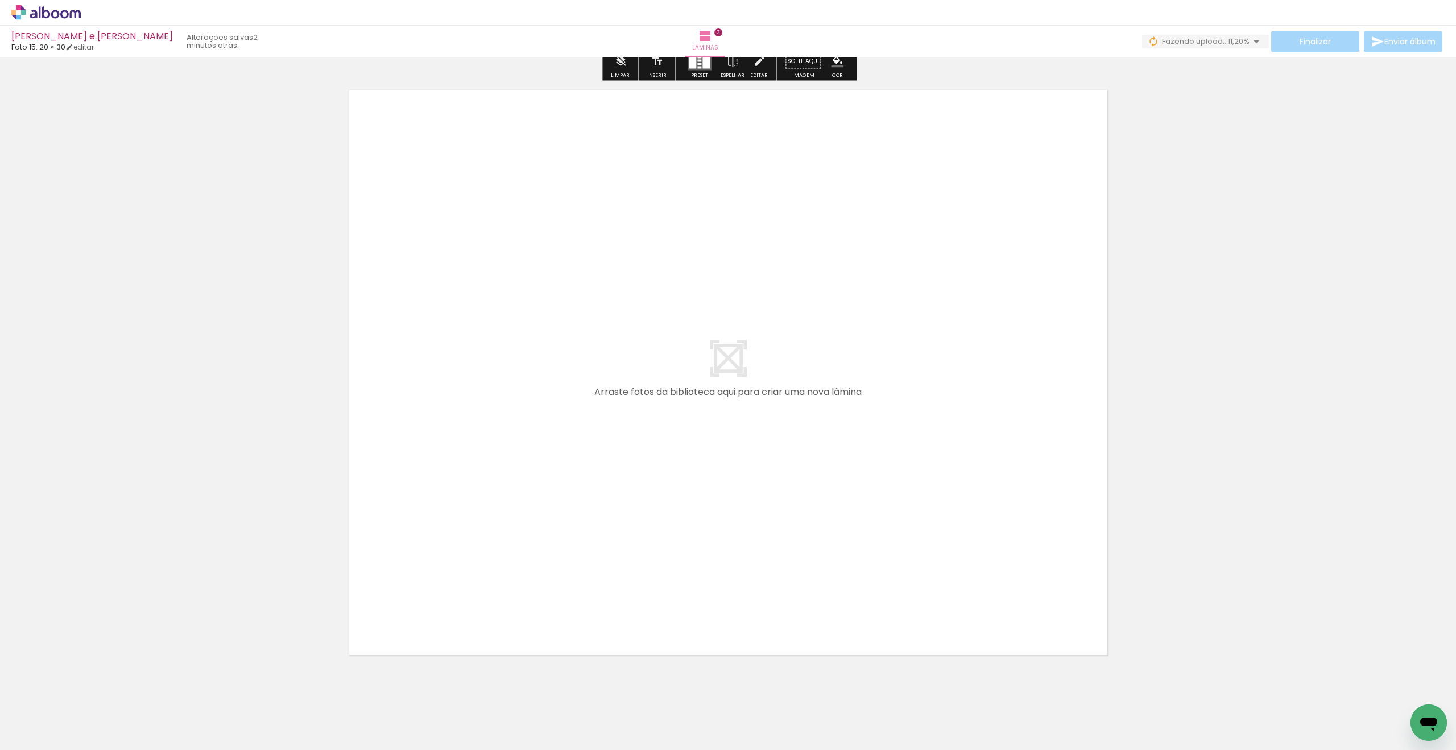
scroll to position [1874, 0]
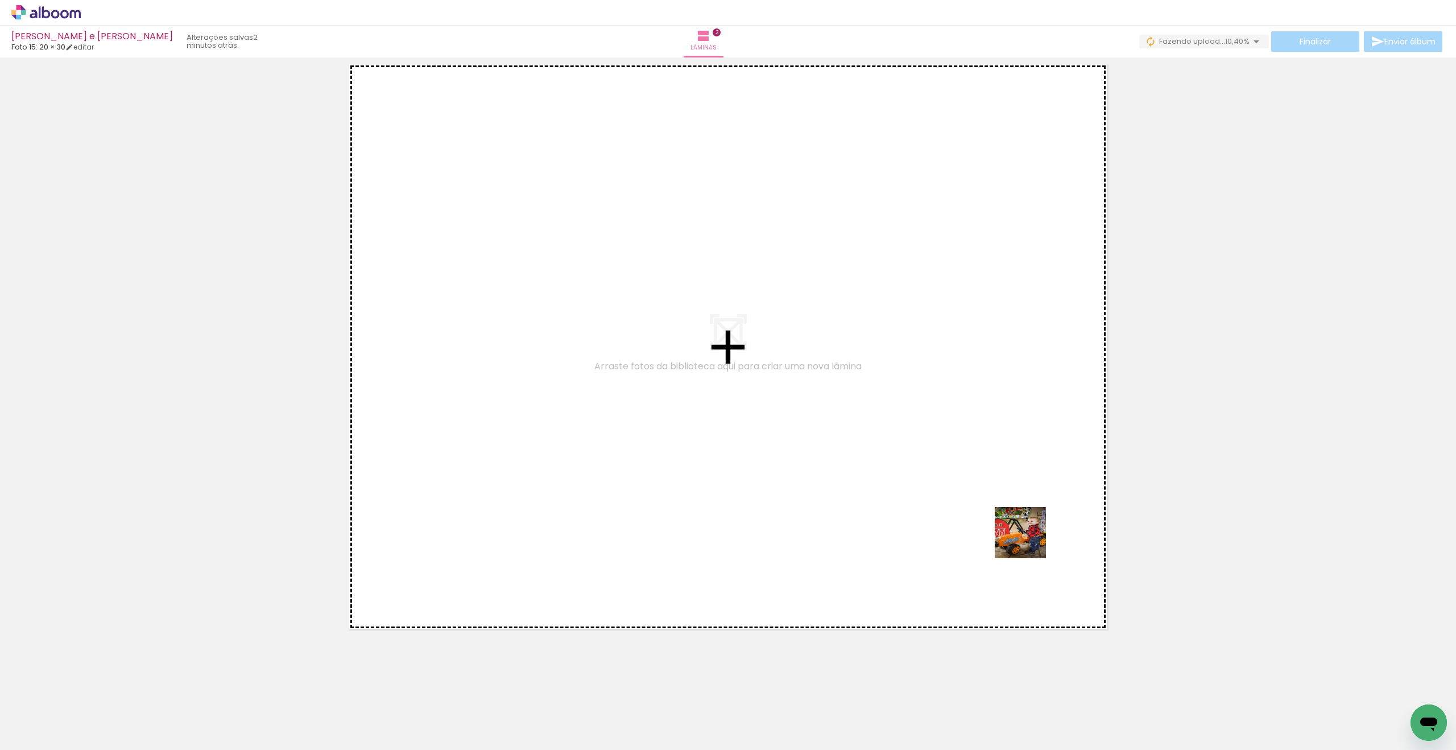
drag, startPoint x: 1027, startPoint y: 608, endPoint x: 1030, endPoint y: 536, distance: 71.2
click at [1030, 536] on quentale-workspace at bounding box center [728, 375] width 1456 height 750
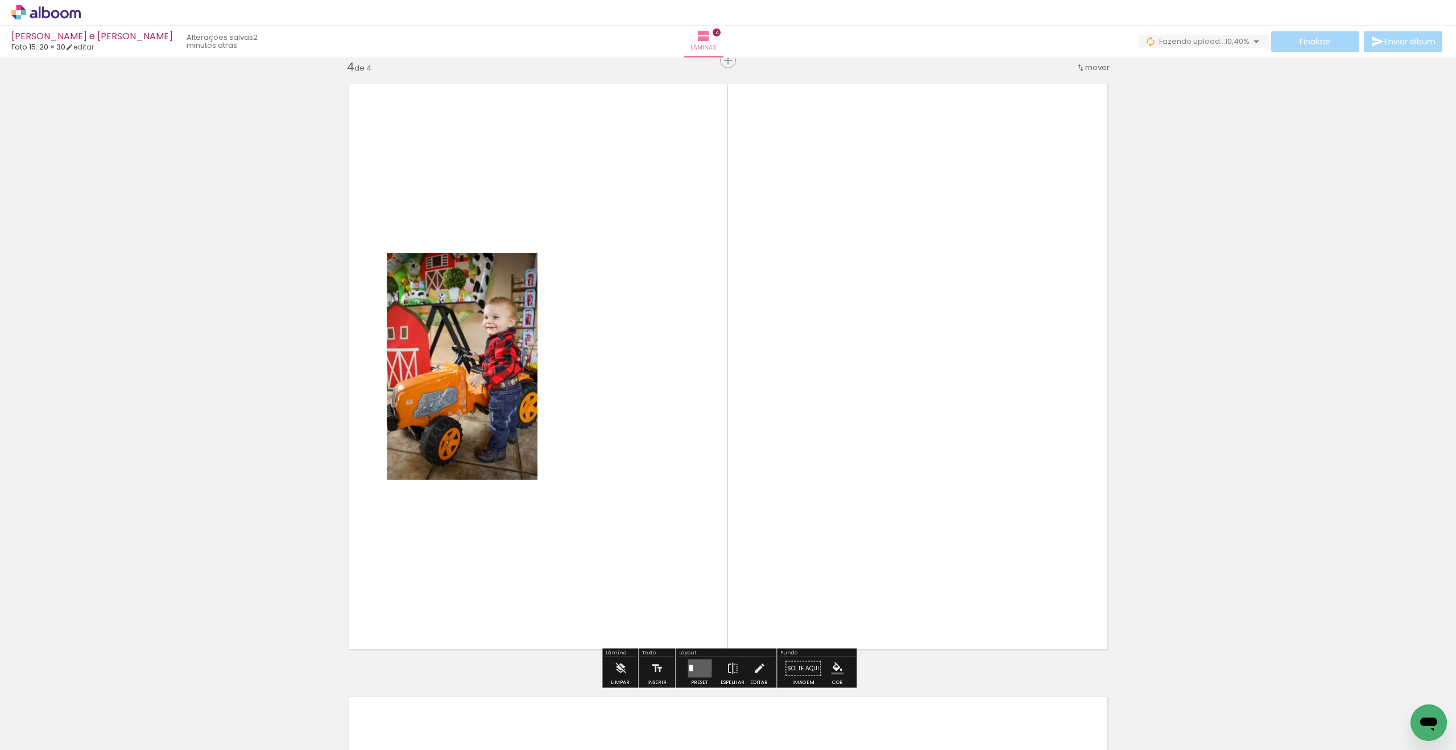
scroll to position [1853, 0]
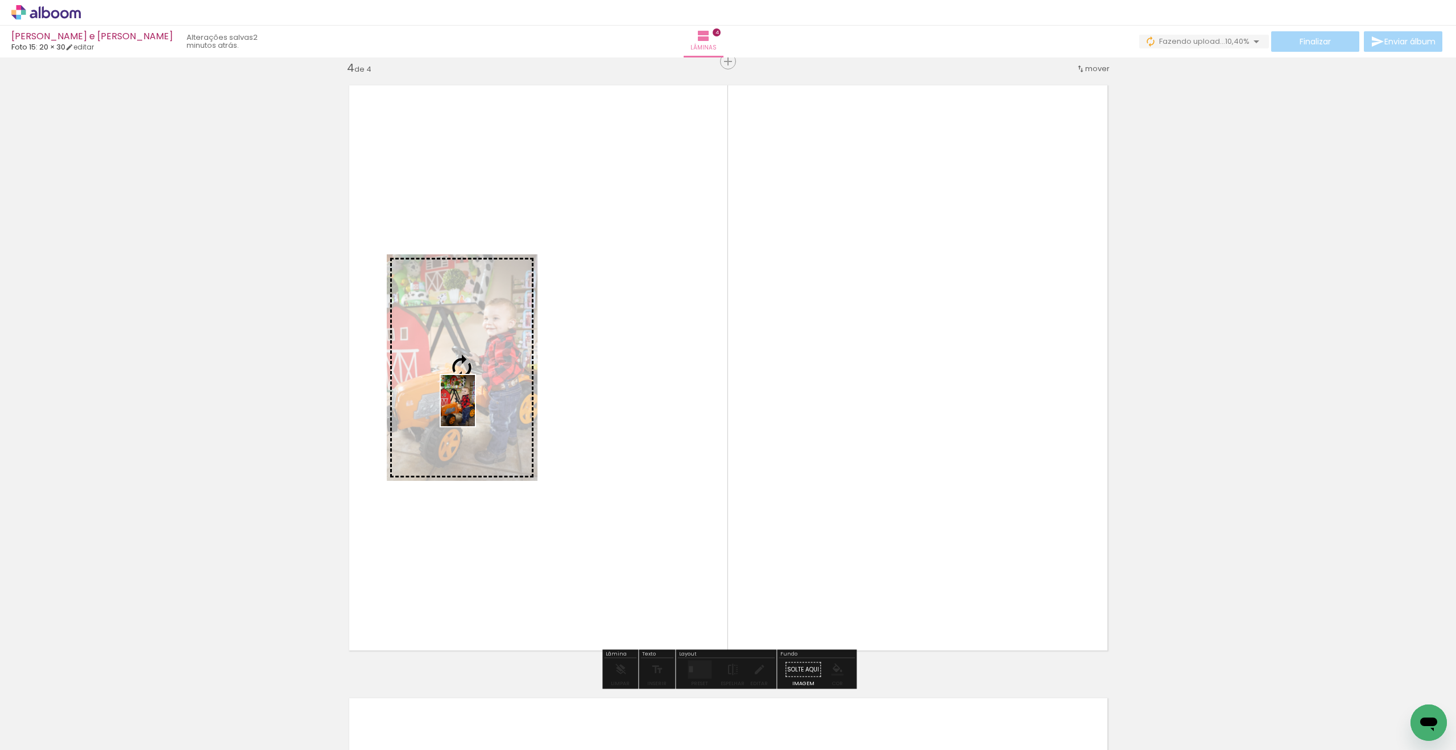
drag, startPoint x: 952, startPoint y: 692, endPoint x: 475, endPoint y: 409, distance: 554.8
click at [475, 409] on quentale-workspace at bounding box center [728, 375] width 1456 height 750
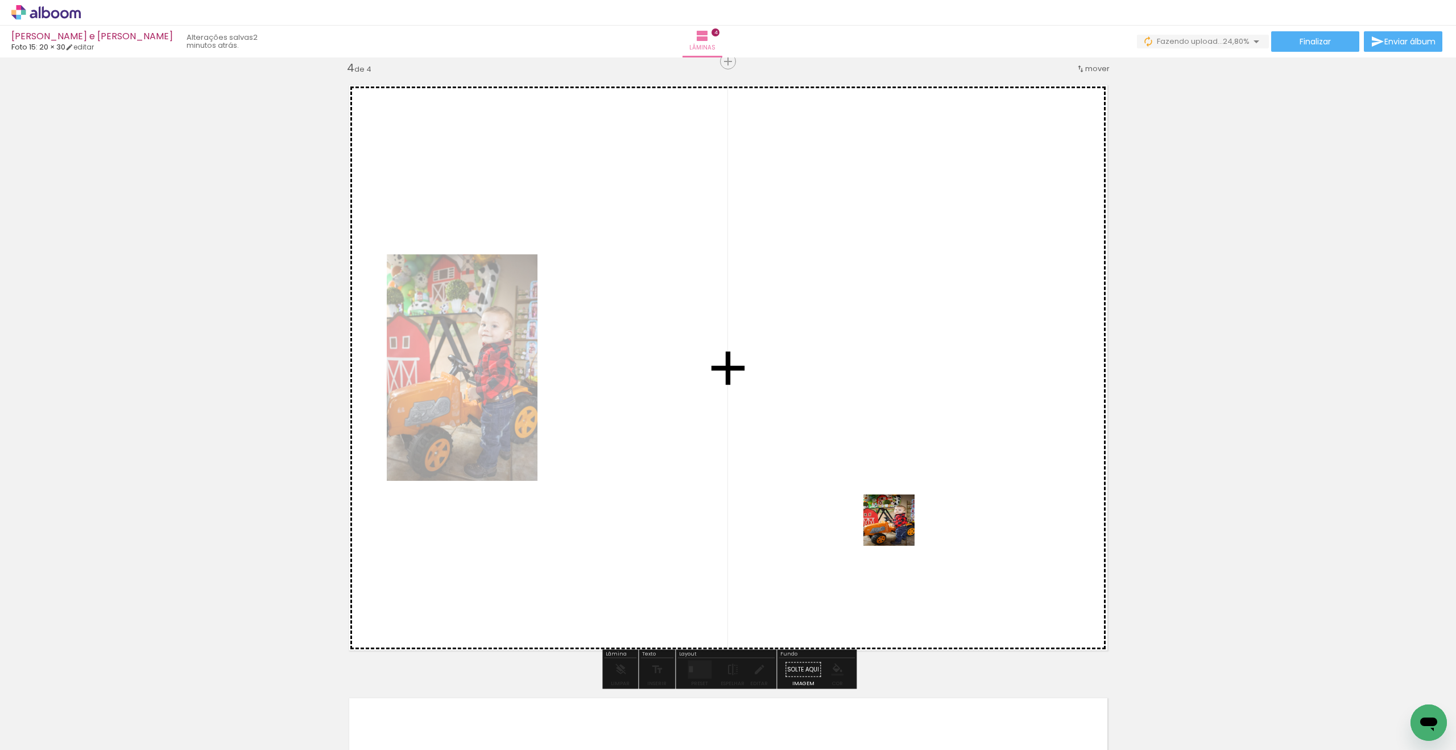
drag, startPoint x: 886, startPoint y: 708, endPoint x: 865, endPoint y: 555, distance: 154.4
click at [897, 529] on quentale-workspace at bounding box center [728, 375] width 1456 height 750
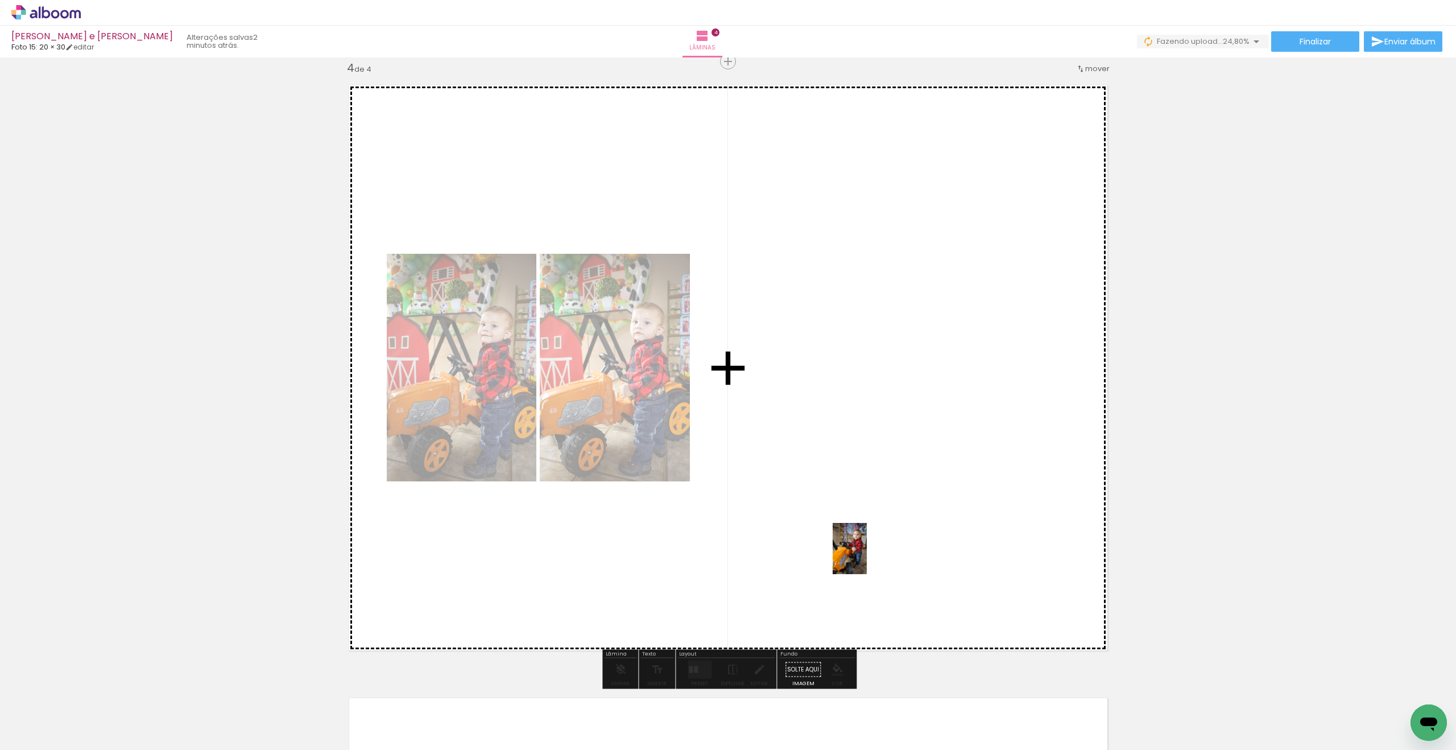
drag, startPoint x: 860, startPoint y: 611, endPoint x: 865, endPoint y: 646, distance: 35.7
click at [867, 557] on quentale-workspace at bounding box center [728, 375] width 1456 height 750
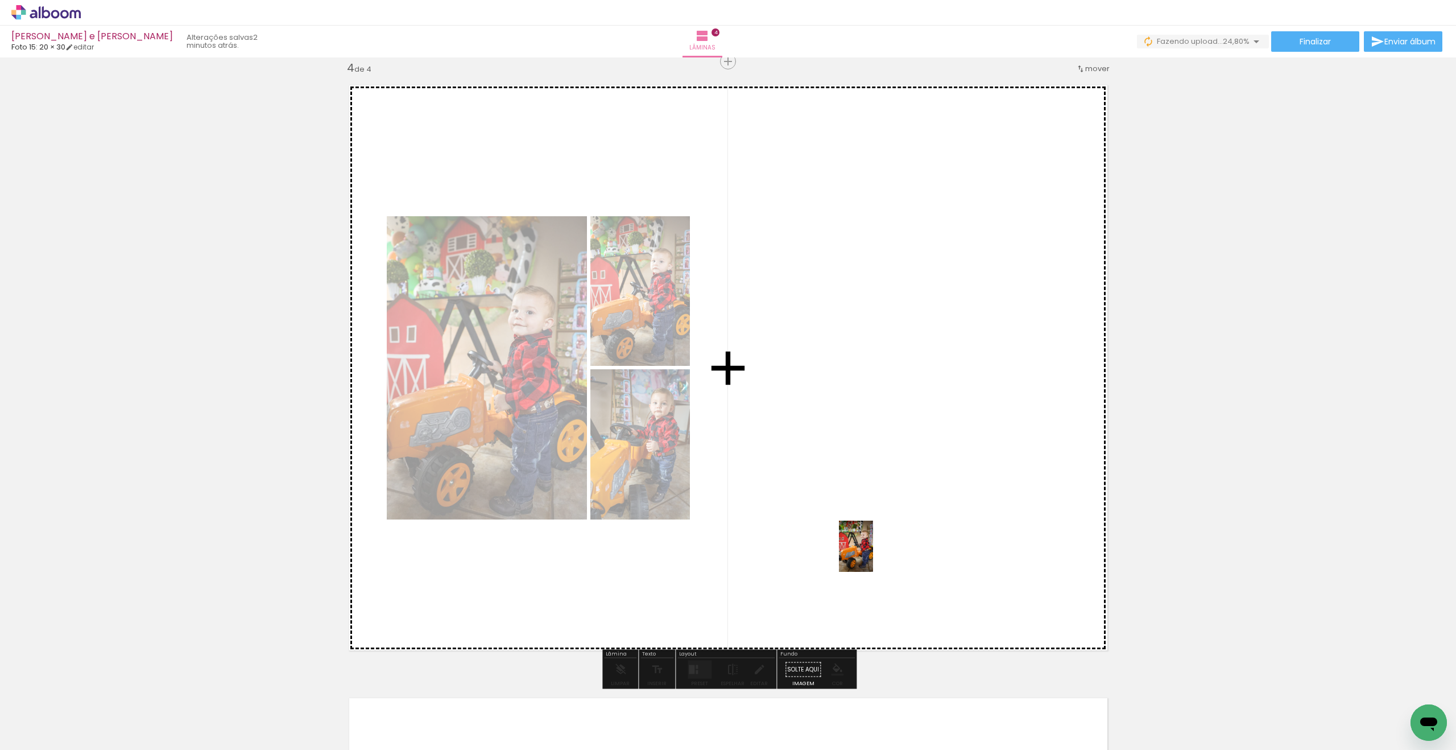
drag, startPoint x: 832, startPoint y: 699, endPoint x: 853, endPoint y: 568, distance: 133.2
click at [874, 551] on quentale-workspace at bounding box center [728, 375] width 1456 height 750
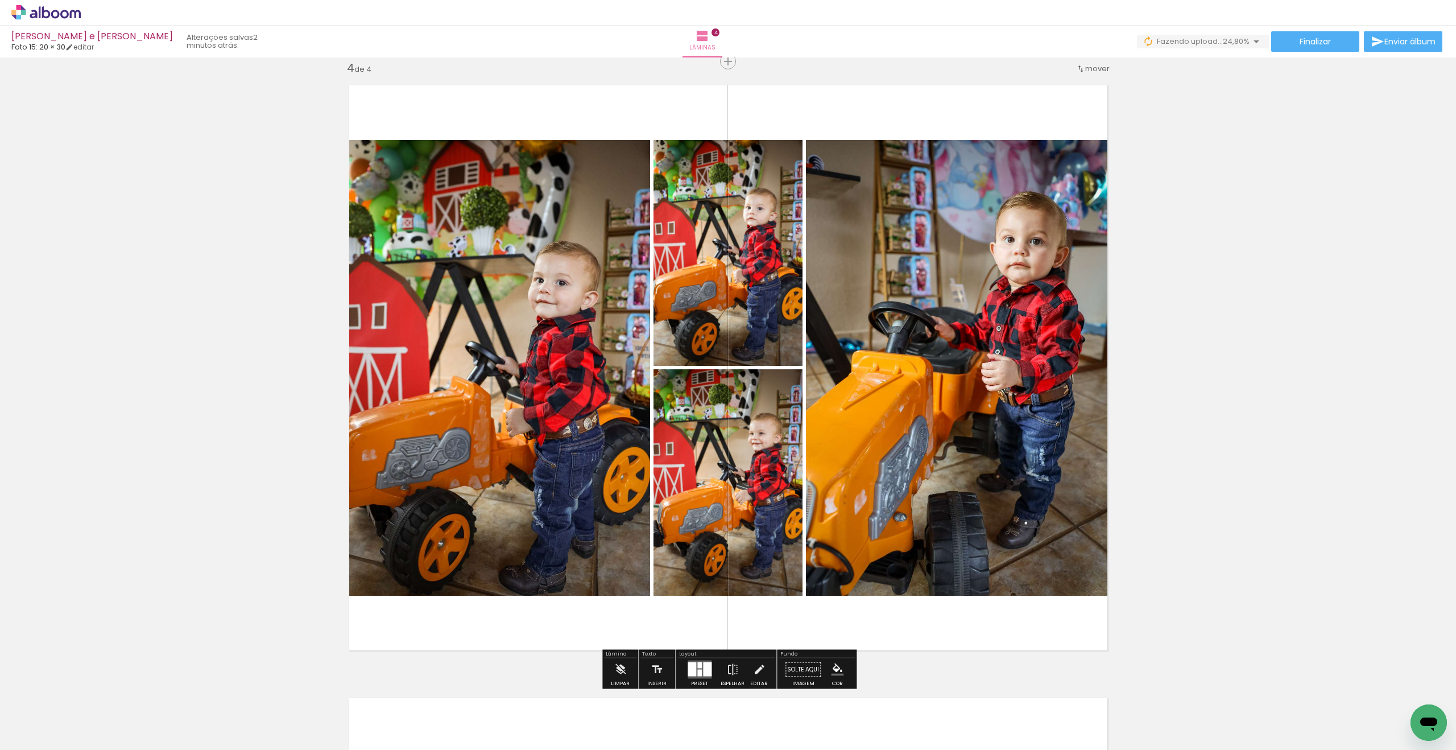
click at [697, 670] on div at bounding box center [699, 673] width 5 height 7
